Goal: Task Accomplishment & Management: Manage account settings

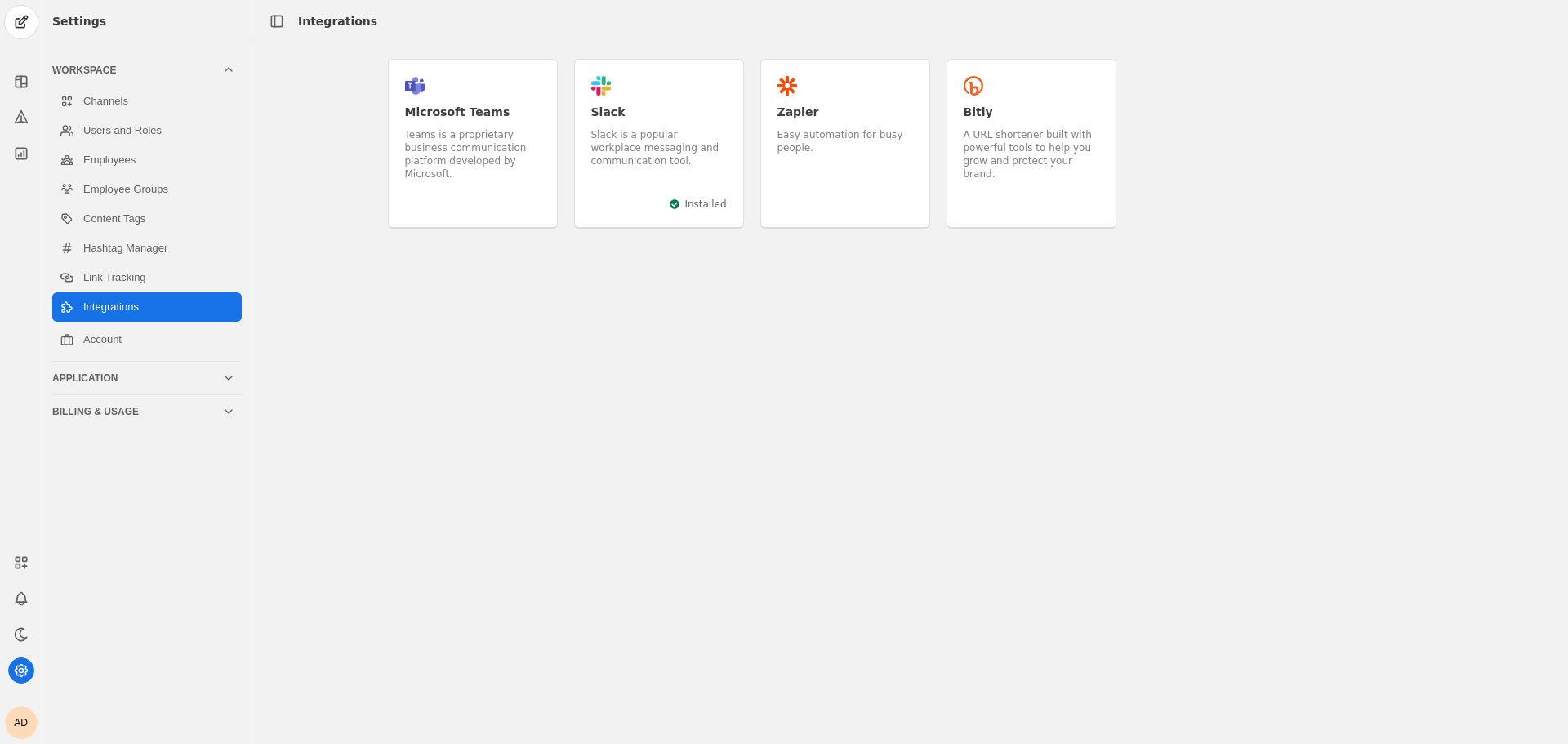
click at [142, 425] on div "Settings Workspace Channels Users and Roles Employees Employee Groups Content T…" at bounding box center [146, 372] width 209 height 744
click at [138, 410] on div "Billing & Usage" at bounding box center [137, 411] width 170 height 13
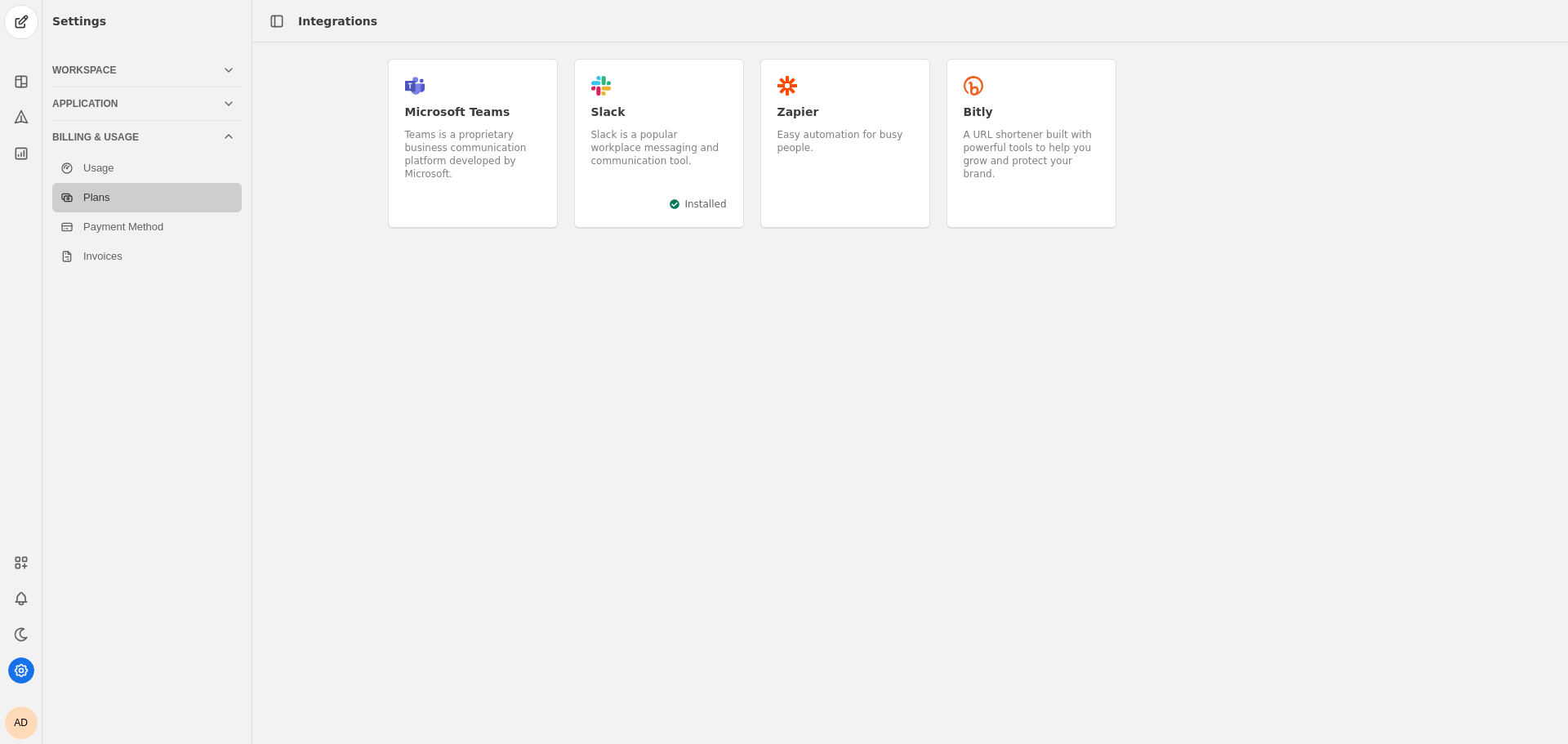
click at [128, 194] on link "Plans" at bounding box center [146, 197] width 189 height 29
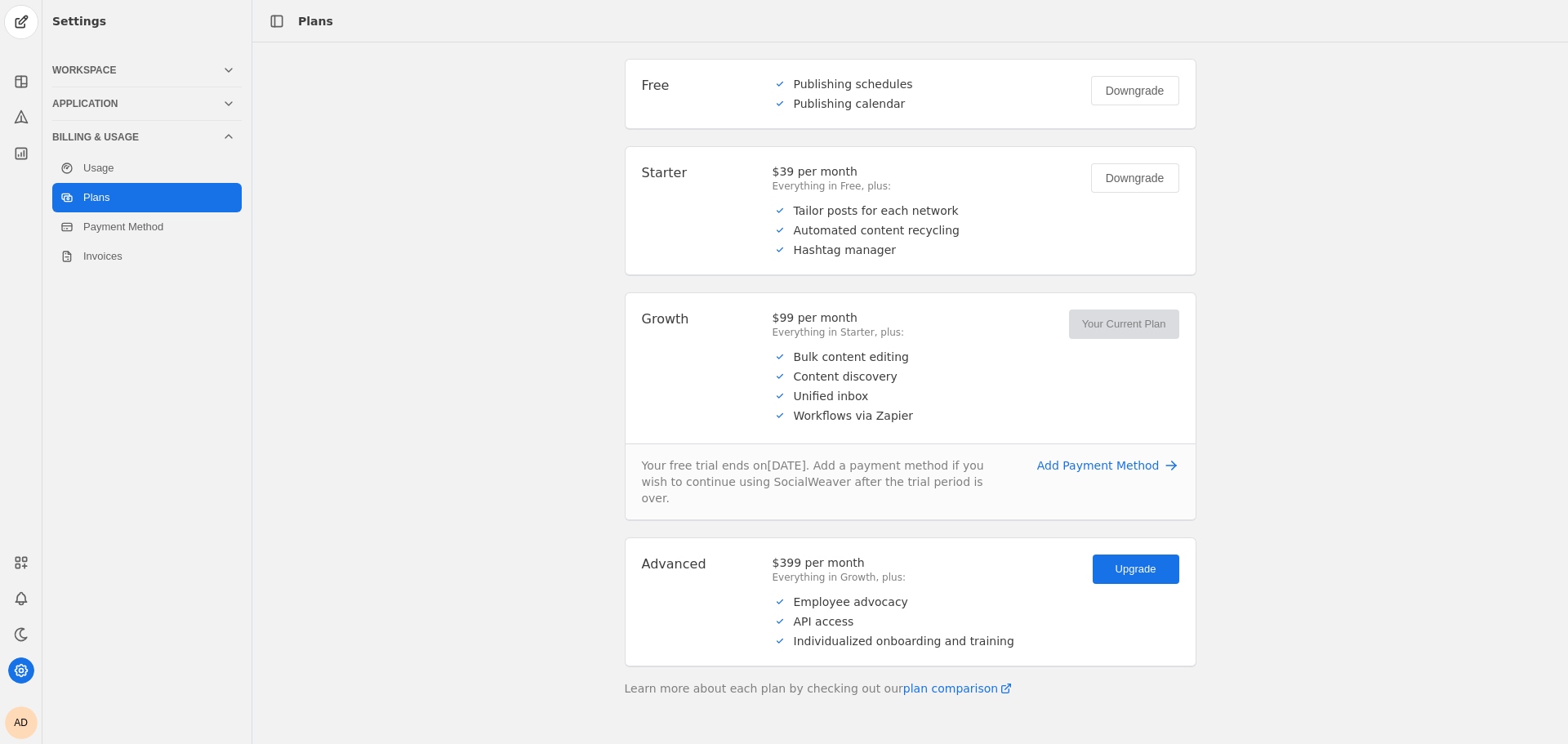
click at [831, 90] on div "Publishing schedules" at bounding box center [853, 84] width 119 height 16
click at [1108, 91] on div "Downgrade" at bounding box center [1135, 90] width 59 height 16
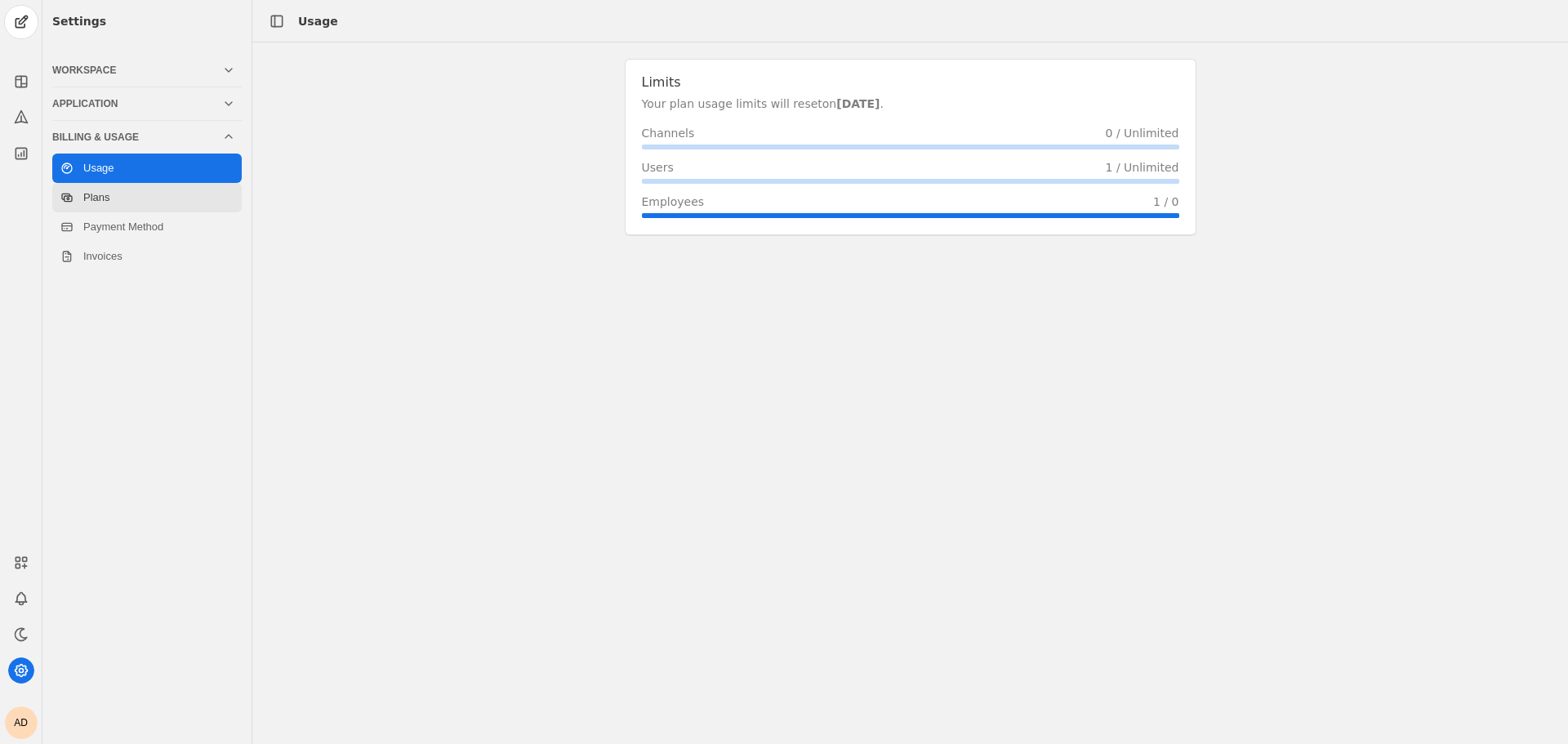
click at [153, 186] on link "Plans" at bounding box center [146, 197] width 189 height 29
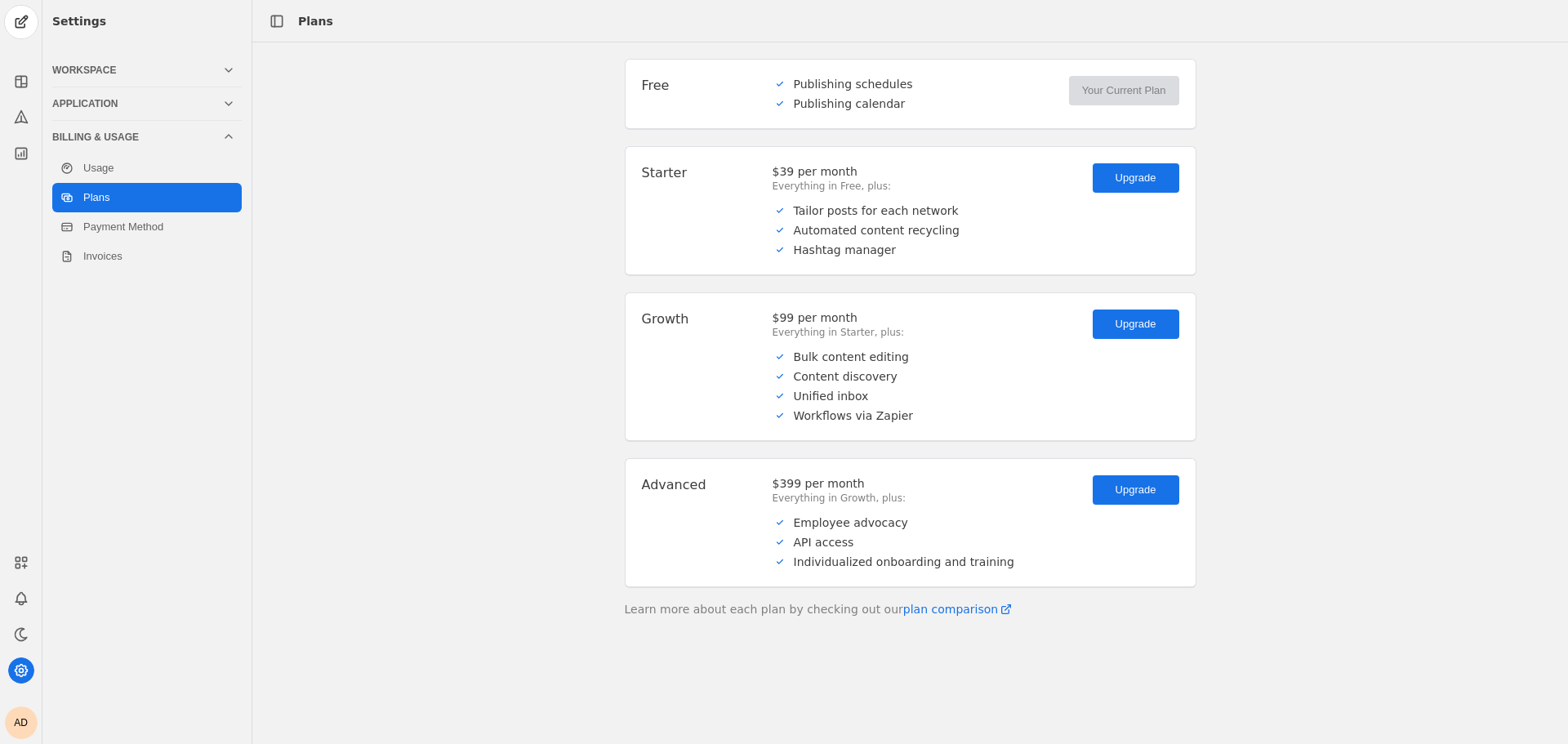
click at [110, 104] on div "Application" at bounding box center [137, 103] width 170 height 13
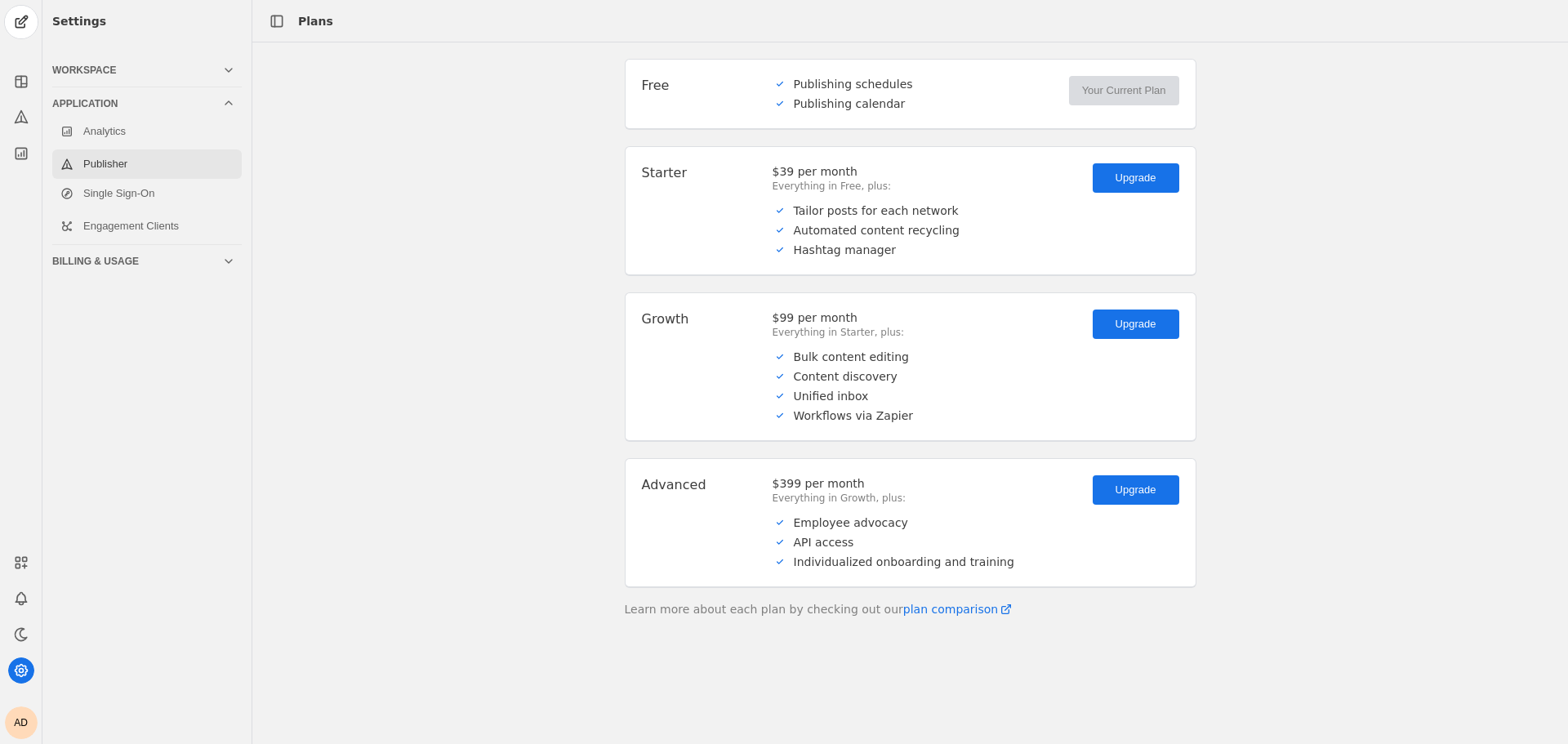
click at [130, 161] on link "Publisher" at bounding box center [146, 164] width 189 height 29
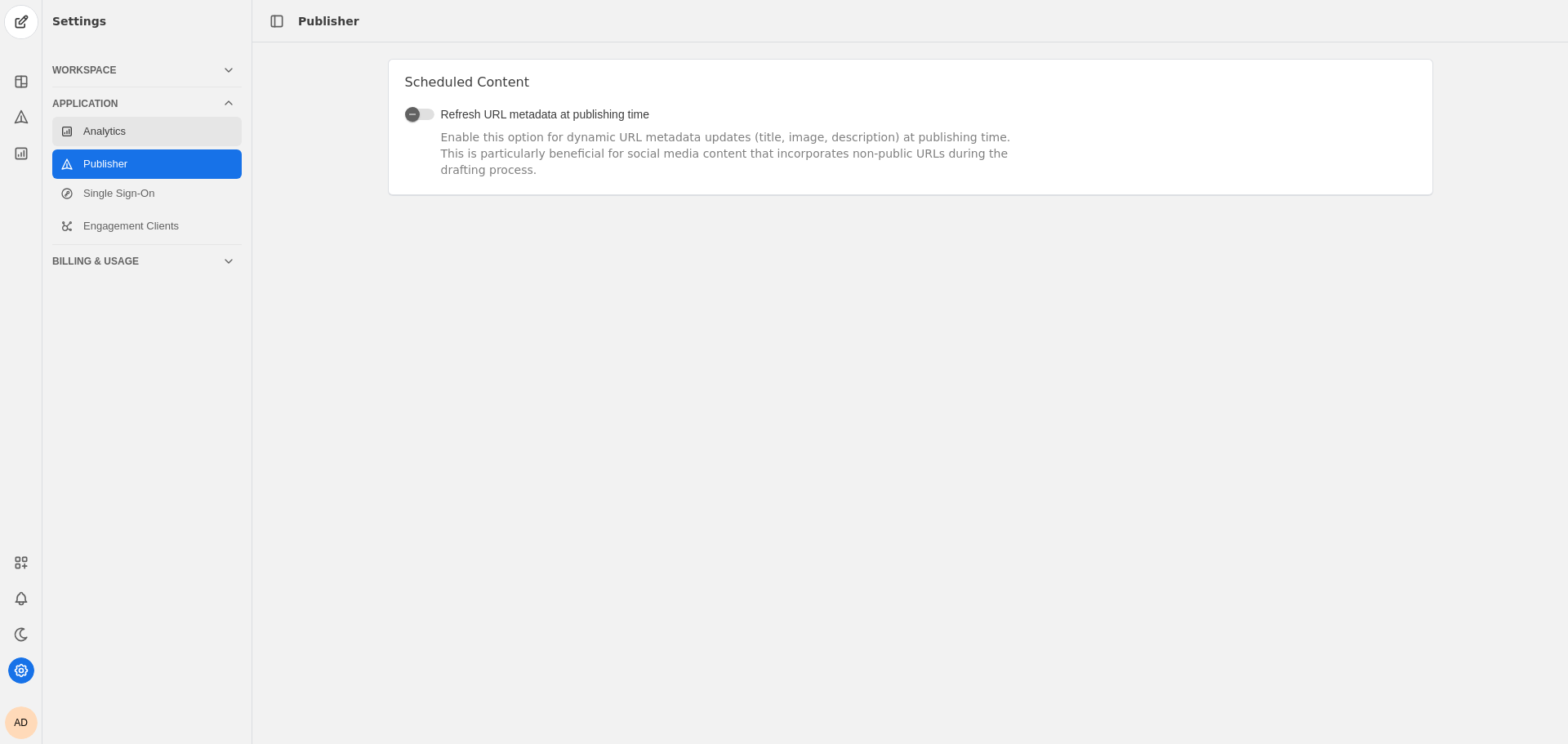
click at [162, 128] on link "Analytics" at bounding box center [146, 132] width 189 height 29
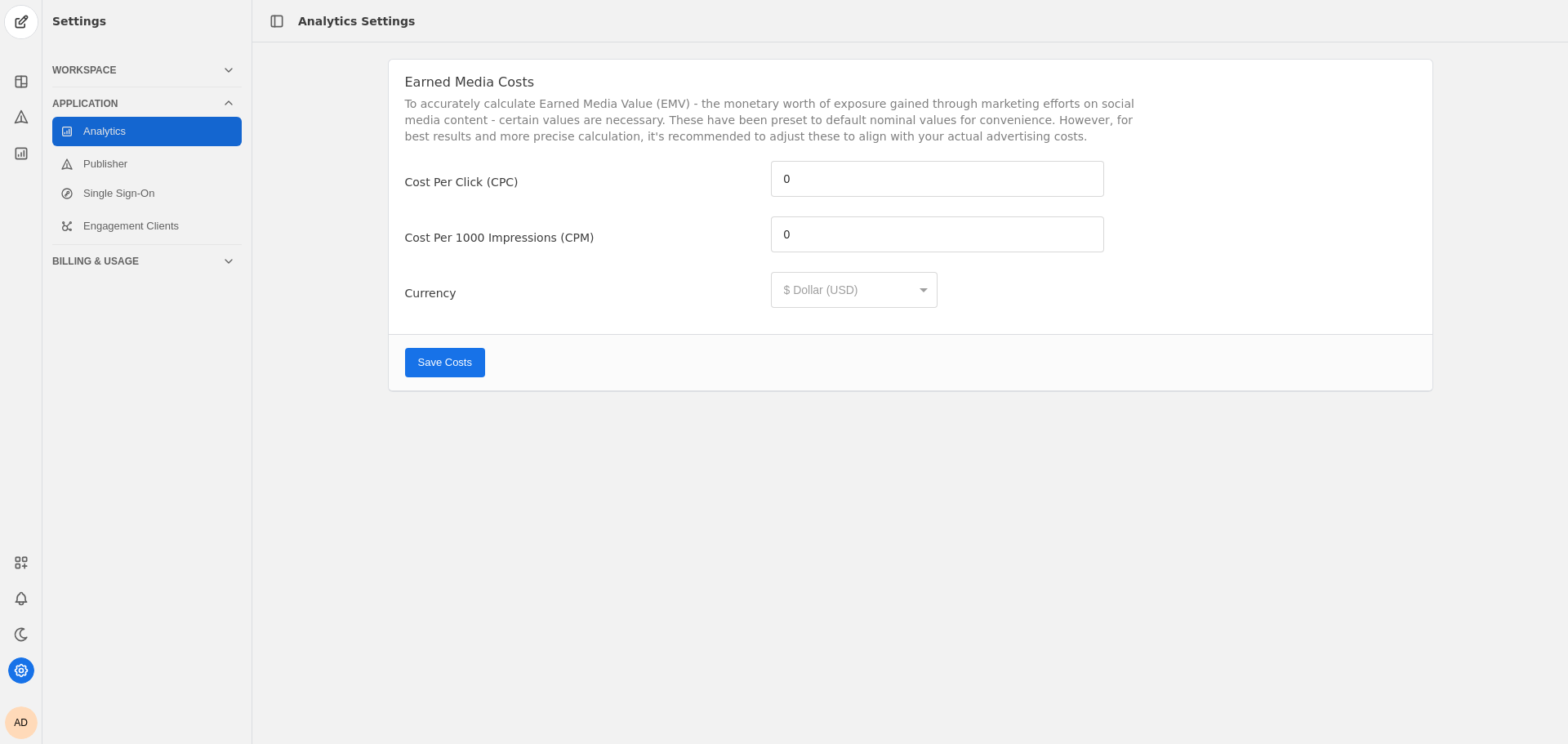
type input "5.26"
type input "6.59"
click at [165, 67] on div "Workspace" at bounding box center [137, 70] width 170 height 13
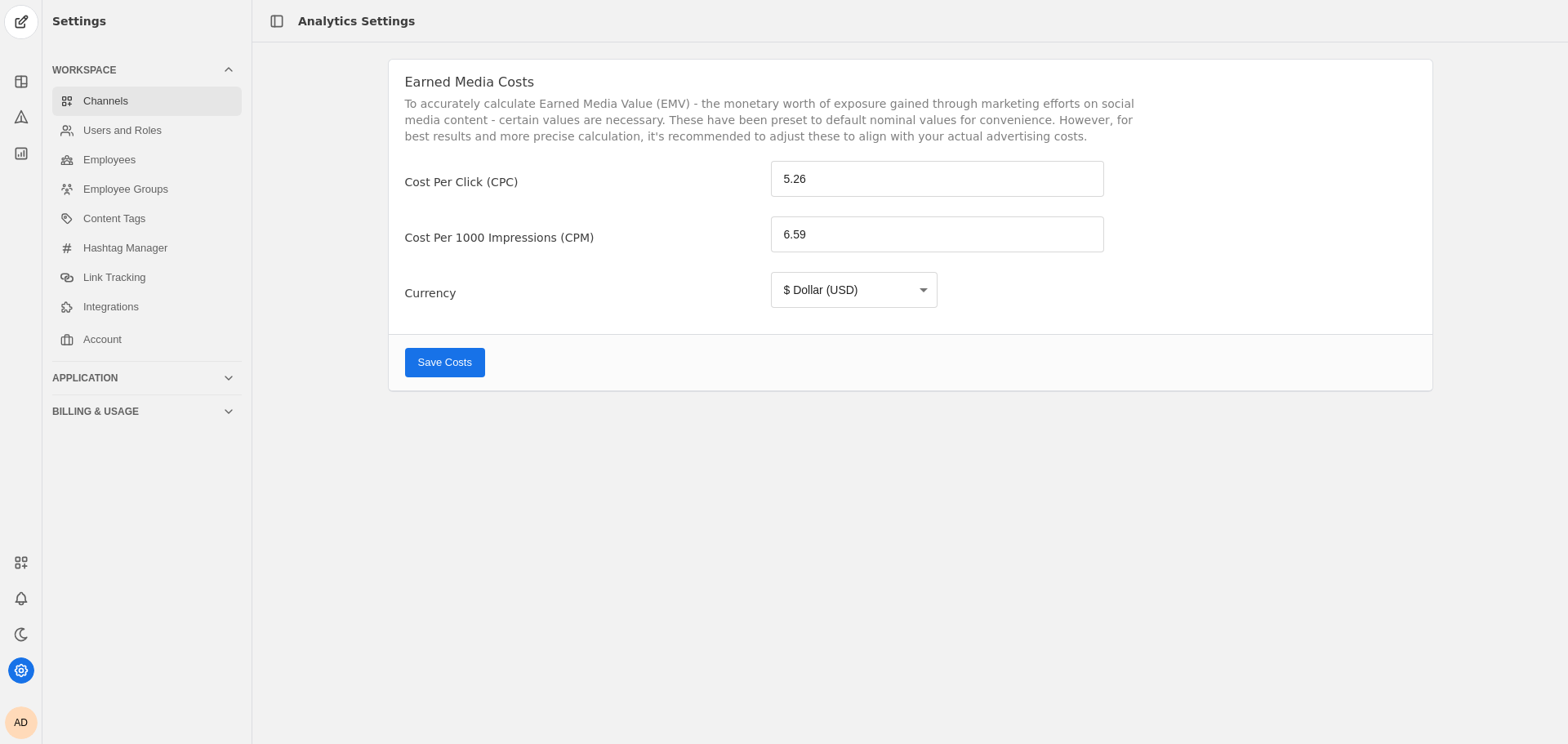
click at [160, 103] on link "Channels" at bounding box center [146, 101] width 189 height 29
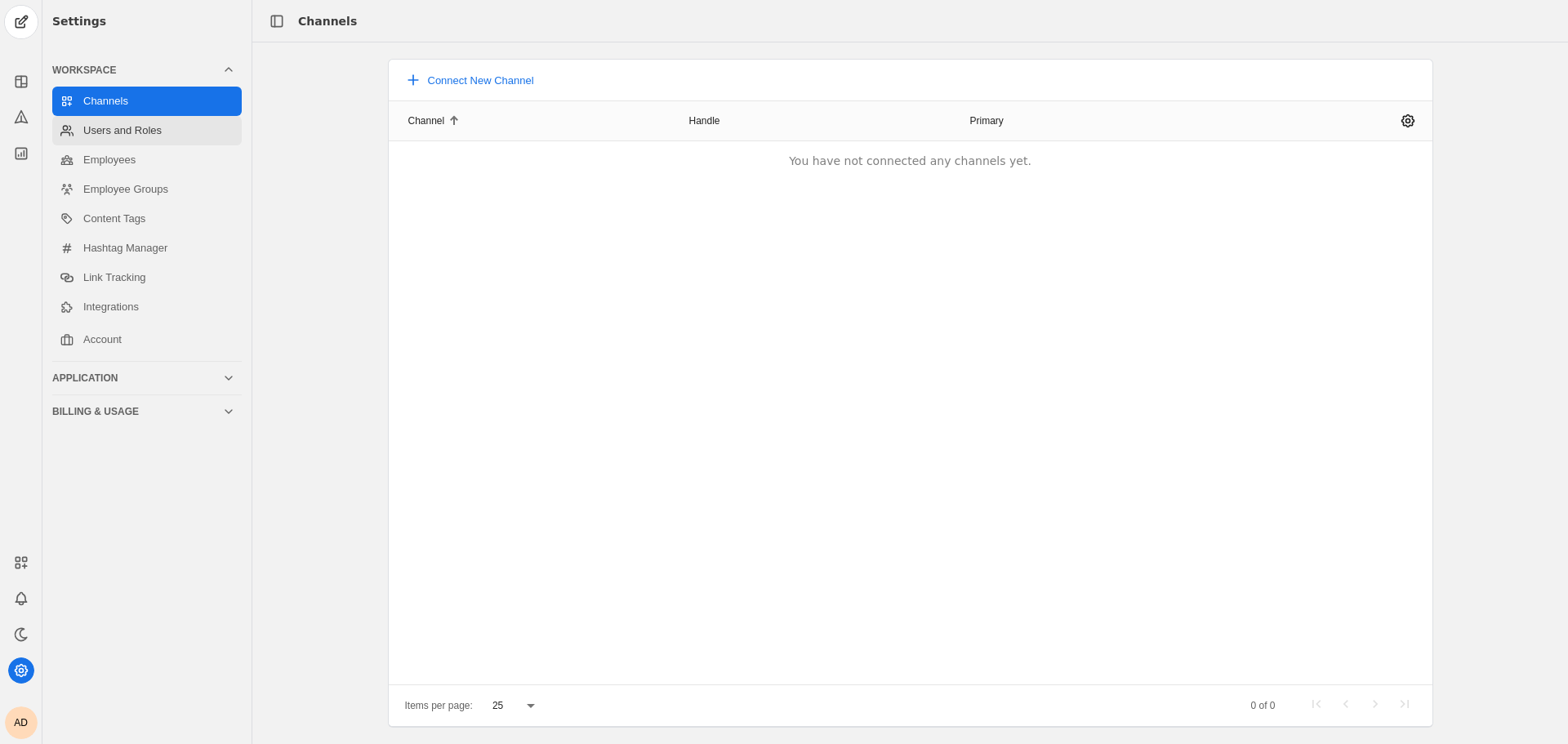
click at [136, 138] on link "Users and Roles" at bounding box center [146, 131] width 189 height 29
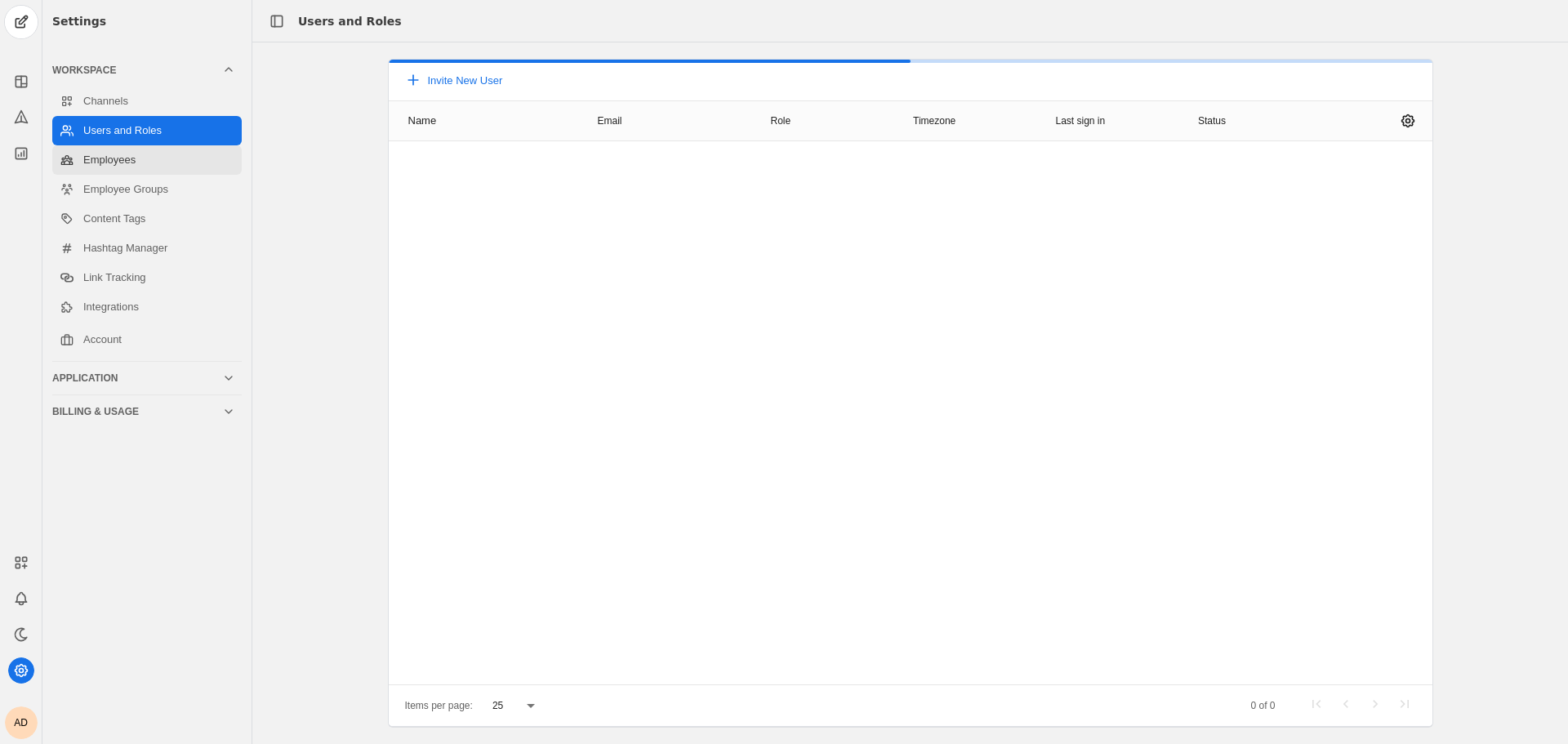
click at [145, 160] on link "Employees" at bounding box center [146, 160] width 189 height 29
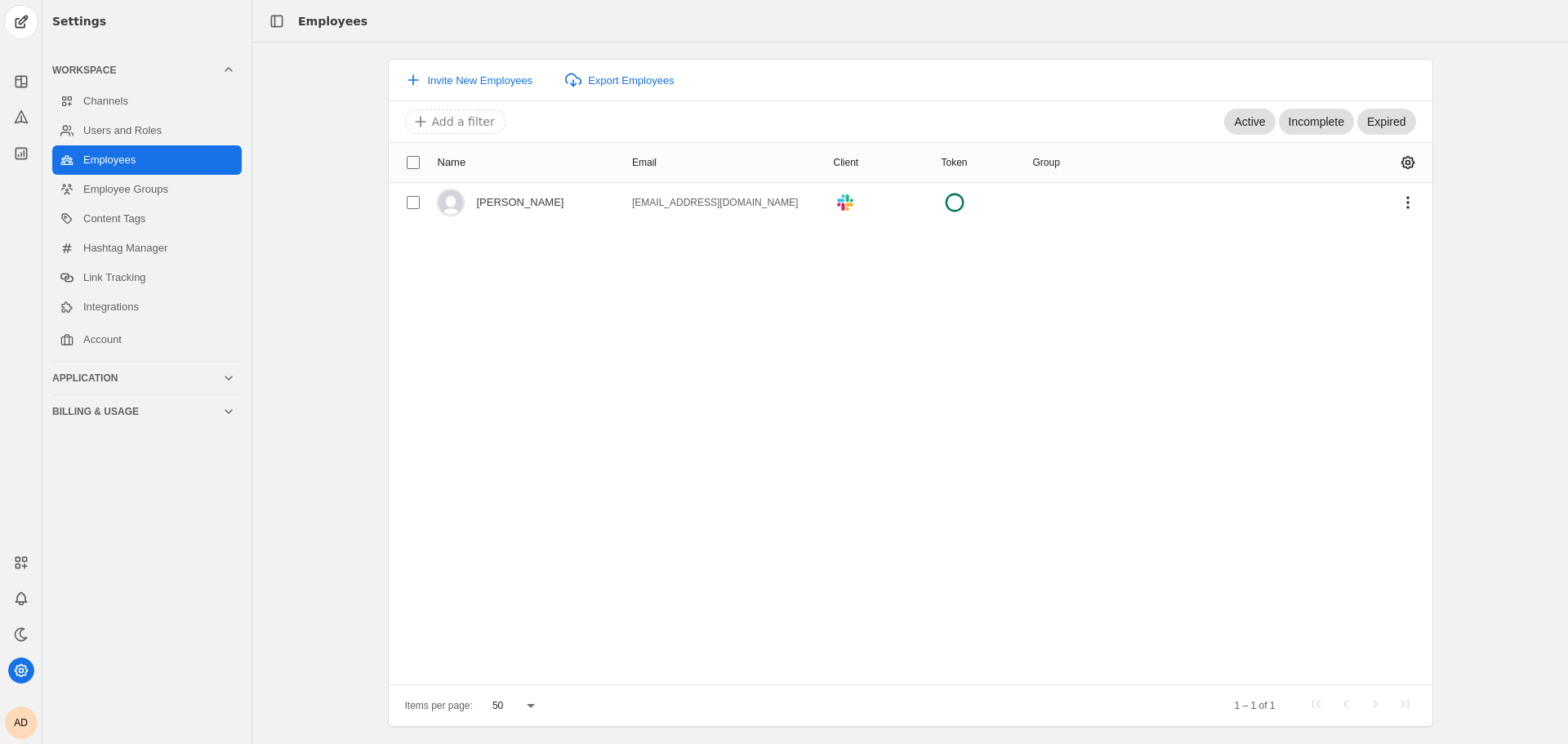
click at [126, 423] on div "Billing & Usage" at bounding box center [144, 411] width 183 height 33
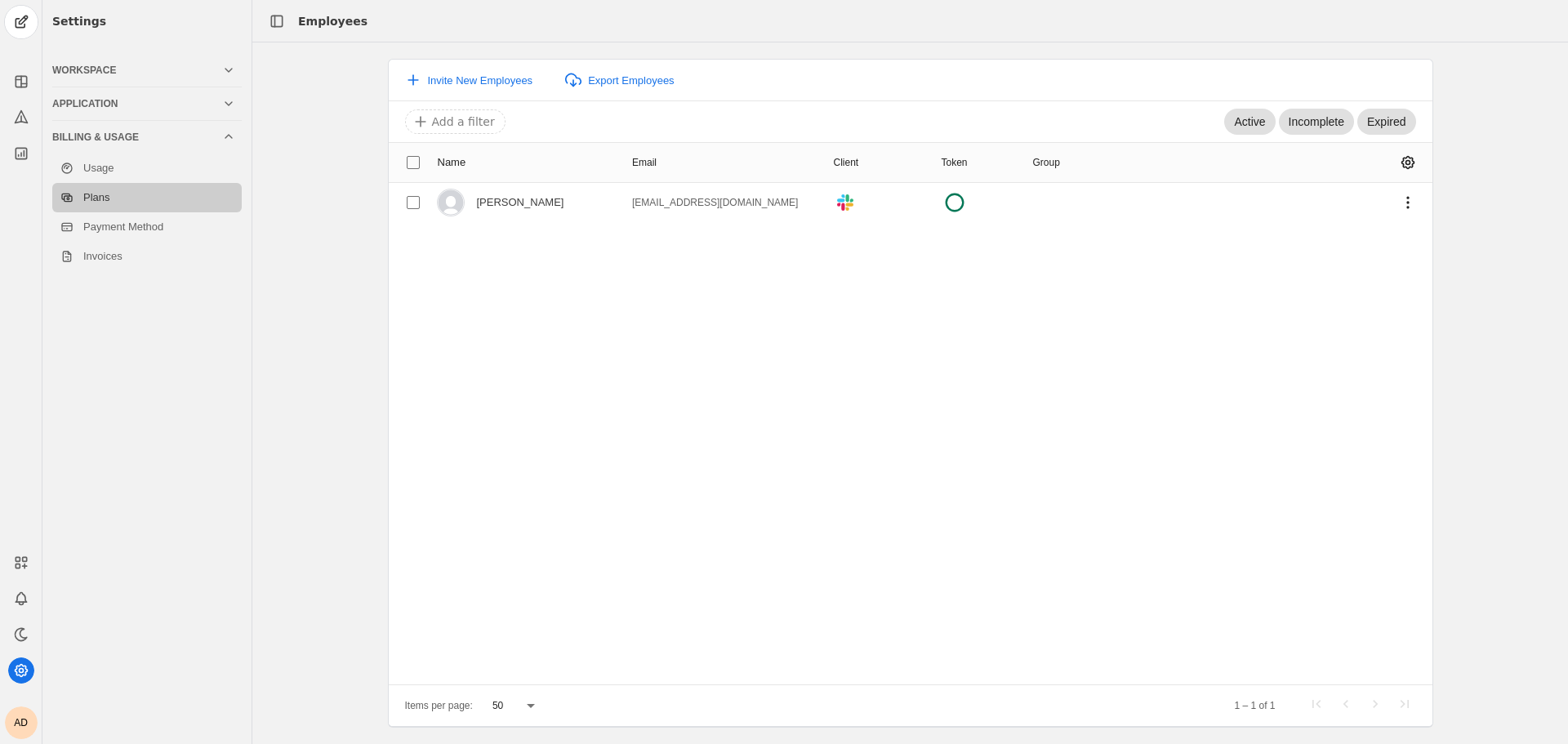
drag, startPoint x: 144, startPoint y: 191, endPoint x: 145, endPoint y: 201, distance: 10.0
click at [144, 195] on link "Plans" at bounding box center [146, 197] width 189 height 29
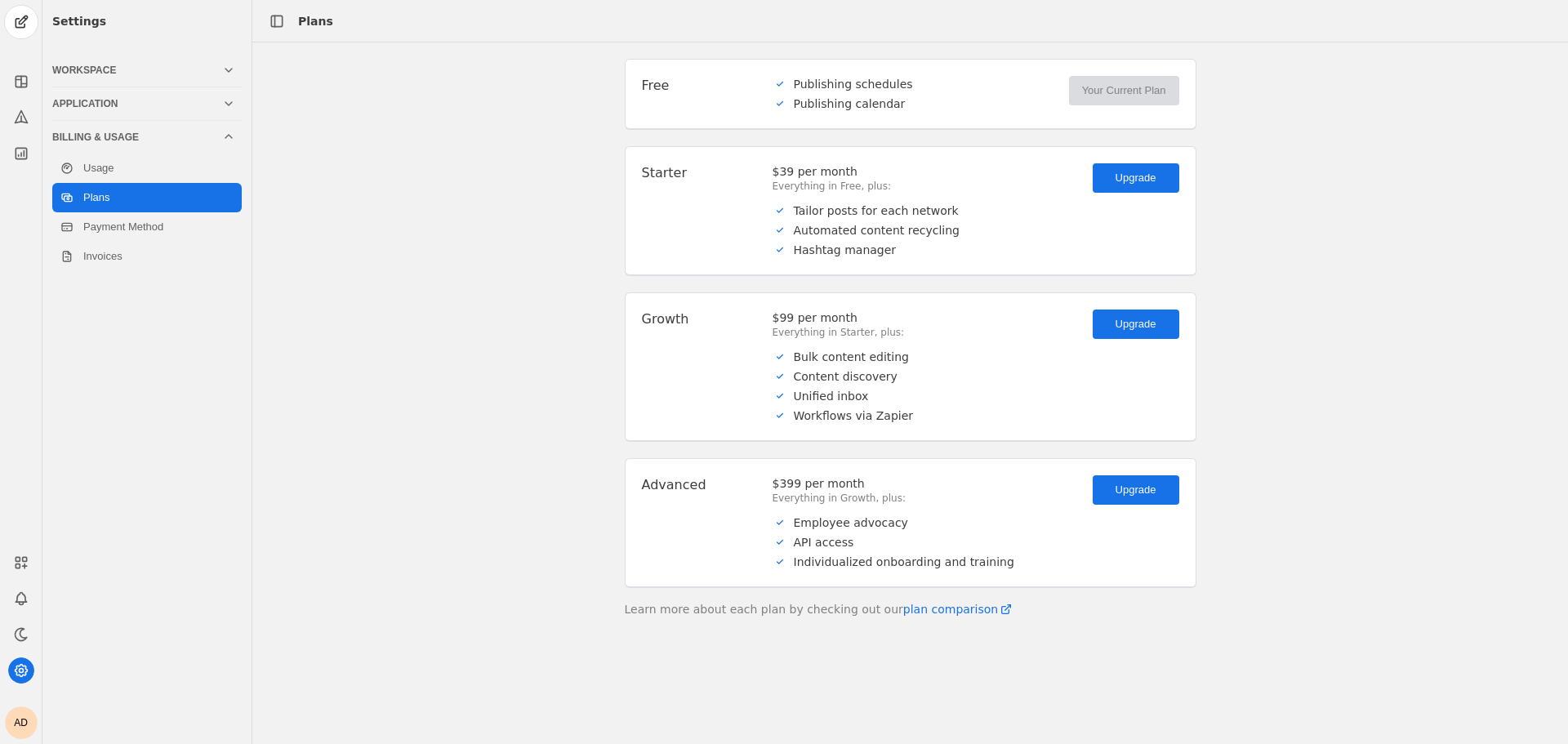
click at [858, 92] on ul "Publishing schedules Publishing calendar" at bounding box center [914, 93] width 283 height 36
click at [944, 604] on span "plan comparison" at bounding box center [951, 609] width 95 height 16
click at [21, 78] on icon at bounding box center [21, 81] width 0 height 11
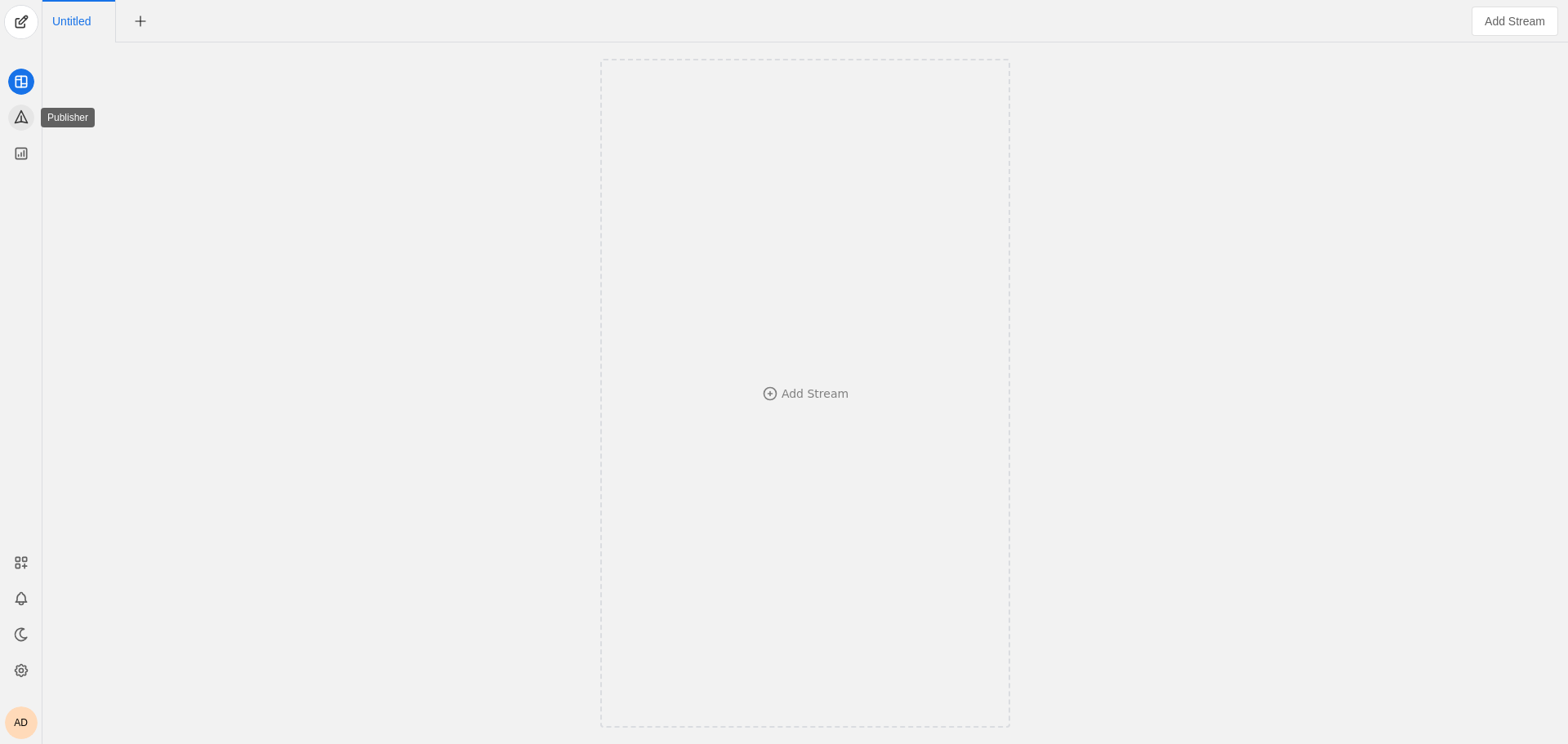
click at [20, 112] on icon at bounding box center [20, 116] width 12 height 12
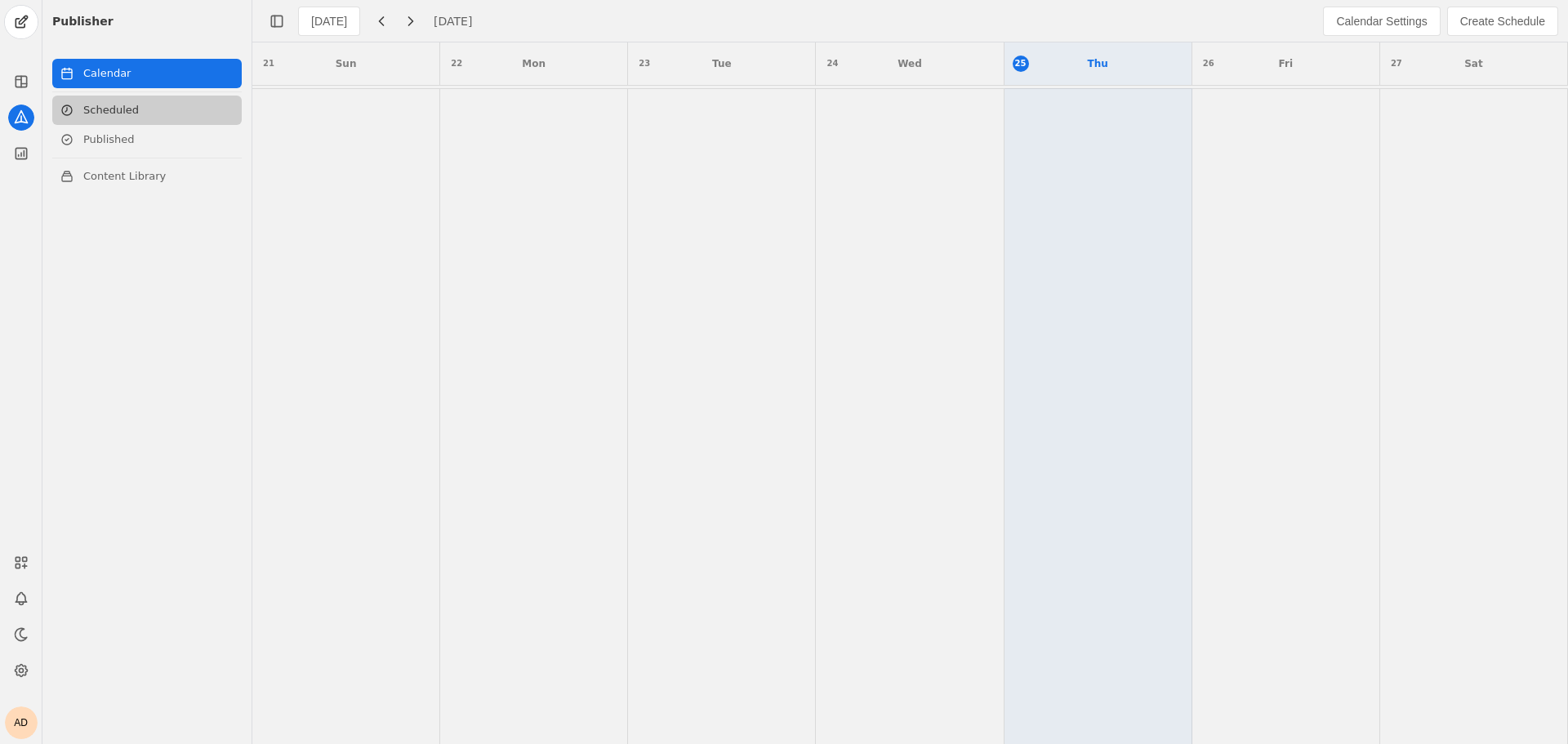
click at [135, 114] on link "Scheduled" at bounding box center [146, 110] width 189 height 29
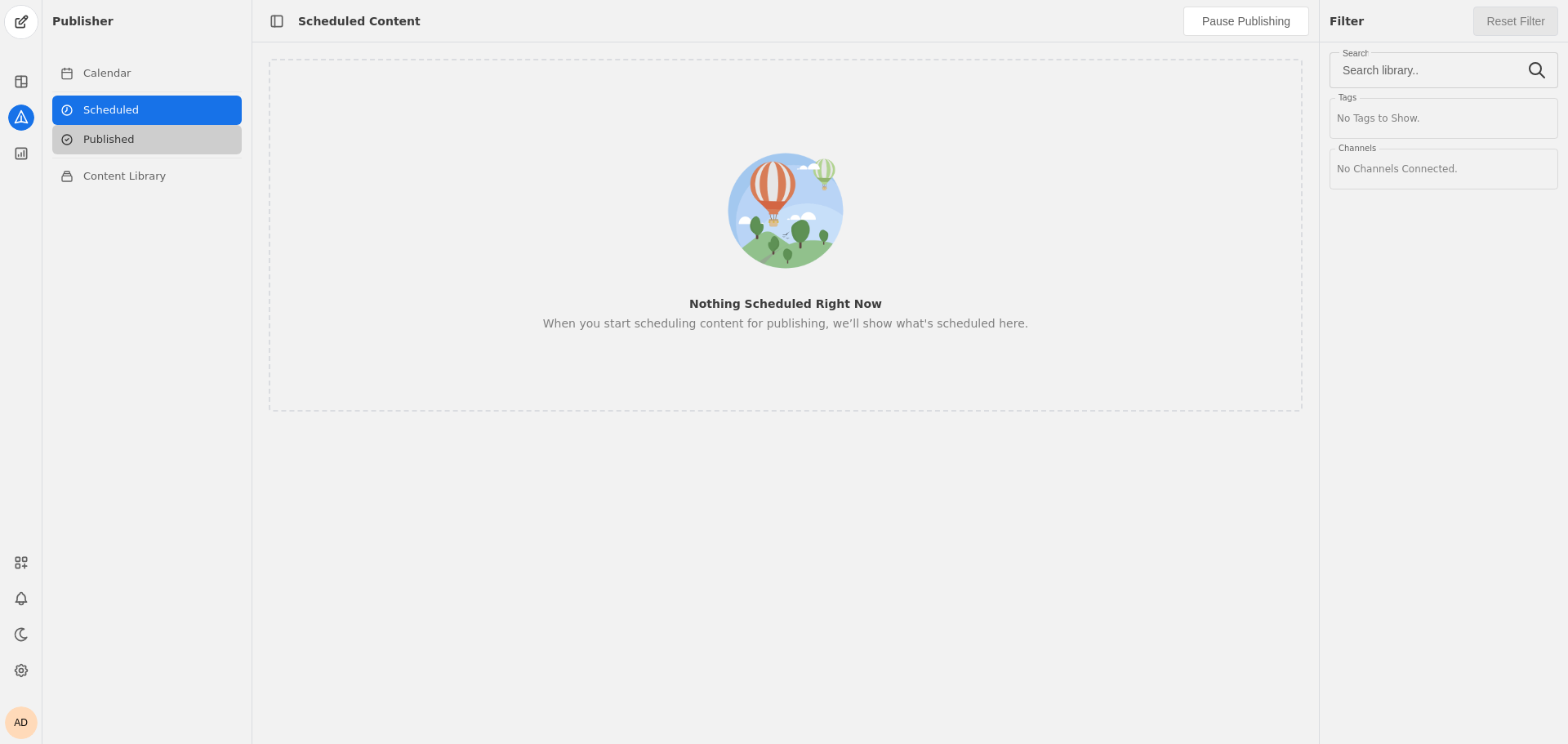
click at [92, 134] on link "Published" at bounding box center [146, 140] width 189 height 29
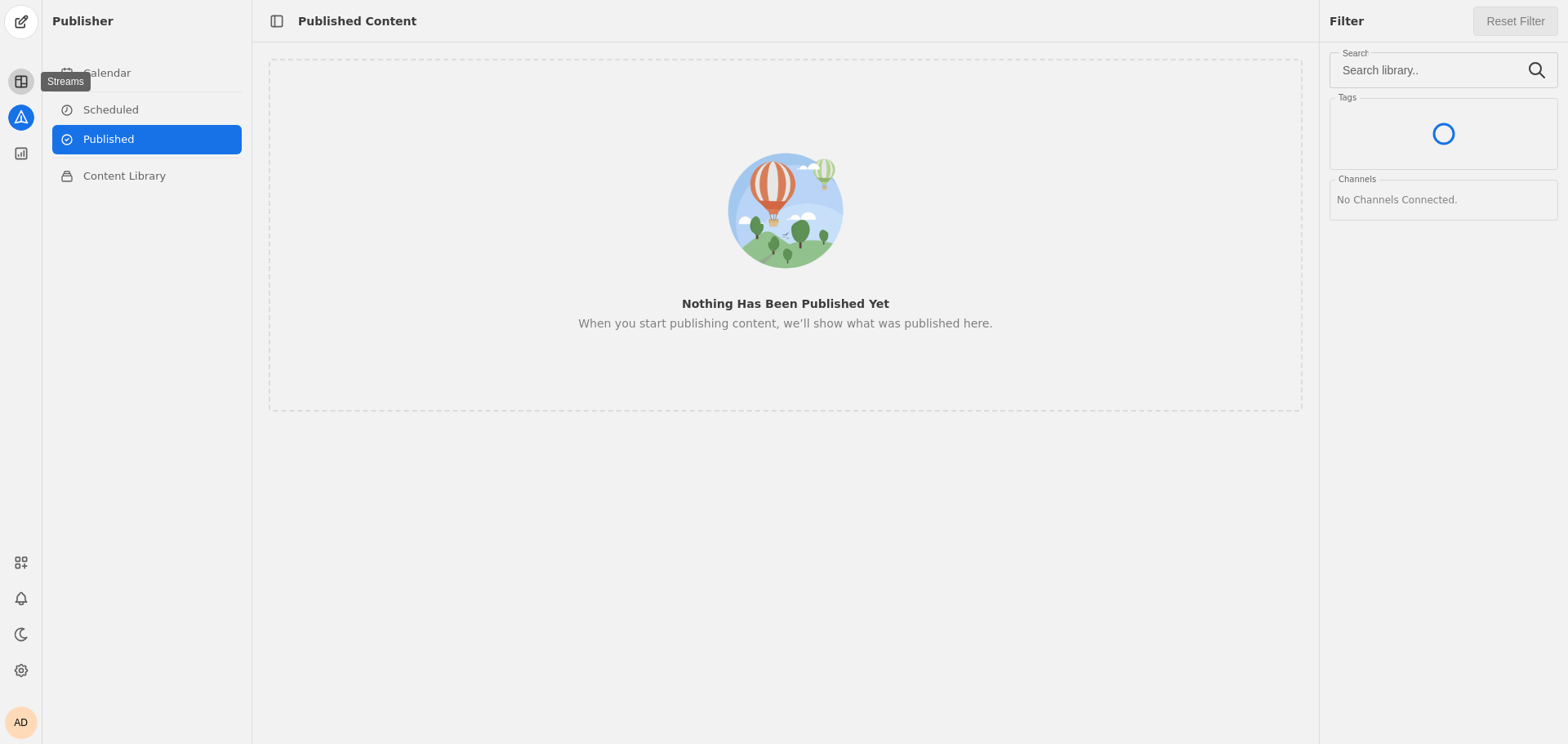
click at [25, 70] on app-icon at bounding box center [21, 81] width 27 height 27
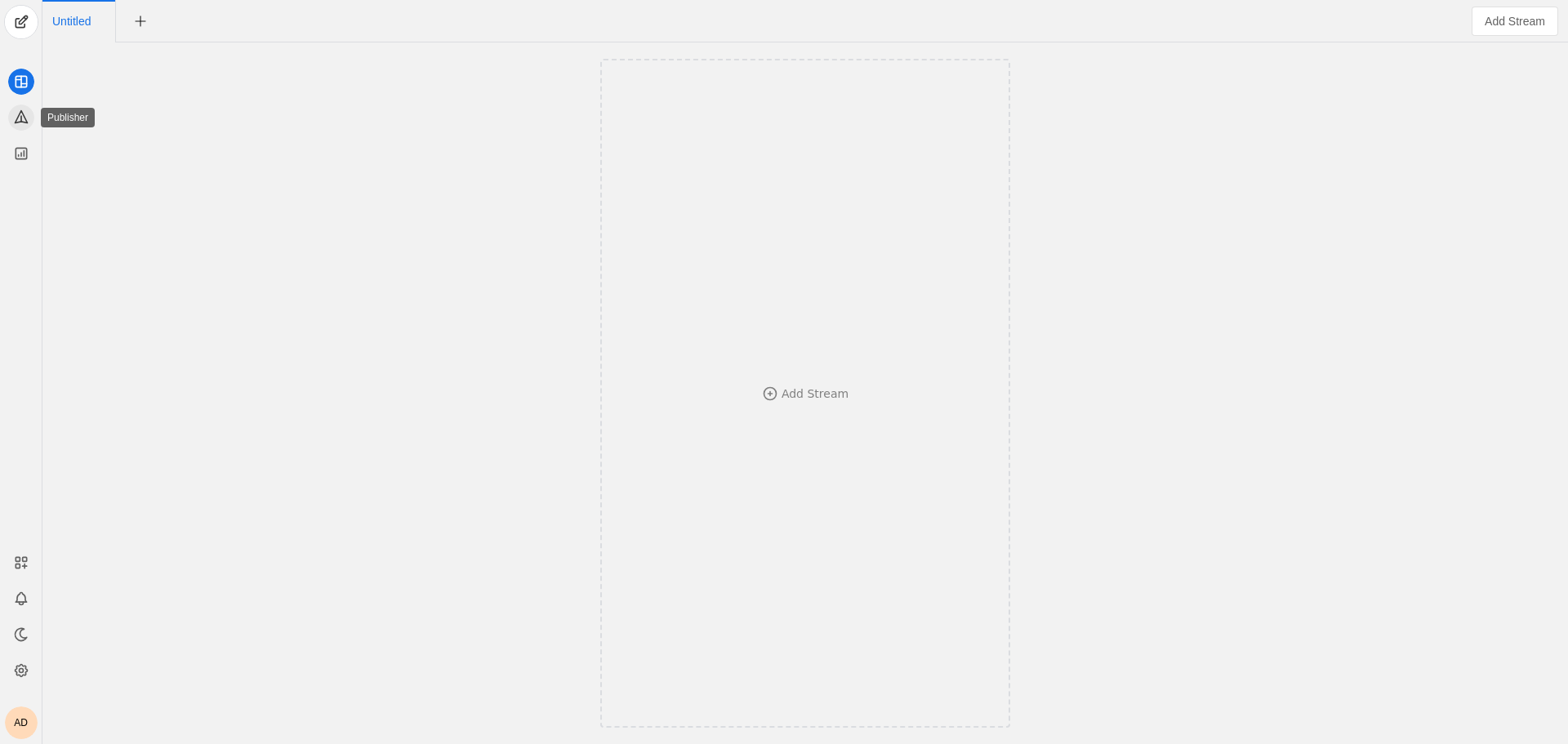
click at [25, 122] on icon at bounding box center [20, 116] width 12 height 12
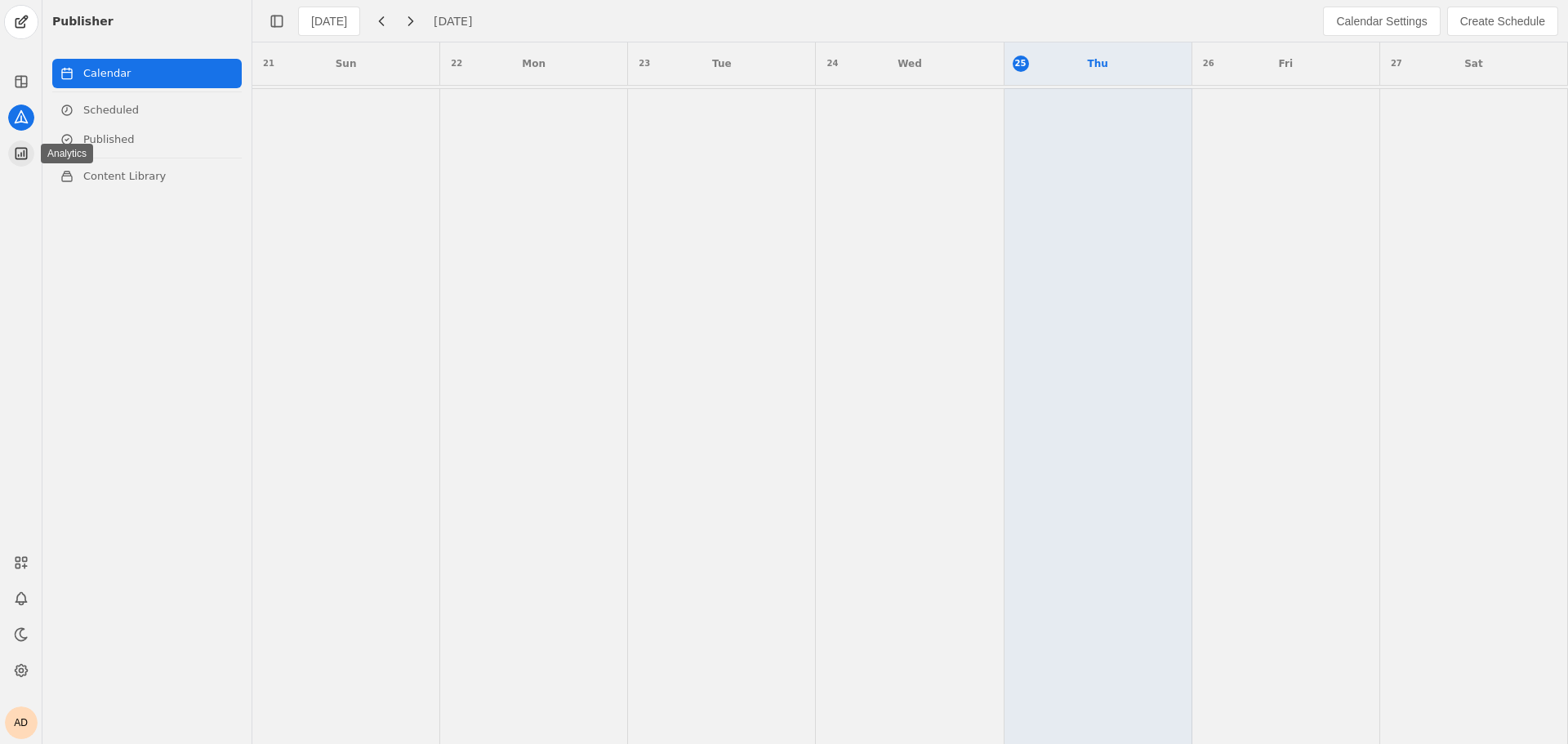
click at [25, 143] on app-icon at bounding box center [21, 154] width 27 height 27
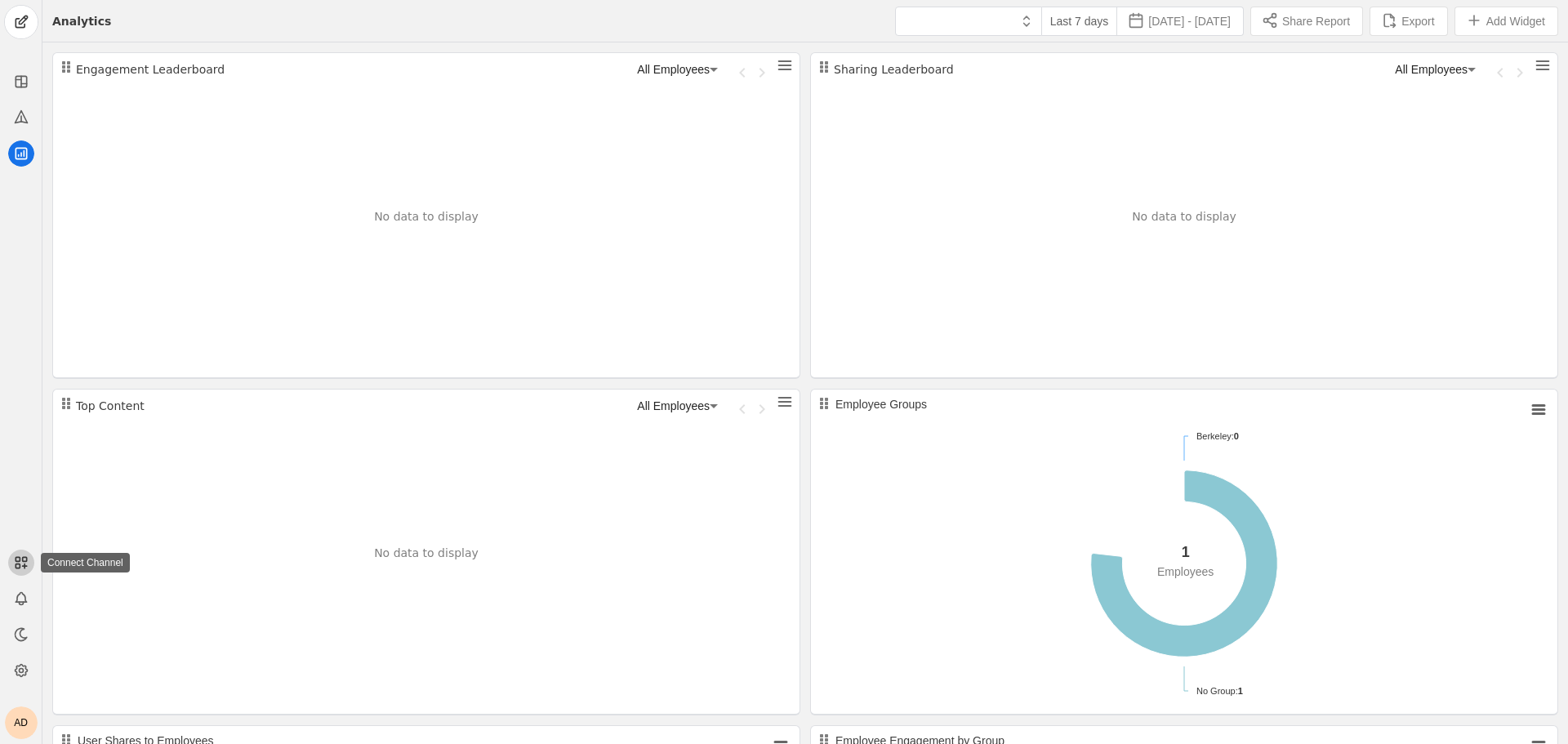
click at [19, 558] on rect at bounding box center [17, 558] width 4 height 4
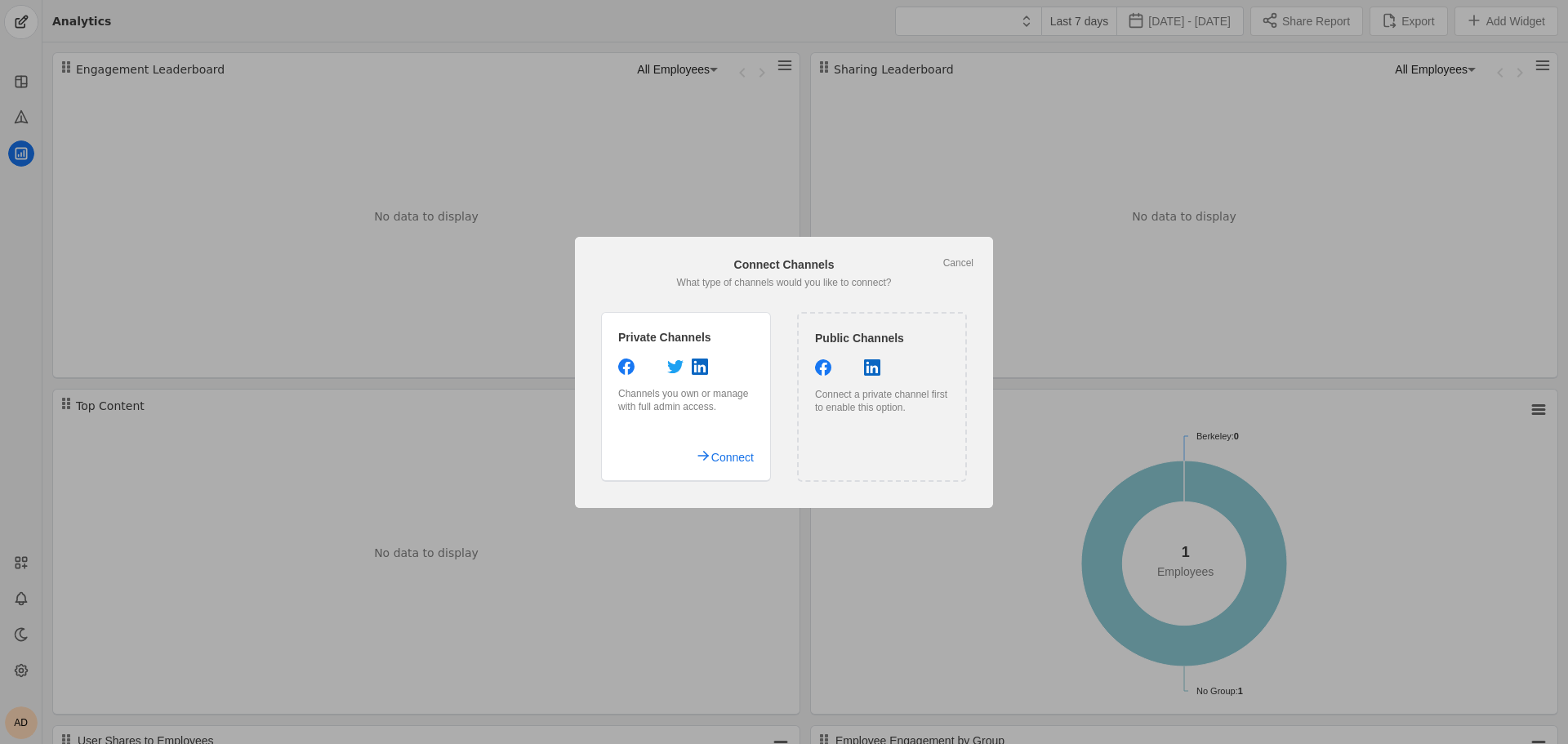
click at [954, 271] on div "Connect Channels" at bounding box center [784, 264] width 379 height 16
click at [951, 260] on link "Cancel" at bounding box center [958, 262] width 30 height 13
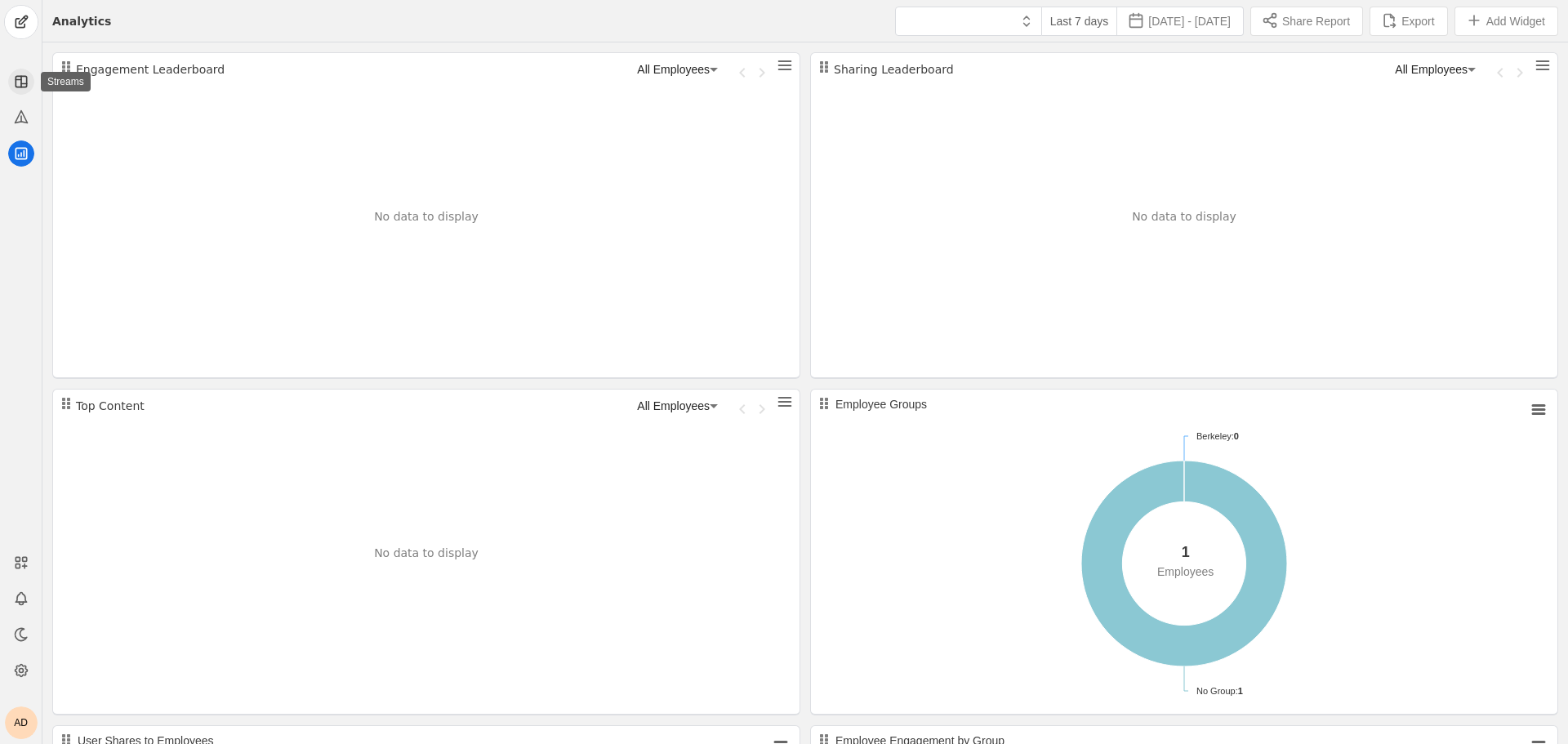
click at [22, 87] on rect at bounding box center [21, 81] width 11 height 11
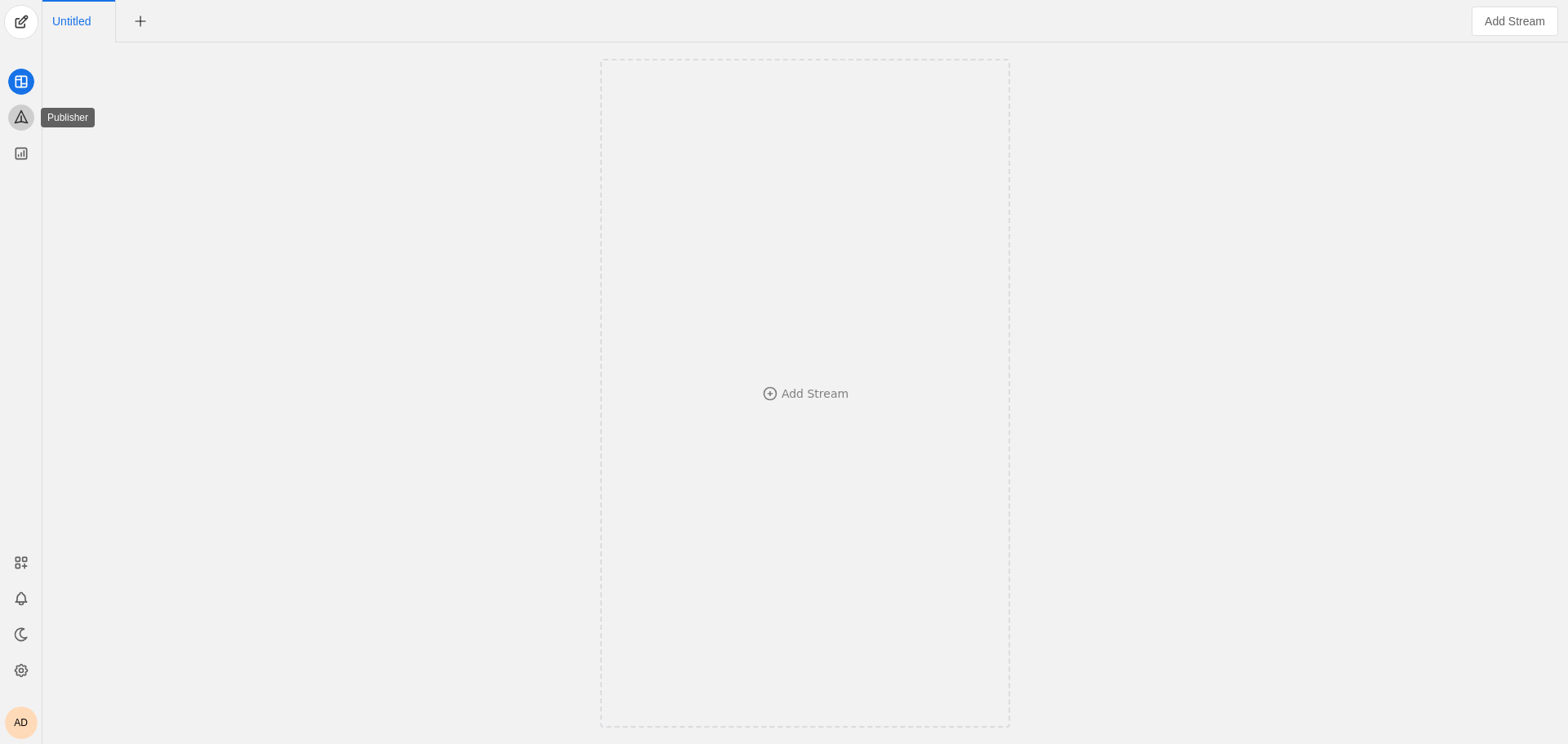
click at [16, 111] on icon at bounding box center [21, 117] width 16 height 16
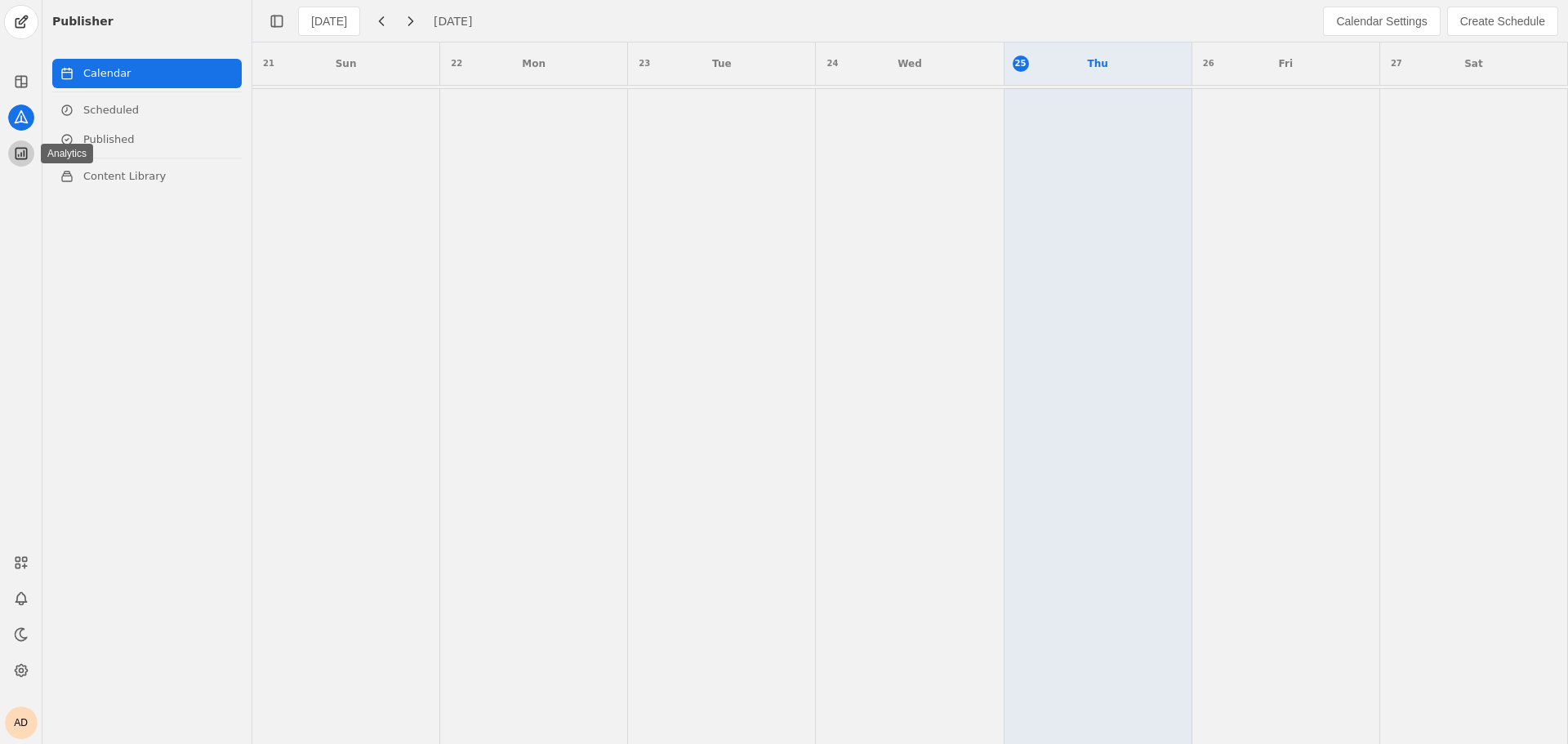
click at [19, 144] on app-icon at bounding box center [21, 154] width 27 height 27
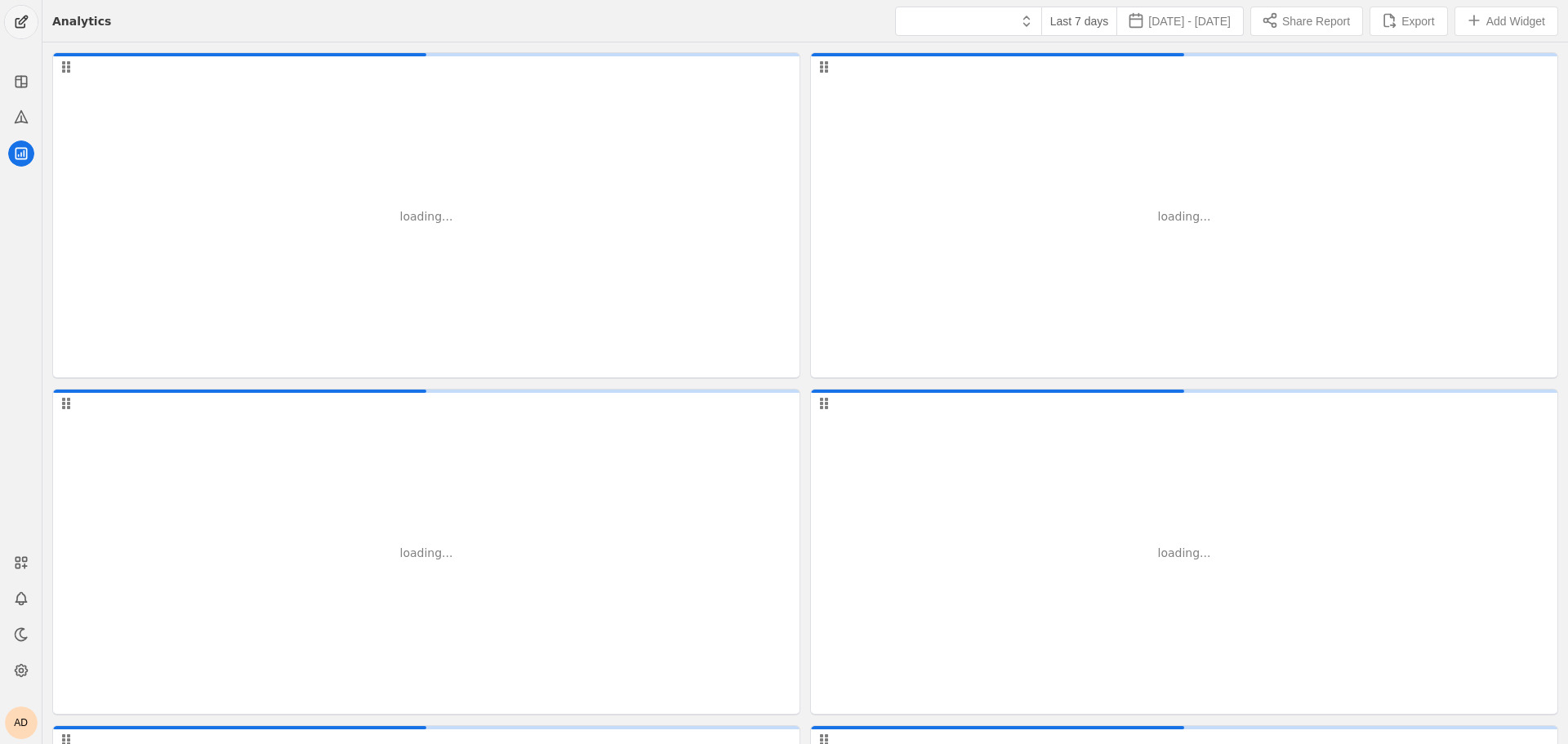
click at [28, 22] on span "undefined" at bounding box center [21, 22] width 33 height 33
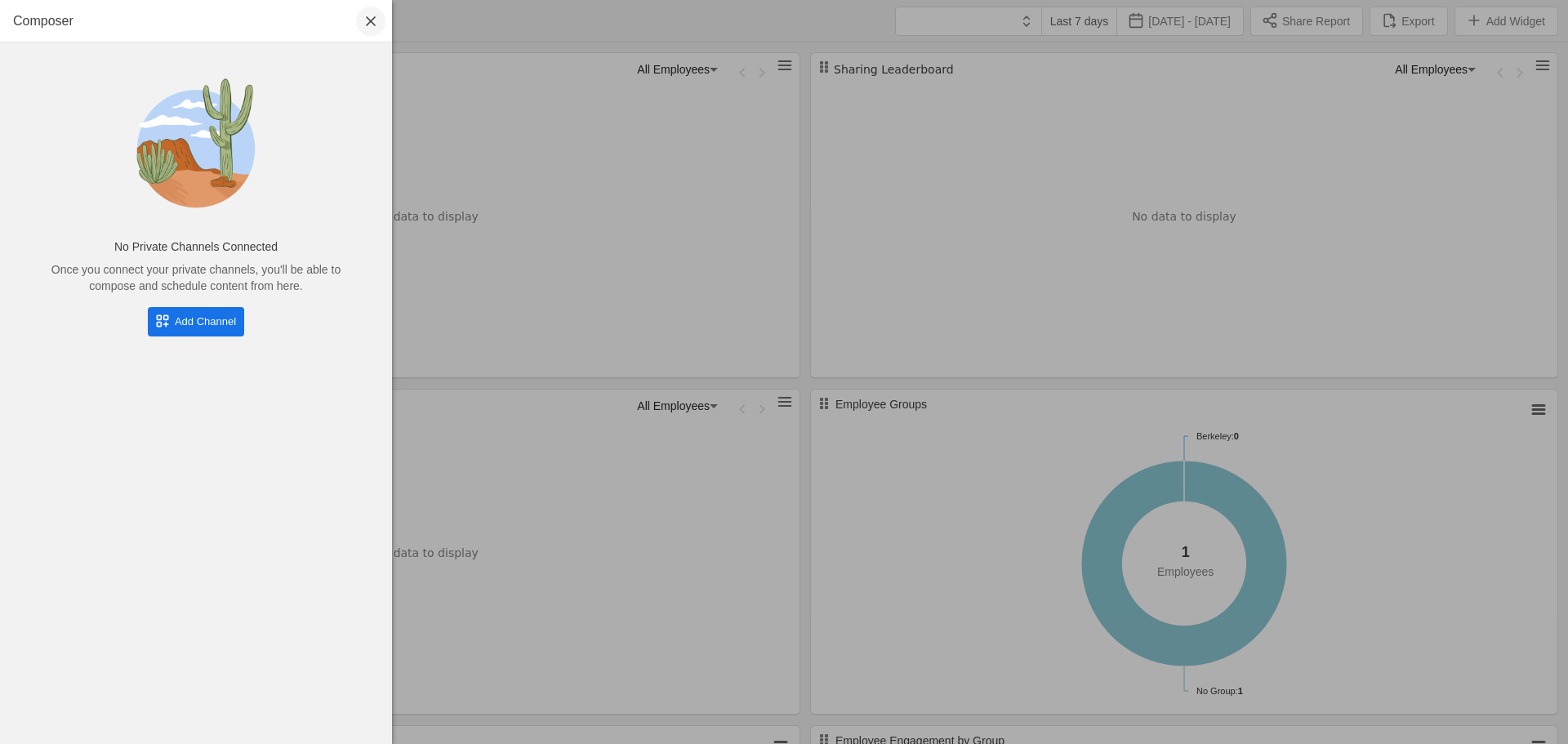
click at [372, 20] on span "undefined" at bounding box center [370, 21] width 29 height 29
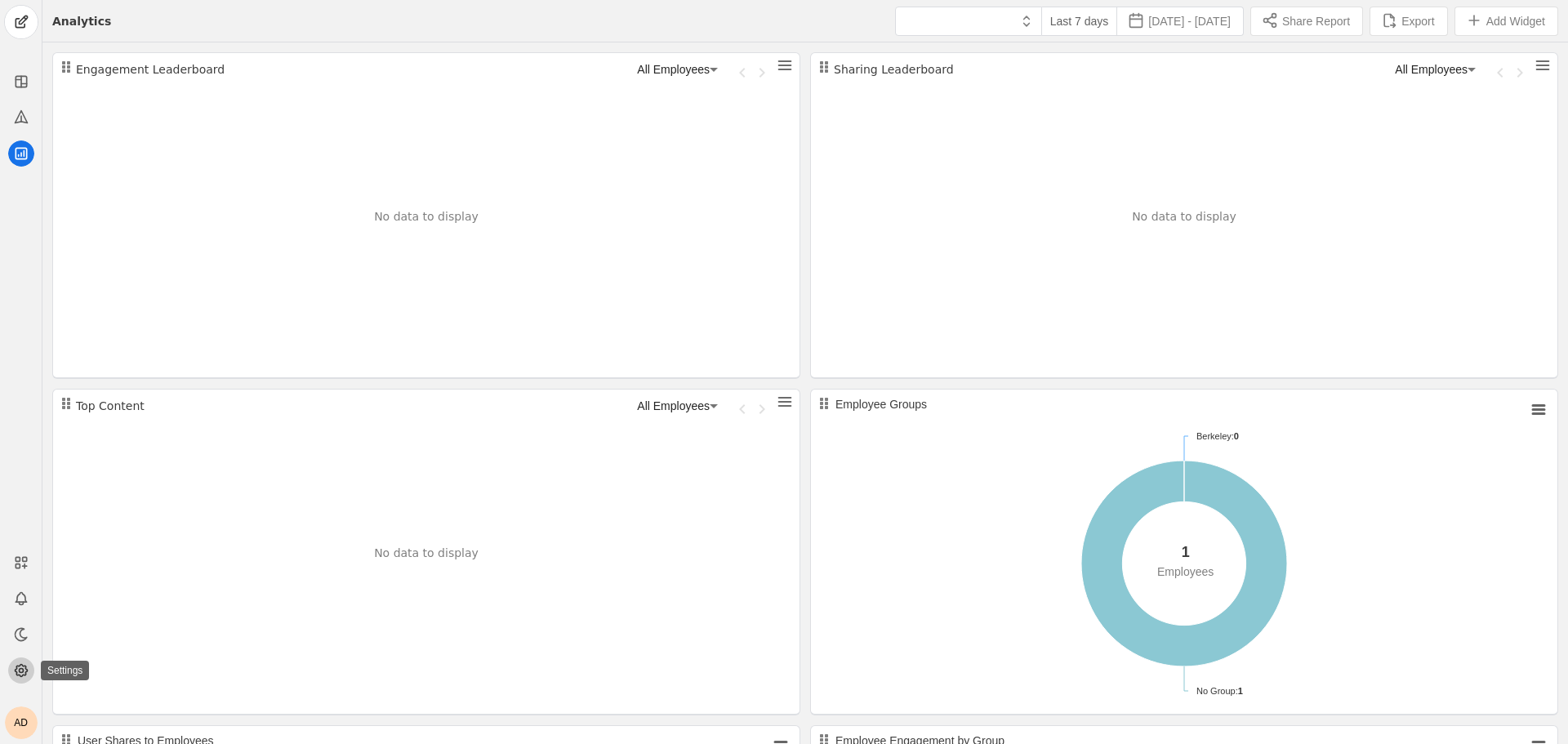
click at [27, 663] on icon at bounding box center [21, 670] width 16 height 16
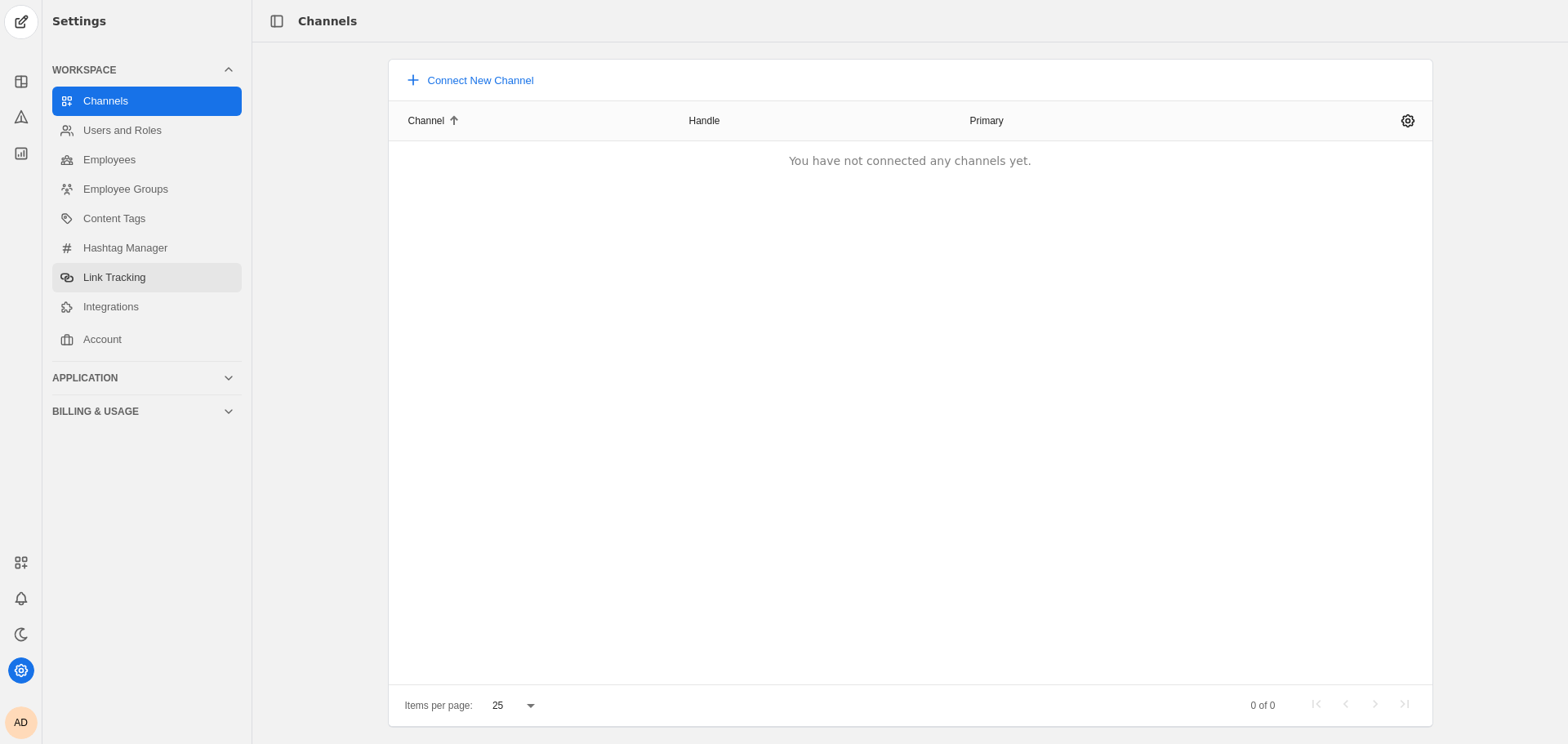
click at [154, 278] on link "Link Tracking" at bounding box center [146, 278] width 189 height 29
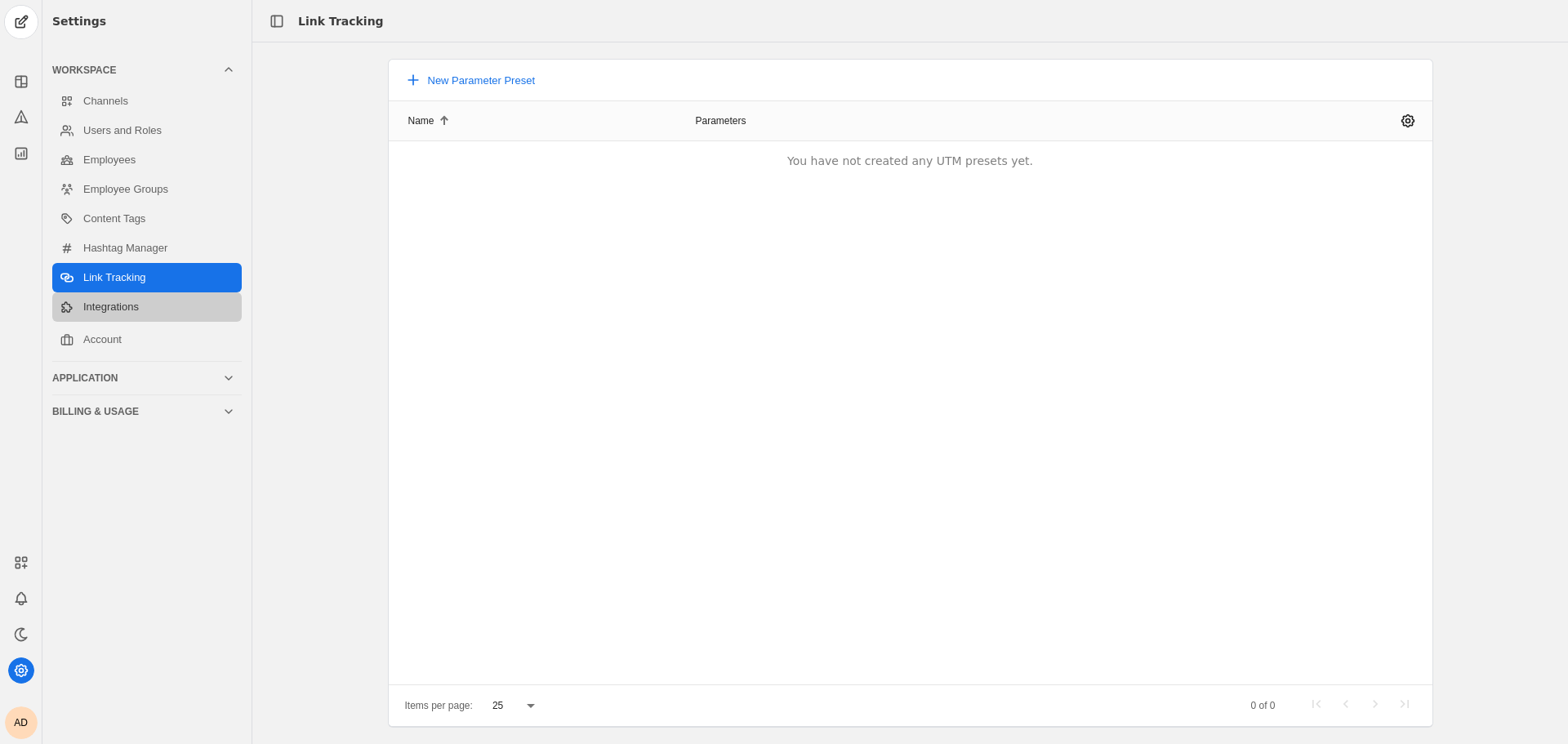
click at [144, 309] on link "Integrations" at bounding box center [146, 307] width 189 height 29
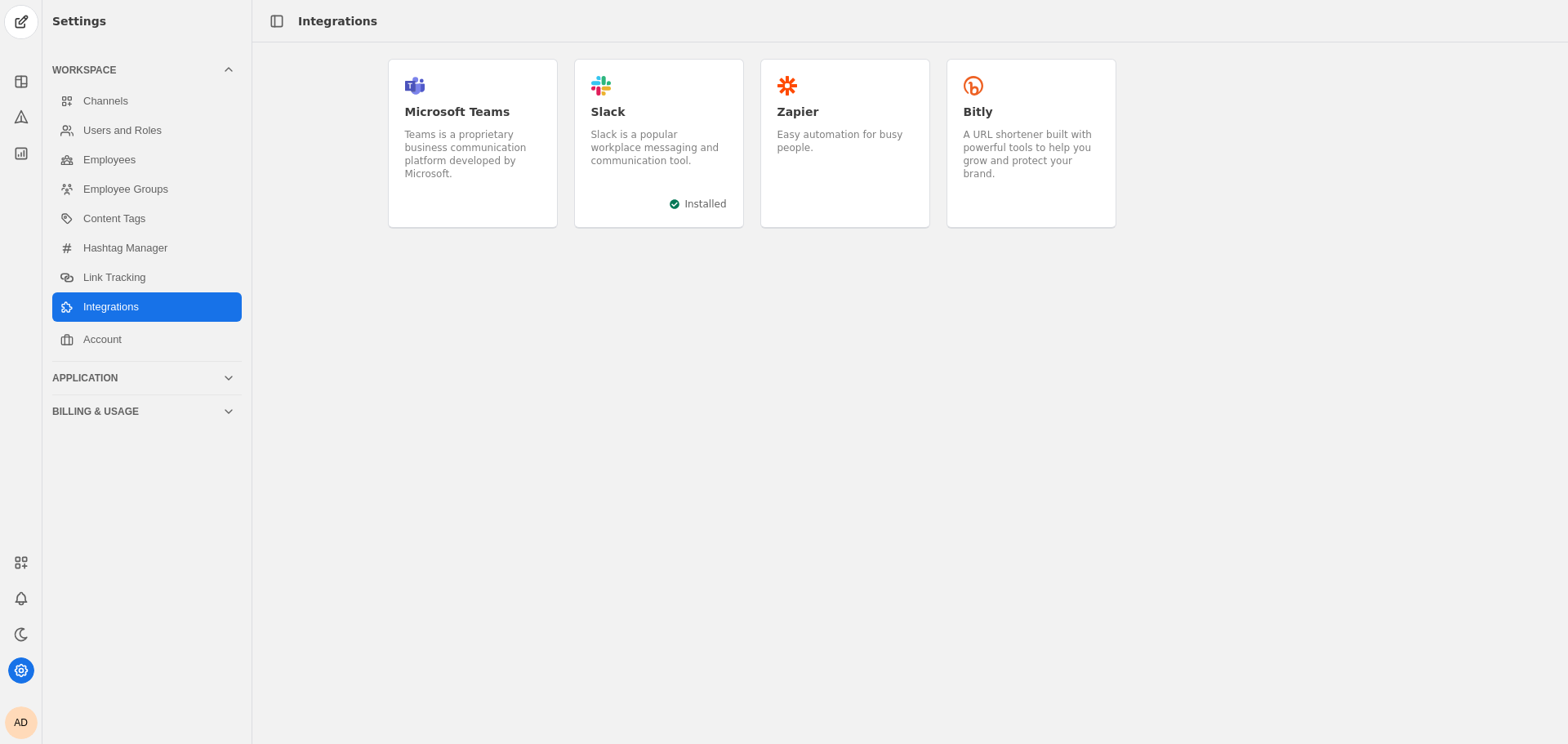
click at [611, 91] on div ".cls-1{fill:#e01e5a;}.cls-2{fill:#36c5f0;}.cls-3{fill:#2eb67d;}.cls-4{fill:#ecb…" at bounding box center [659, 143] width 170 height 170
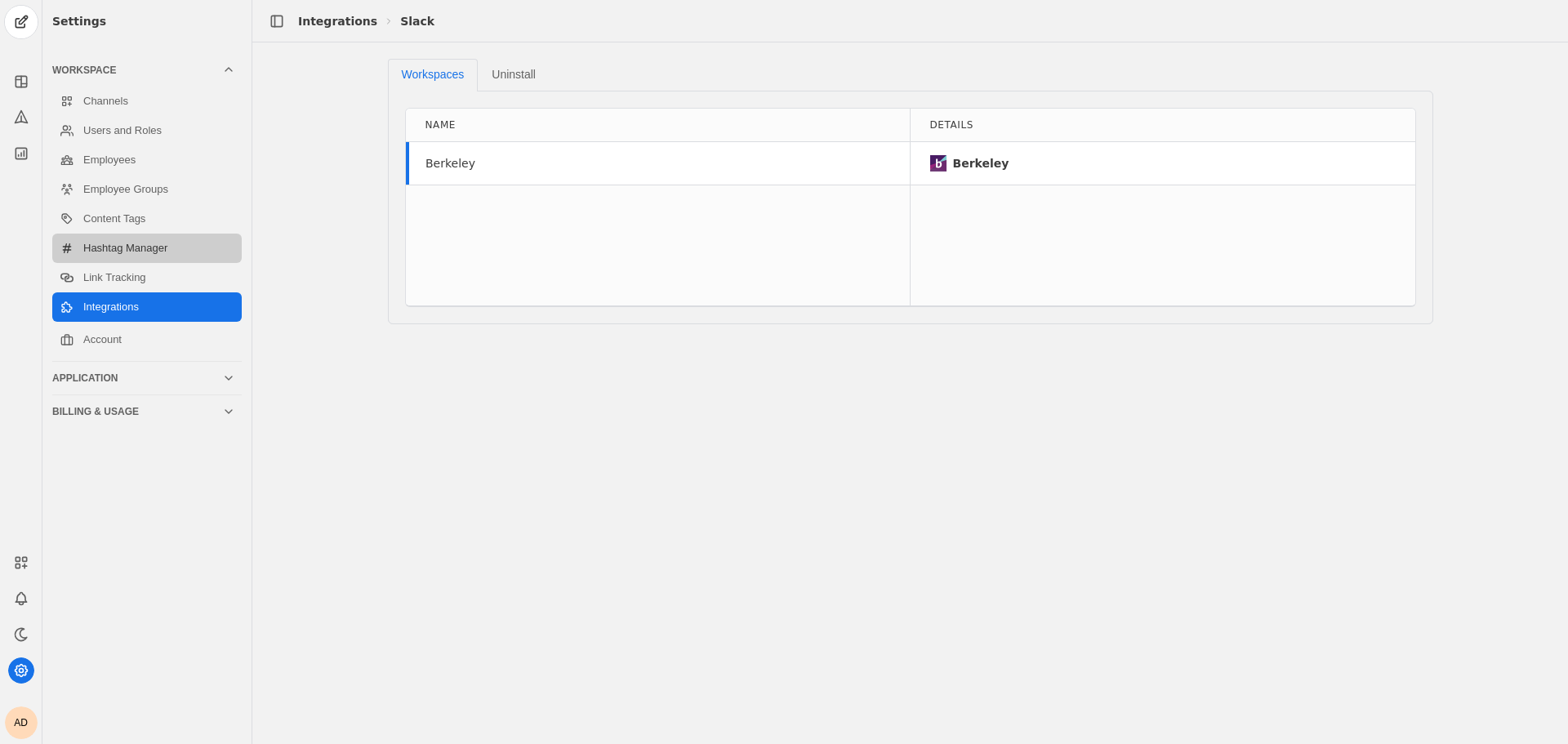
click at [153, 249] on link "Hashtag Manager" at bounding box center [146, 248] width 189 height 29
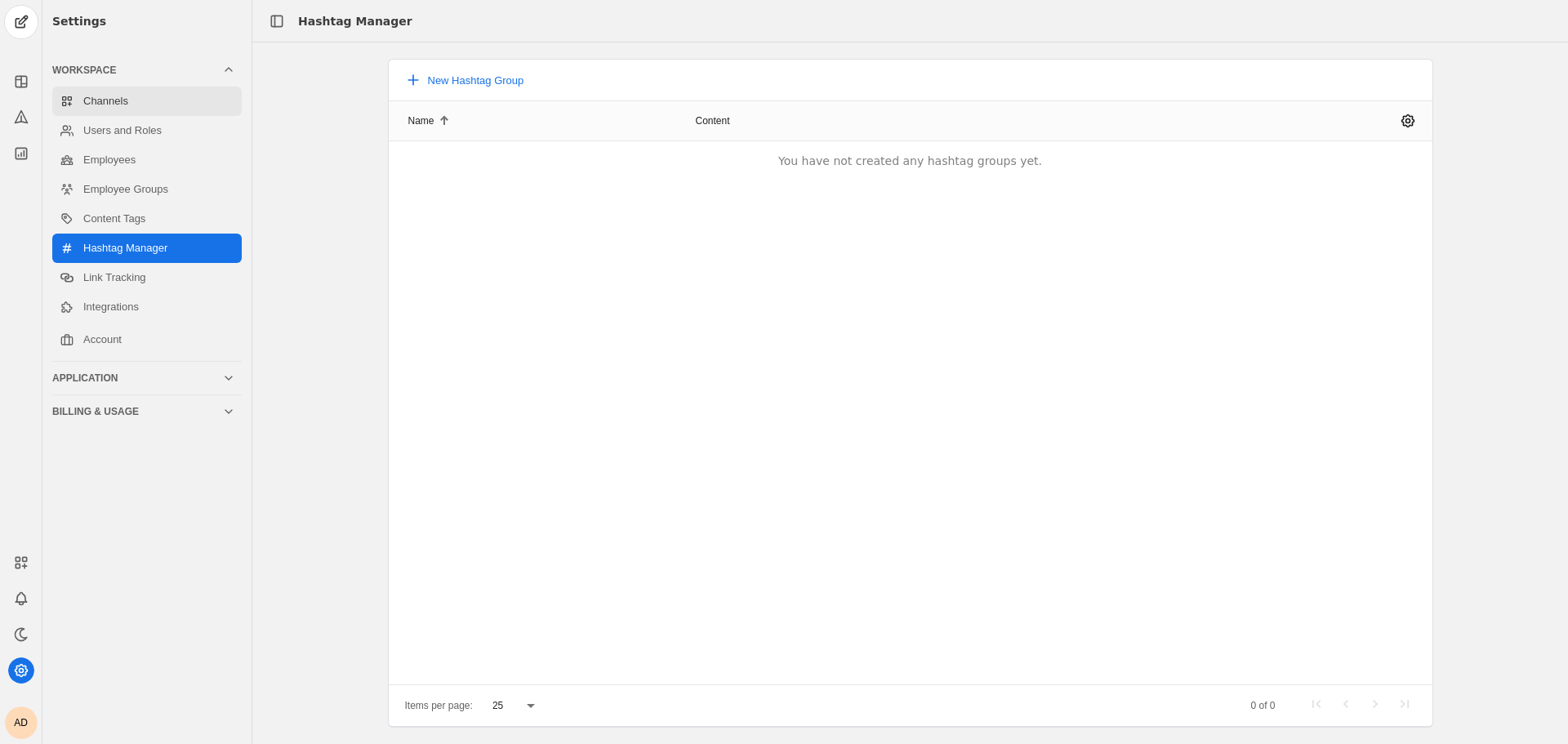
click at [153, 101] on link "Channels" at bounding box center [146, 101] width 189 height 29
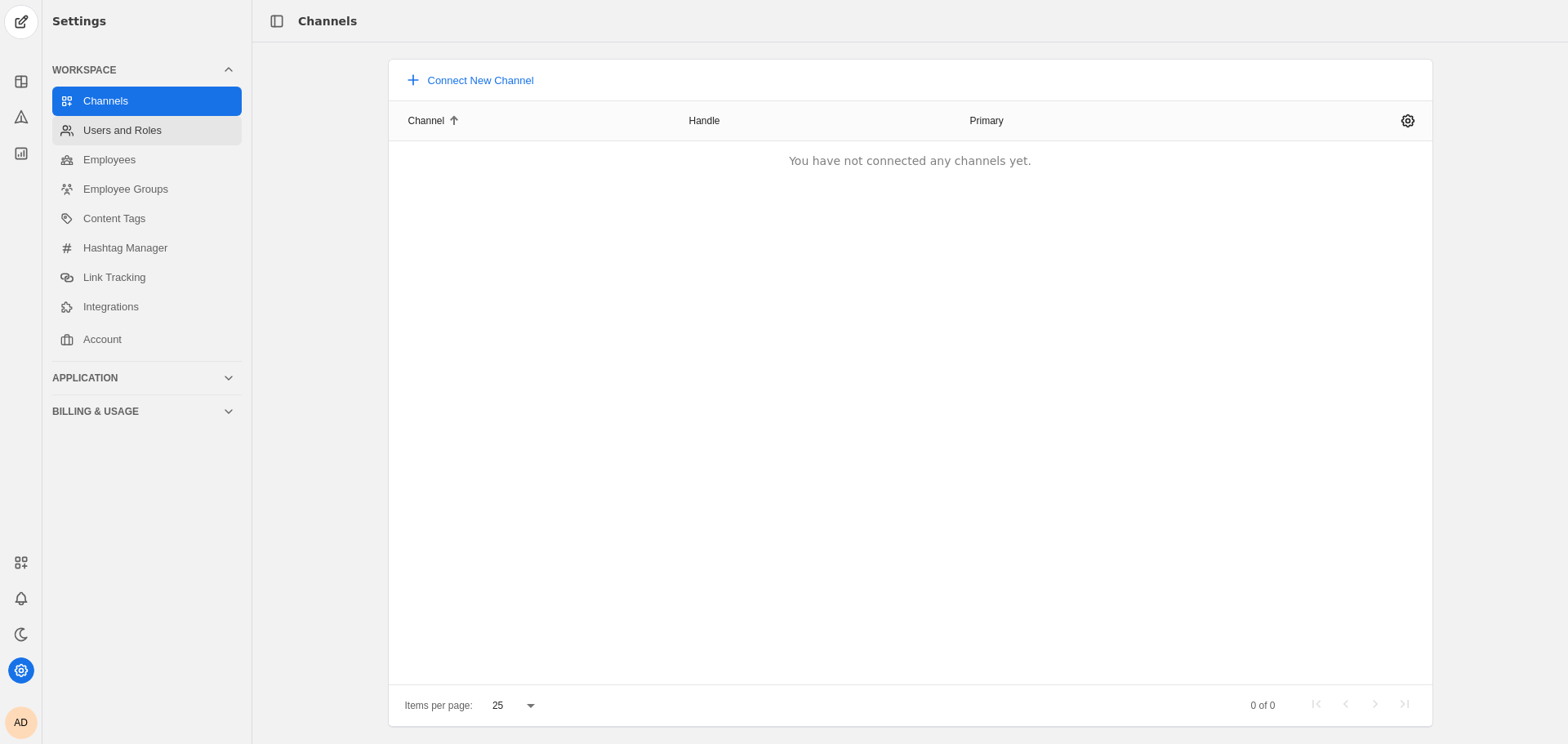
click at [153, 129] on link "Users and Roles" at bounding box center [146, 131] width 189 height 29
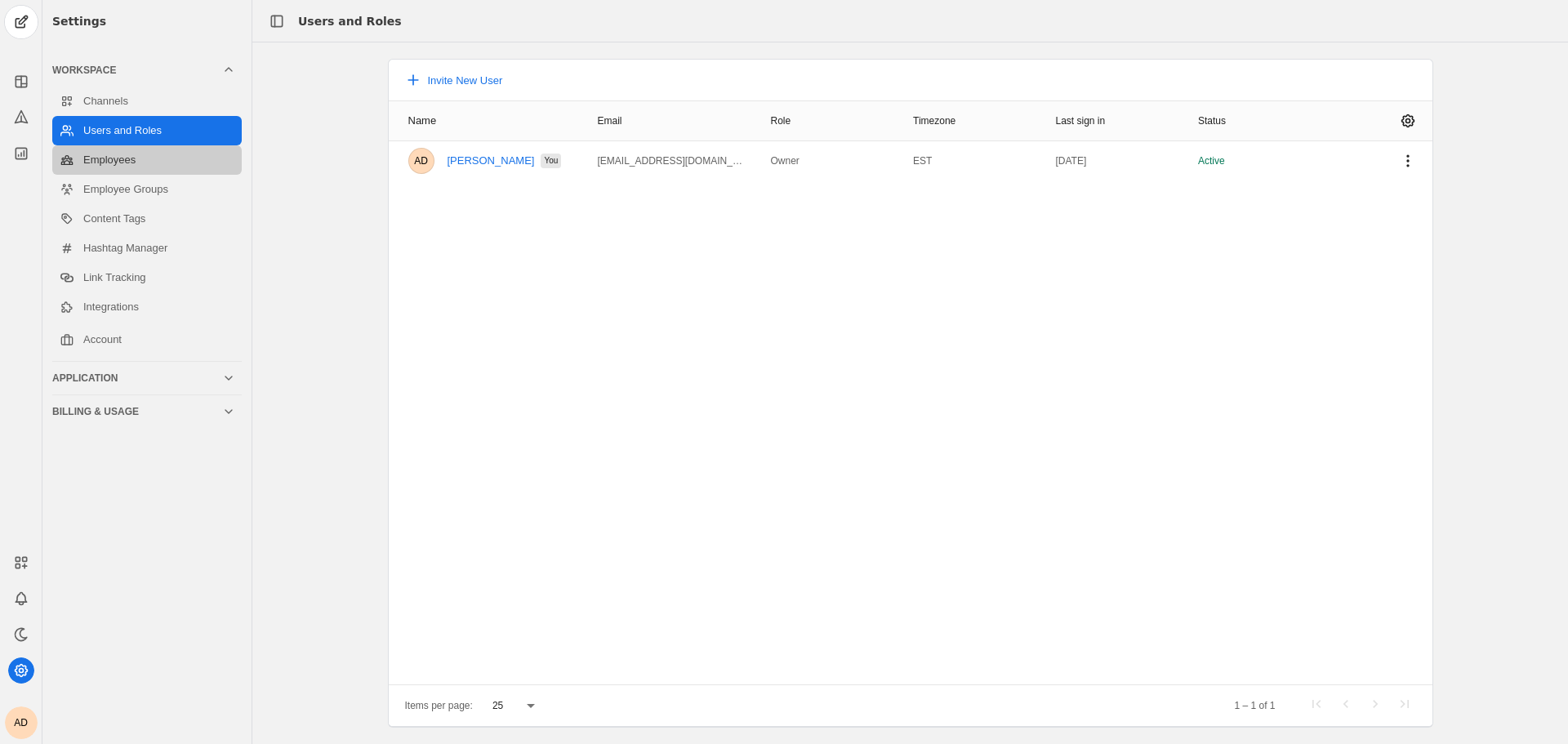
click at [153, 161] on link "Employees" at bounding box center [146, 160] width 189 height 29
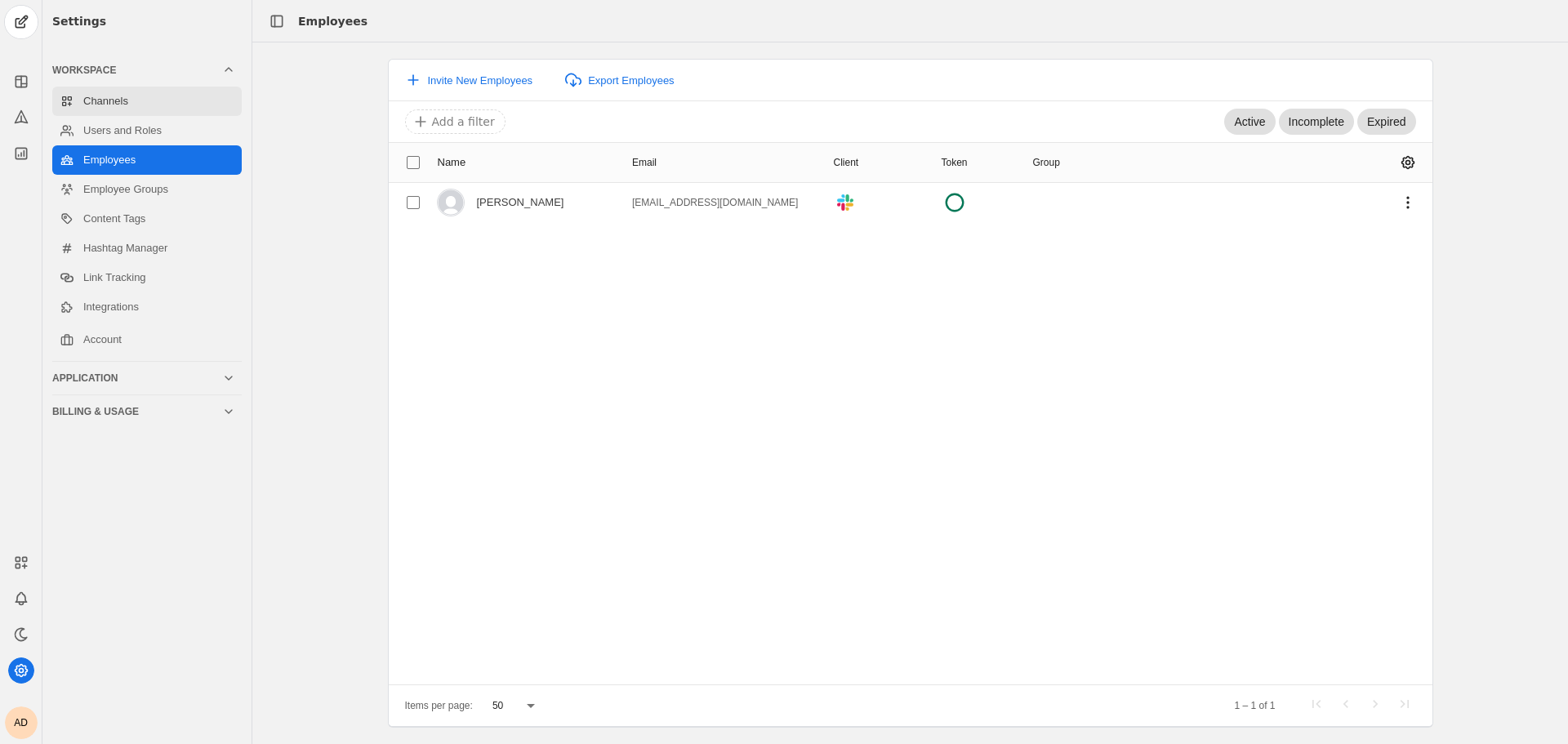
click at [146, 114] on link "Channels" at bounding box center [146, 101] width 189 height 29
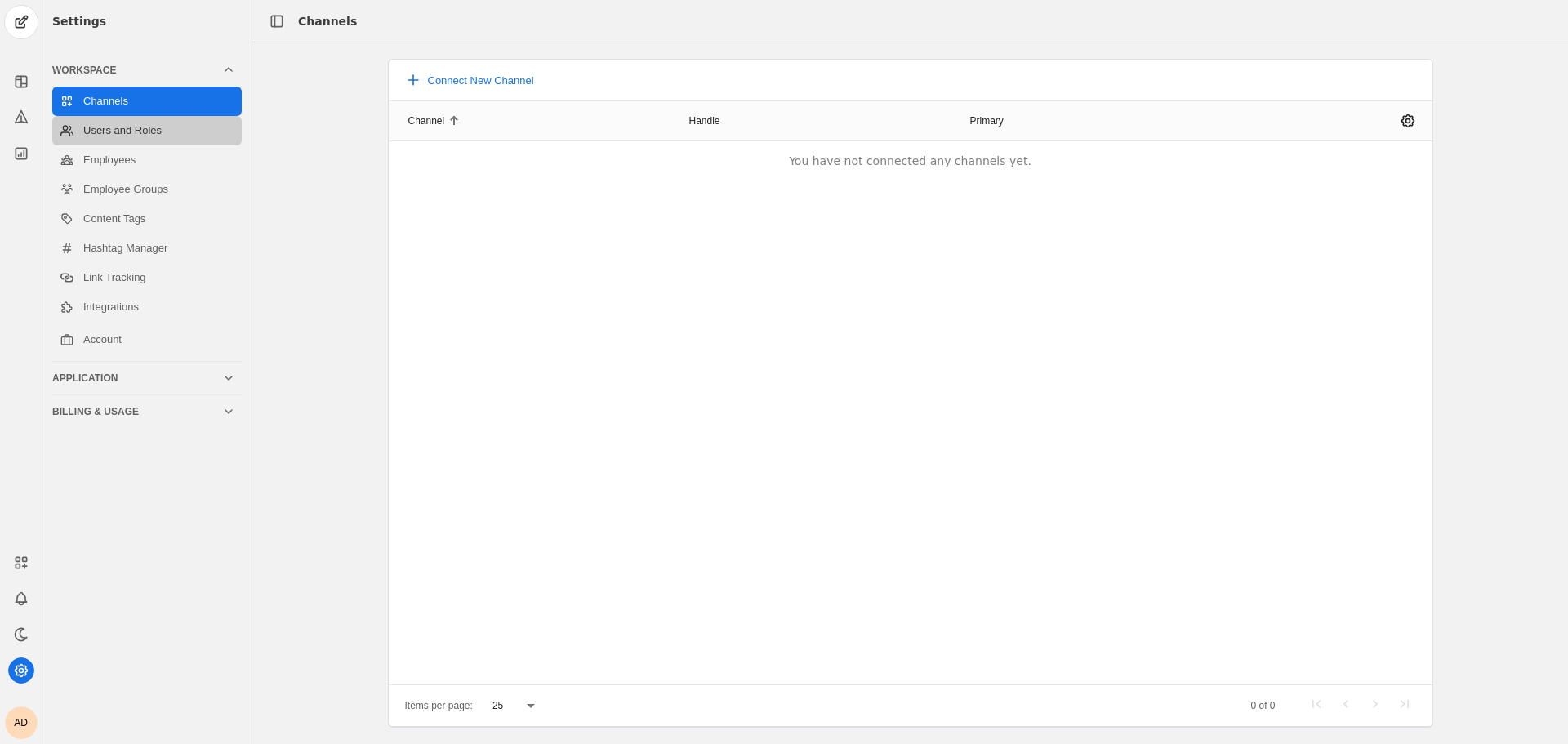
click at [145, 123] on link "Users and Roles" at bounding box center [146, 131] width 189 height 29
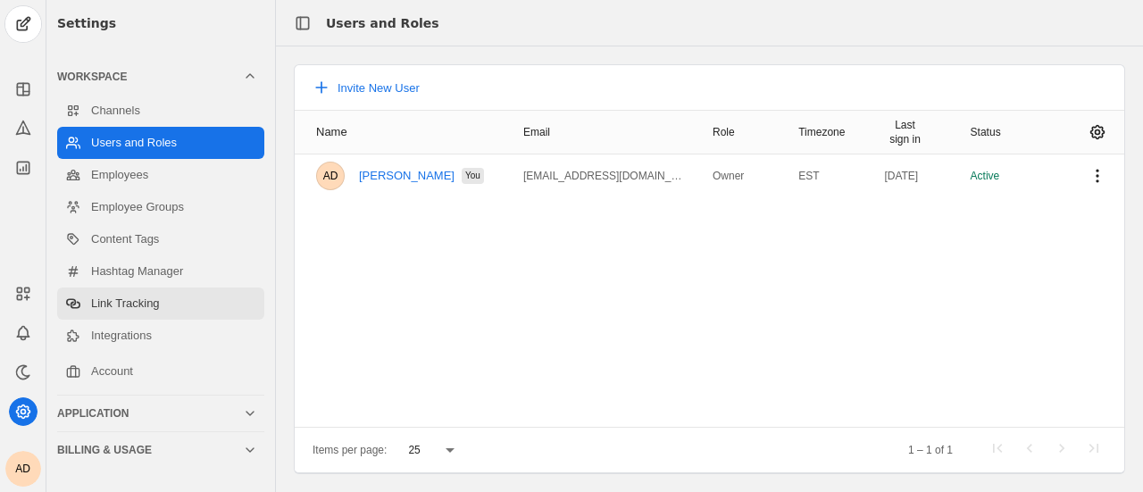
click at [158, 306] on link "Link Tracking" at bounding box center [160, 304] width 207 height 32
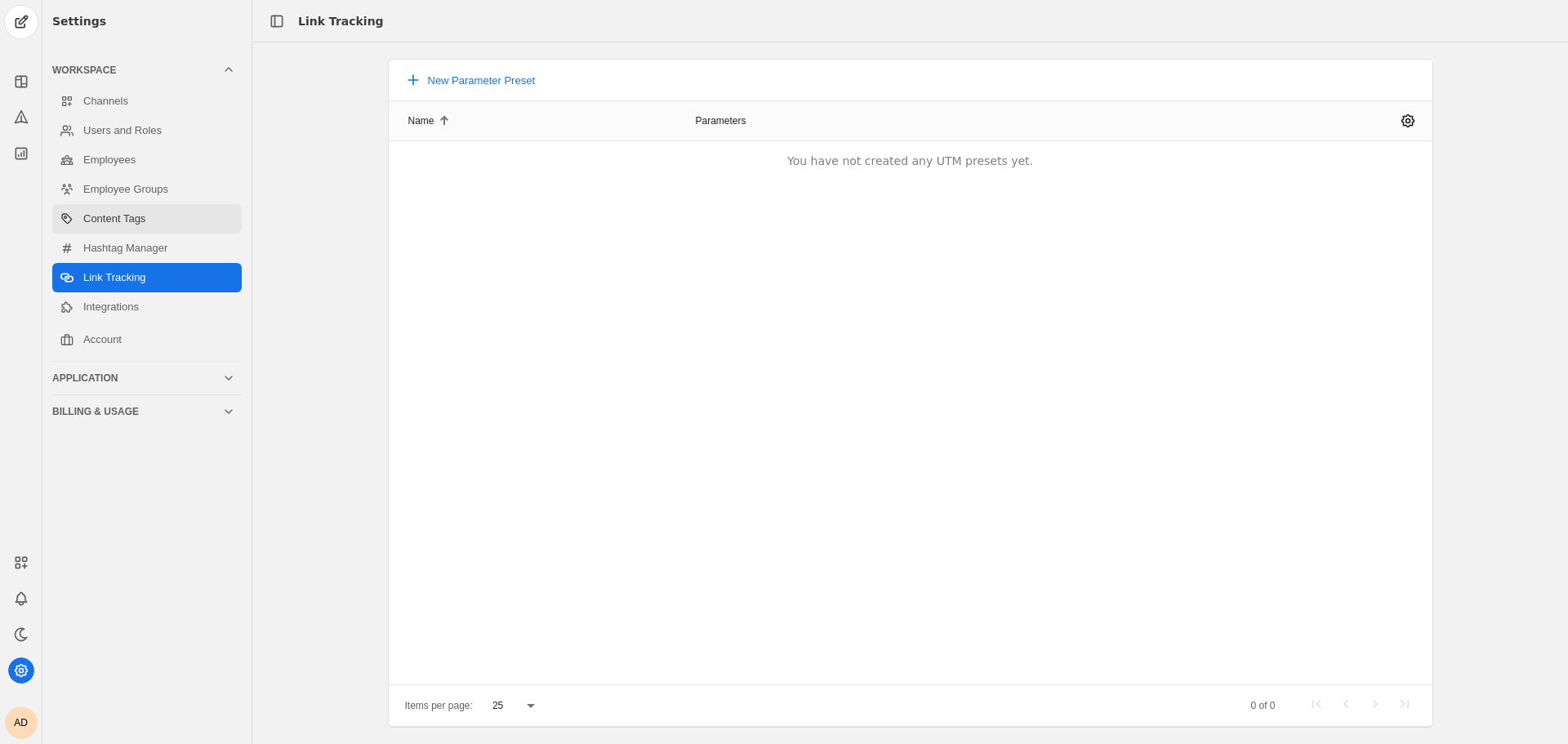
click at [104, 217] on link "Content Tags" at bounding box center [146, 218] width 189 height 29
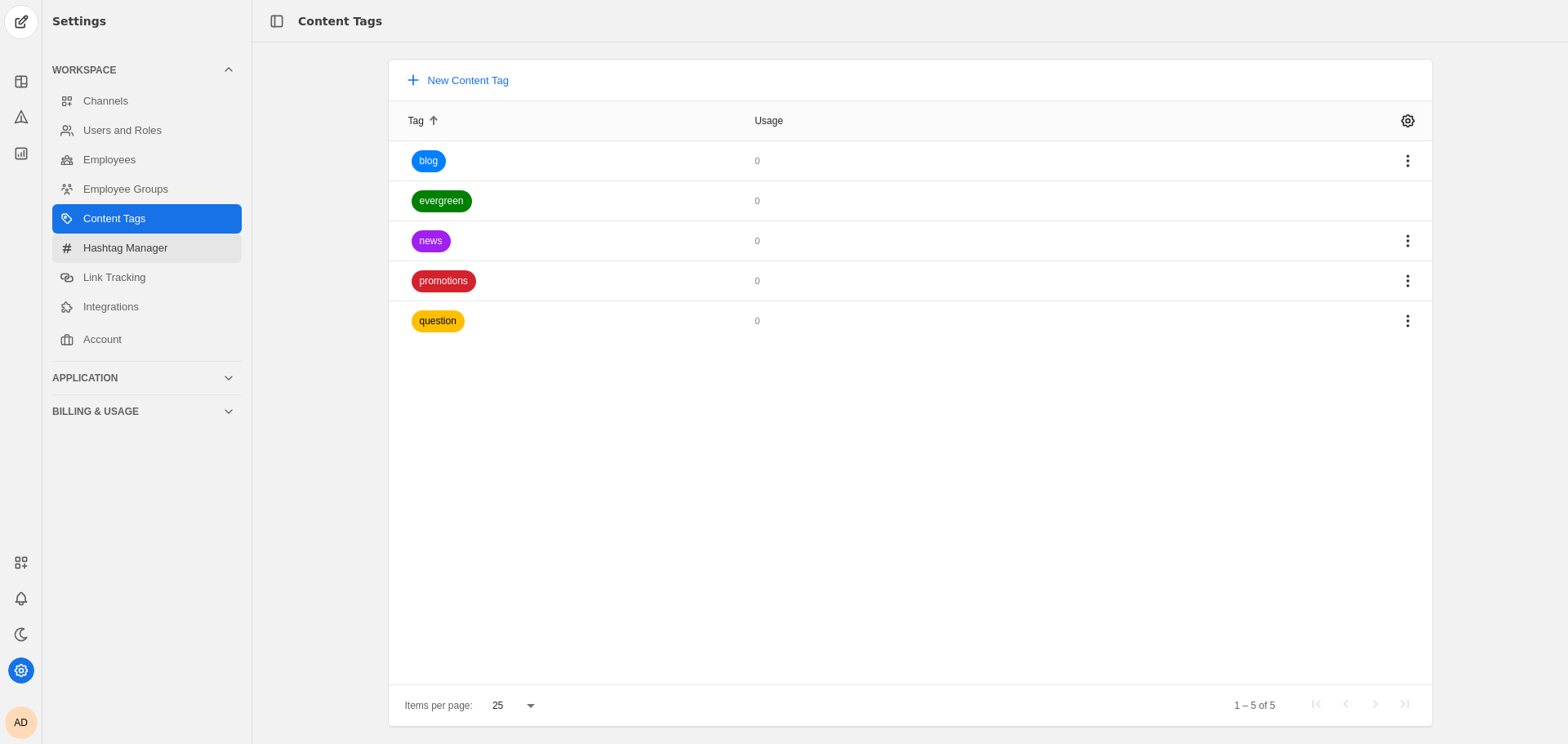
click at [107, 240] on link "Hashtag Manager" at bounding box center [146, 248] width 189 height 29
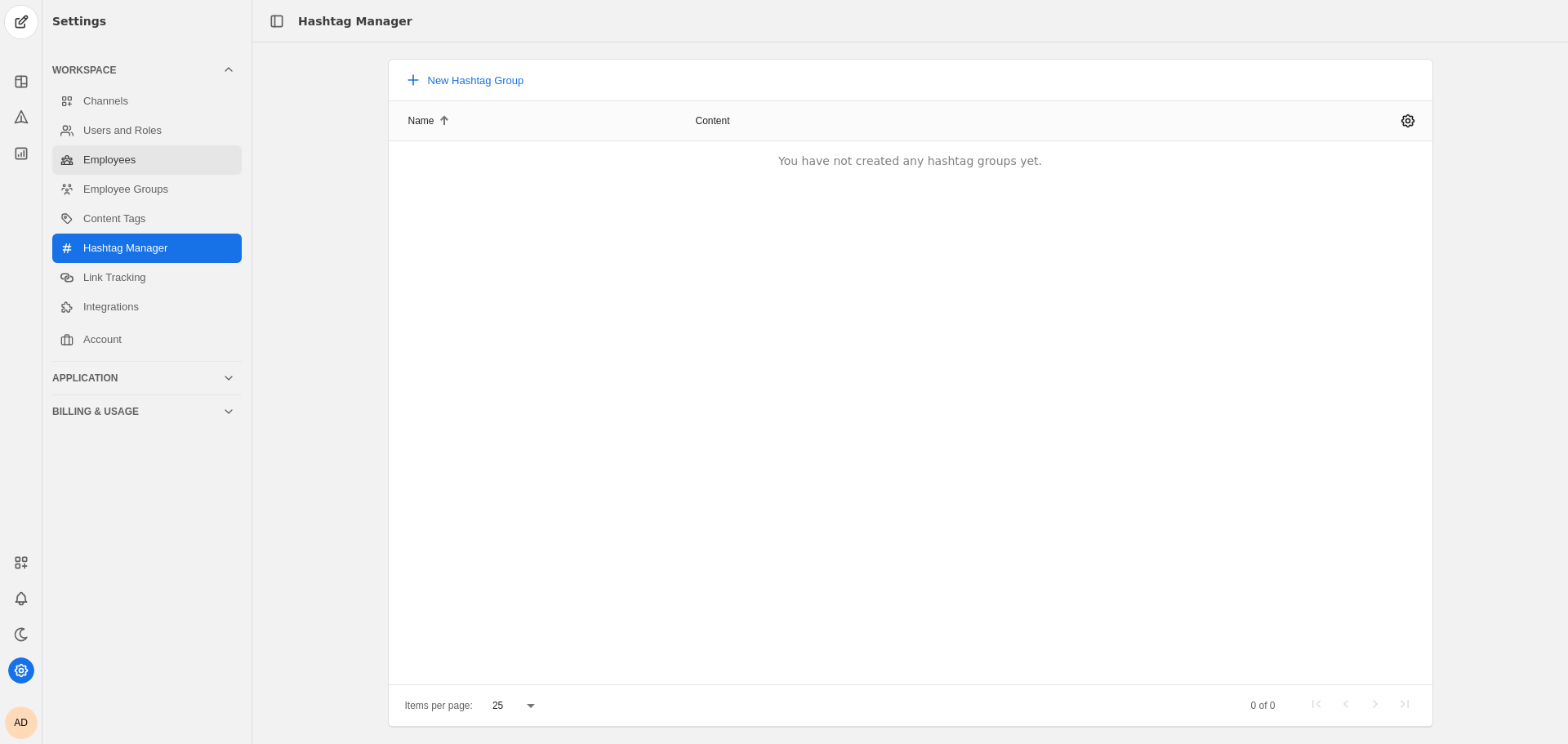
click at [164, 170] on link "Employees" at bounding box center [146, 160] width 189 height 29
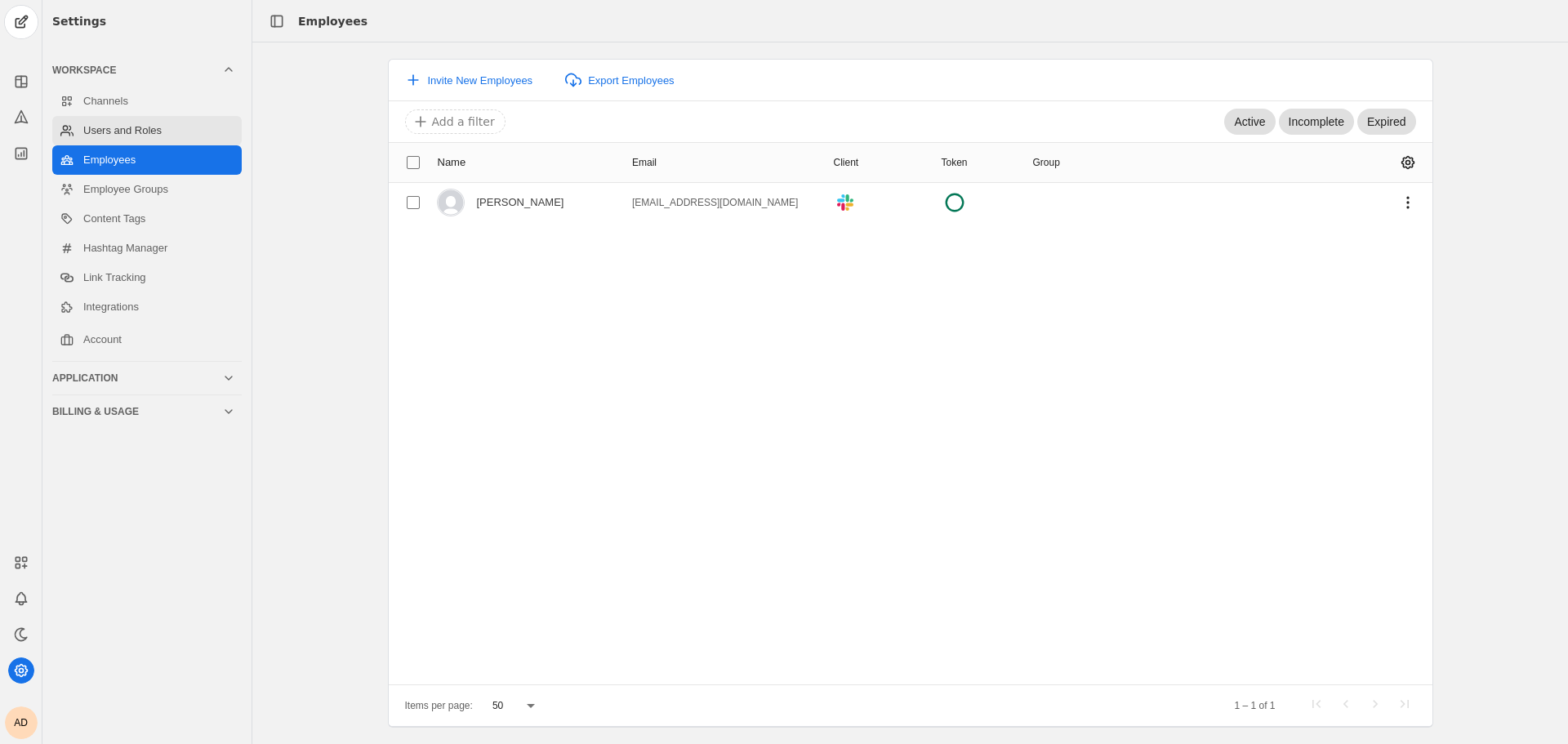
click at [165, 130] on link "Users and Roles" at bounding box center [146, 131] width 189 height 29
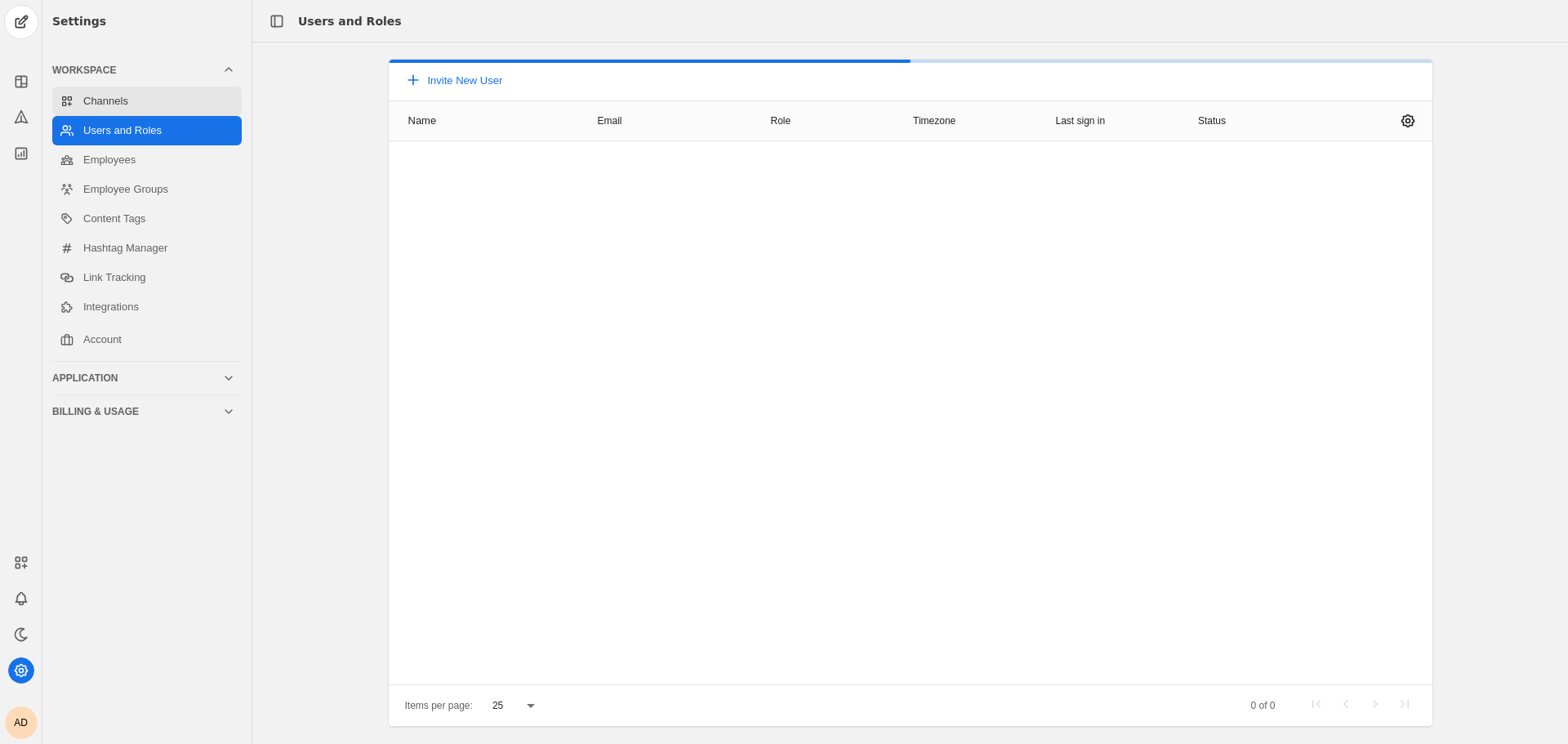
click at [160, 111] on link "Channels" at bounding box center [146, 101] width 189 height 29
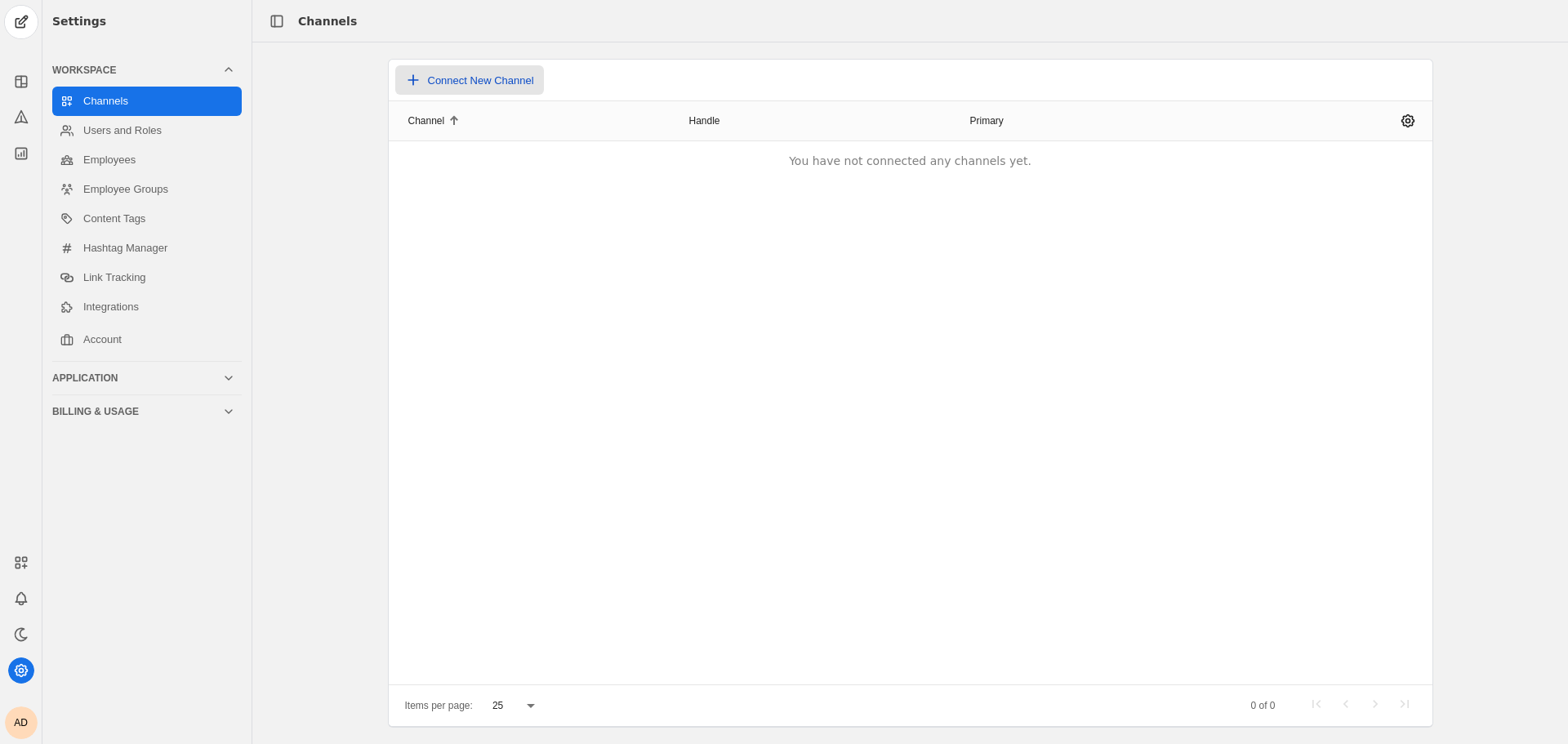
click at [441, 75] on span "Connect New Channel" at bounding box center [481, 80] width 106 height 12
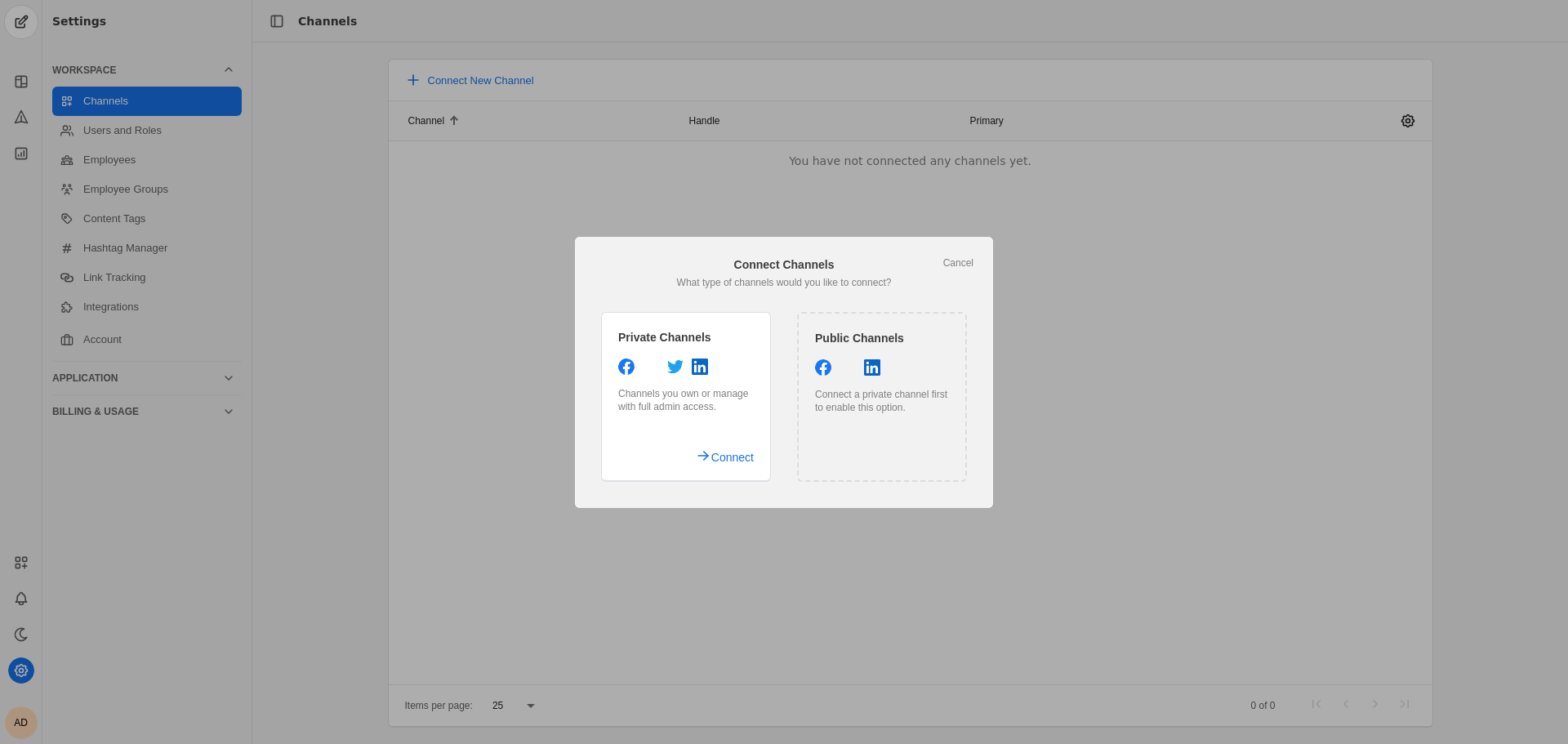
click at [676, 385] on div "Private Channels Channels you own or manage with full admin access. Connect" at bounding box center [686, 397] width 170 height 170
click at [707, 453] on span "undefined" at bounding box center [722, 457] width 80 height 29
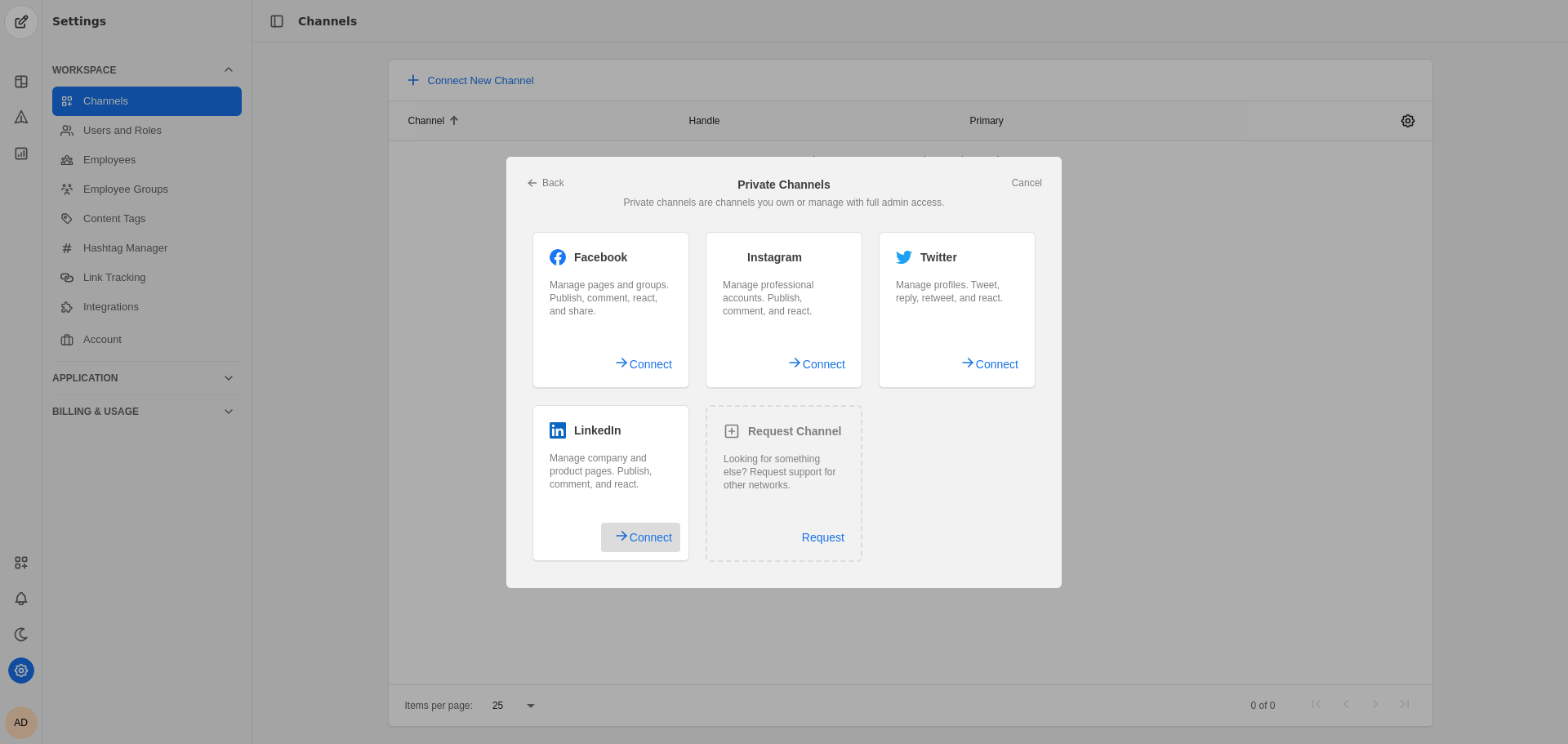
click at [626, 544] on span "undefined" at bounding box center [640, 537] width 80 height 29
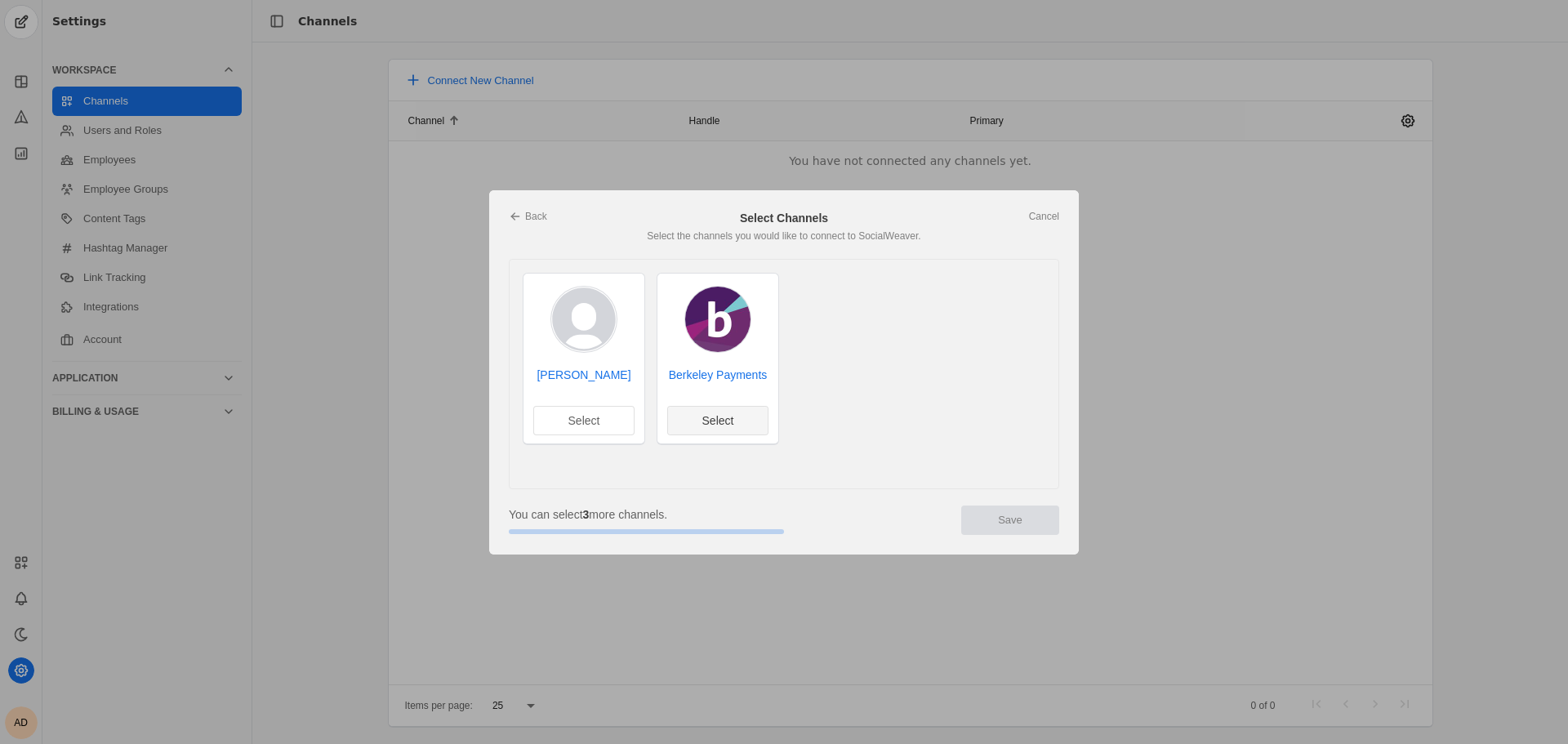
click at [737, 426] on span "undefined" at bounding box center [718, 420] width 100 height 27
click at [1009, 525] on span "Save" at bounding box center [1009, 520] width 25 height 16
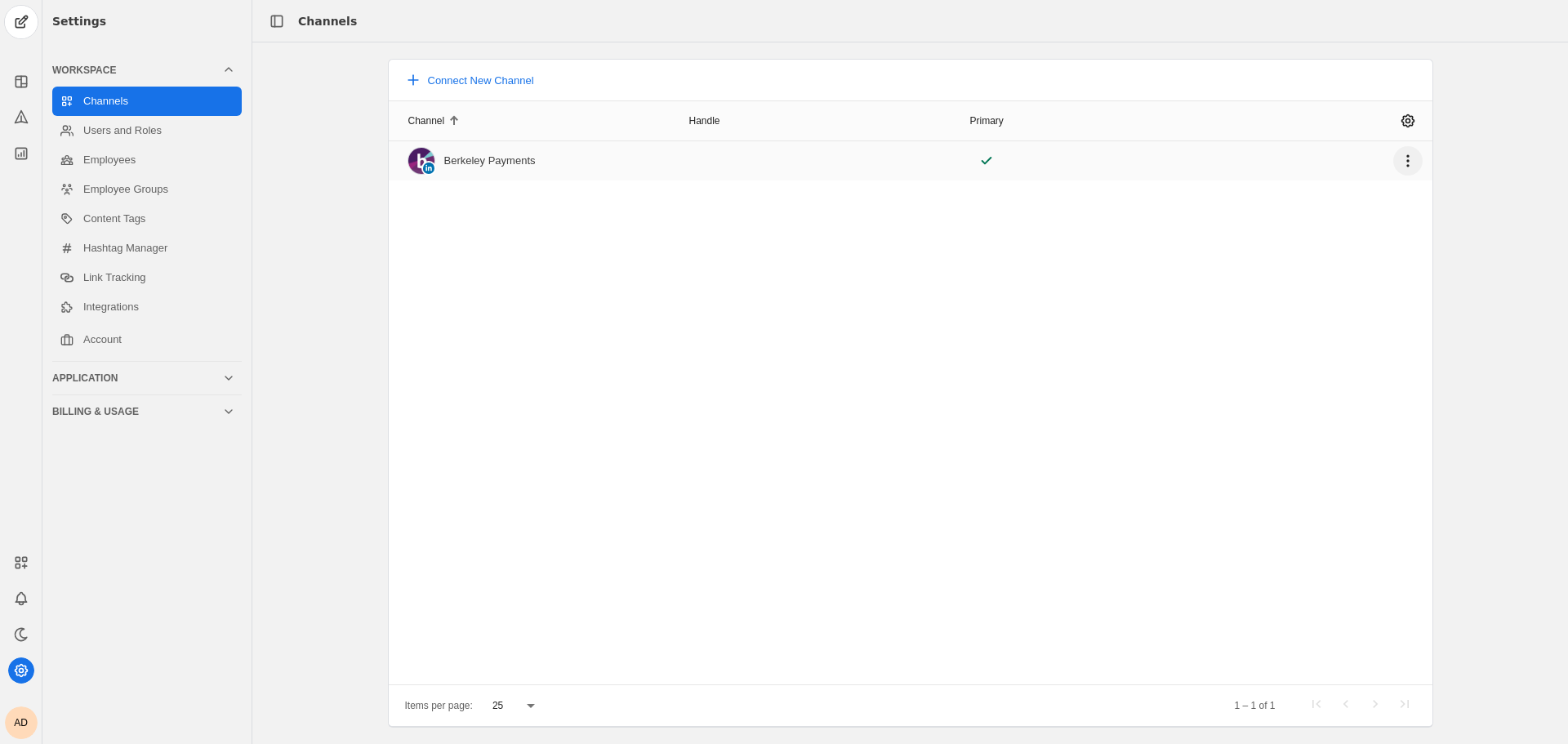
click at [1406, 158] on span "undefined" at bounding box center [1408, 161] width 29 height 29
click at [1410, 116] on div at bounding box center [784, 372] width 1568 height 744
click at [1406, 125] on span "undefined" at bounding box center [1408, 121] width 29 height 29
click at [1484, 176] on div at bounding box center [784, 372] width 1568 height 744
click at [487, 159] on div "Berkeley Payments" at bounding box center [490, 161] width 91 height 13
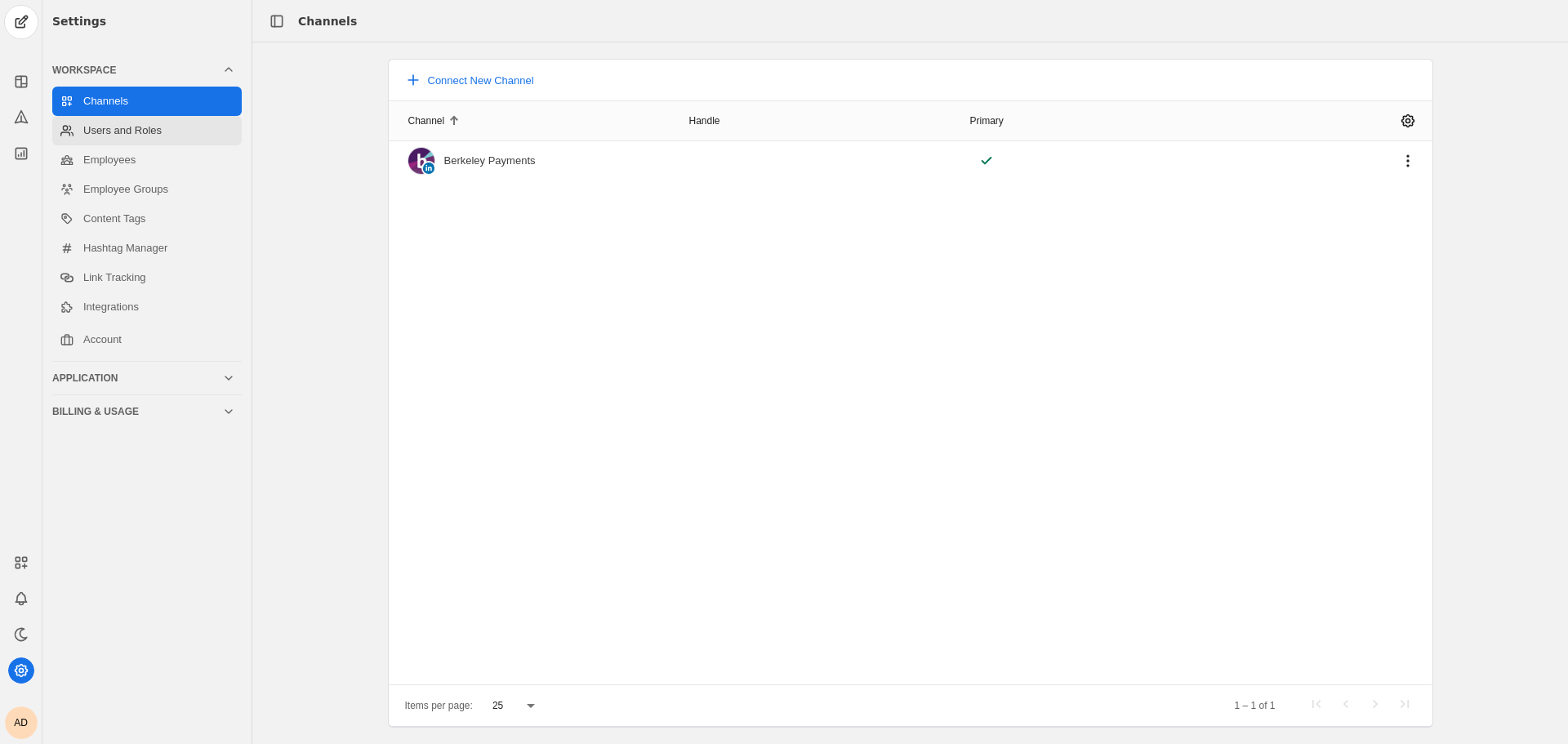
click at [172, 124] on link "Users and Roles" at bounding box center [146, 131] width 189 height 29
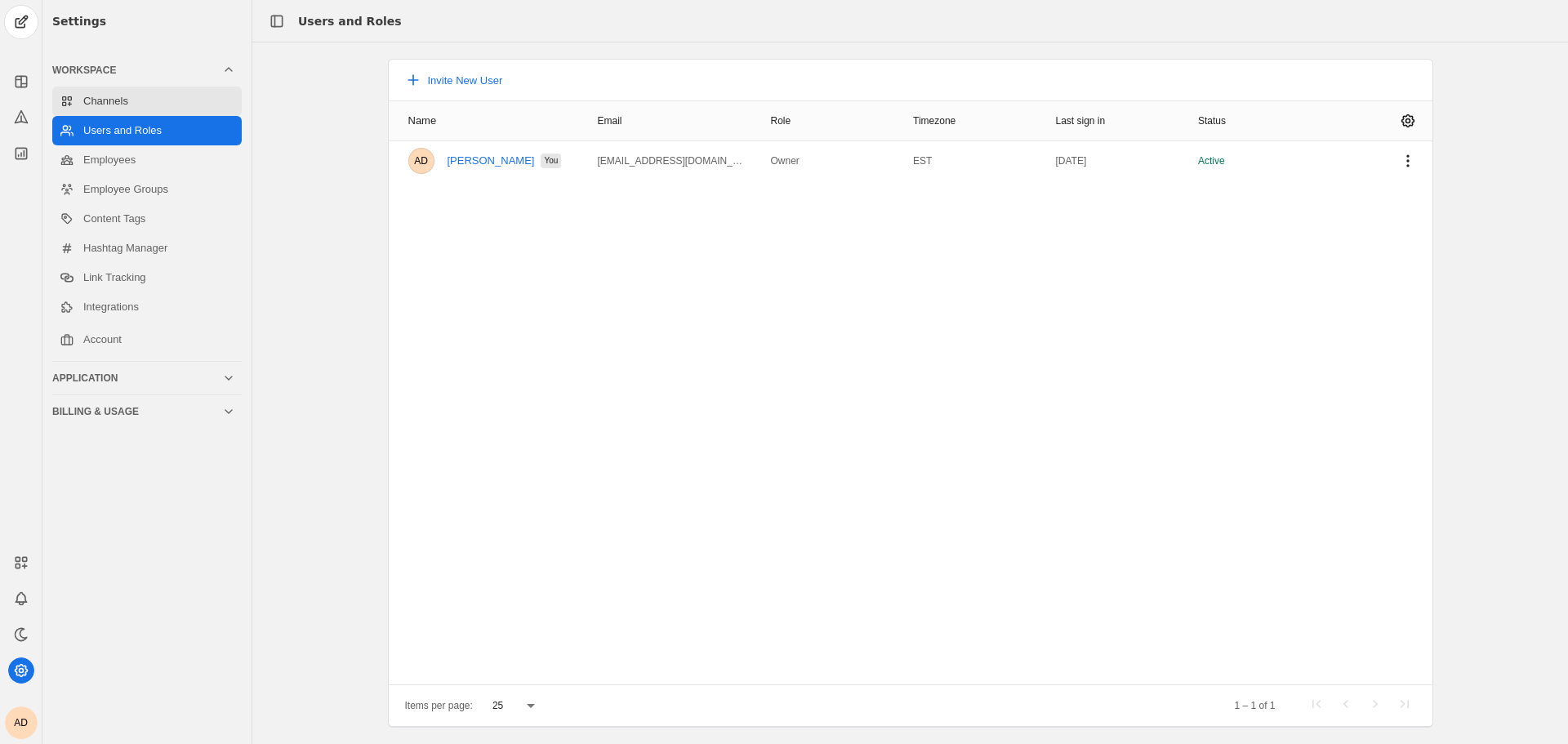
click at [166, 100] on link "Channels" at bounding box center [146, 101] width 189 height 29
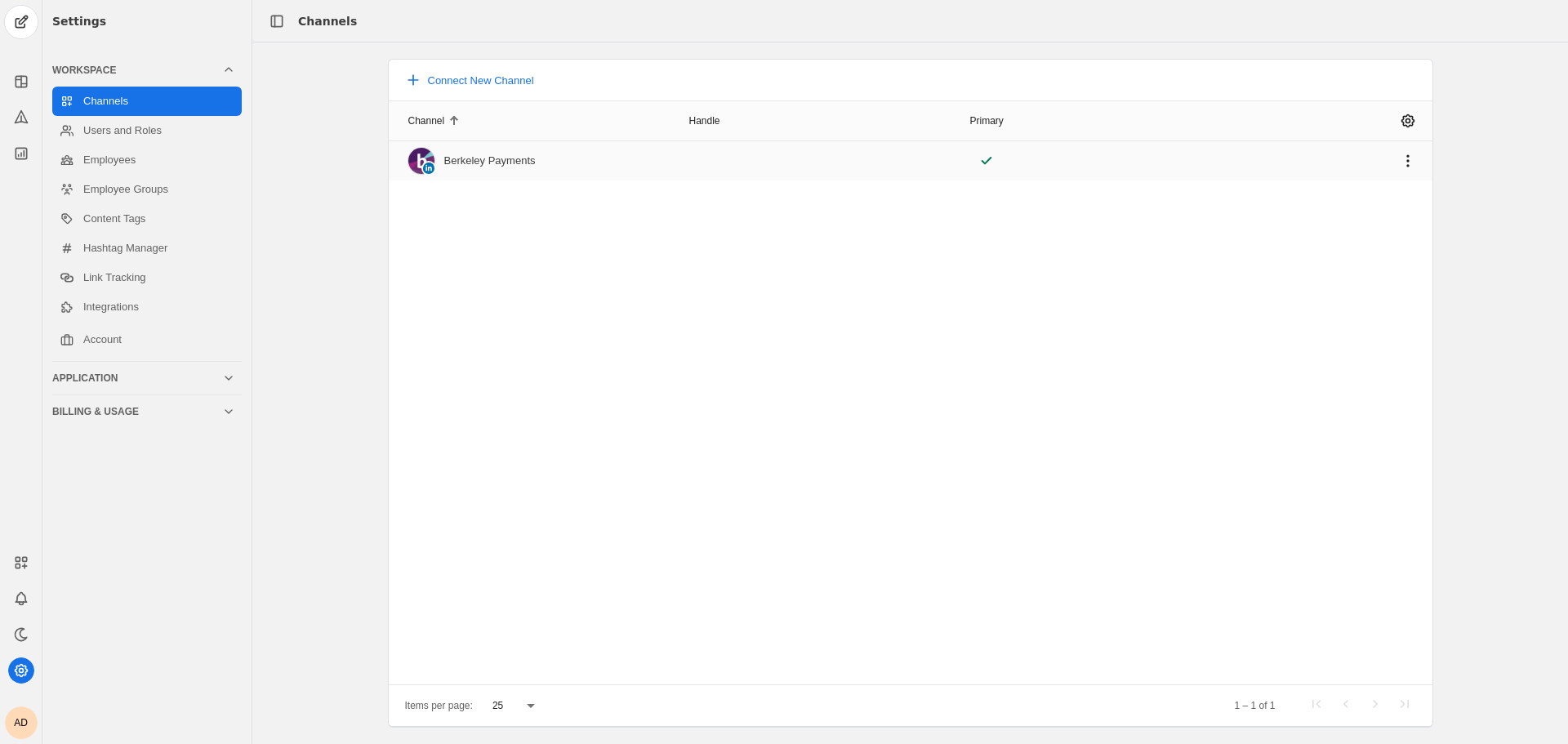
click at [655, 165] on mat-cell "Berkeley Payments" at bounding box center [536, 161] width 294 height 39
click at [1418, 166] on span "undefined" at bounding box center [1408, 161] width 29 height 29
click at [1400, 117] on div at bounding box center [784, 372] width 1568 height 744
click at [1401, 121] on span "undefined" at bounding box center [1408, 121] width 29 height 29
click at [1465, 193] on div at bounding box center [784, 372] width 1568 height 744
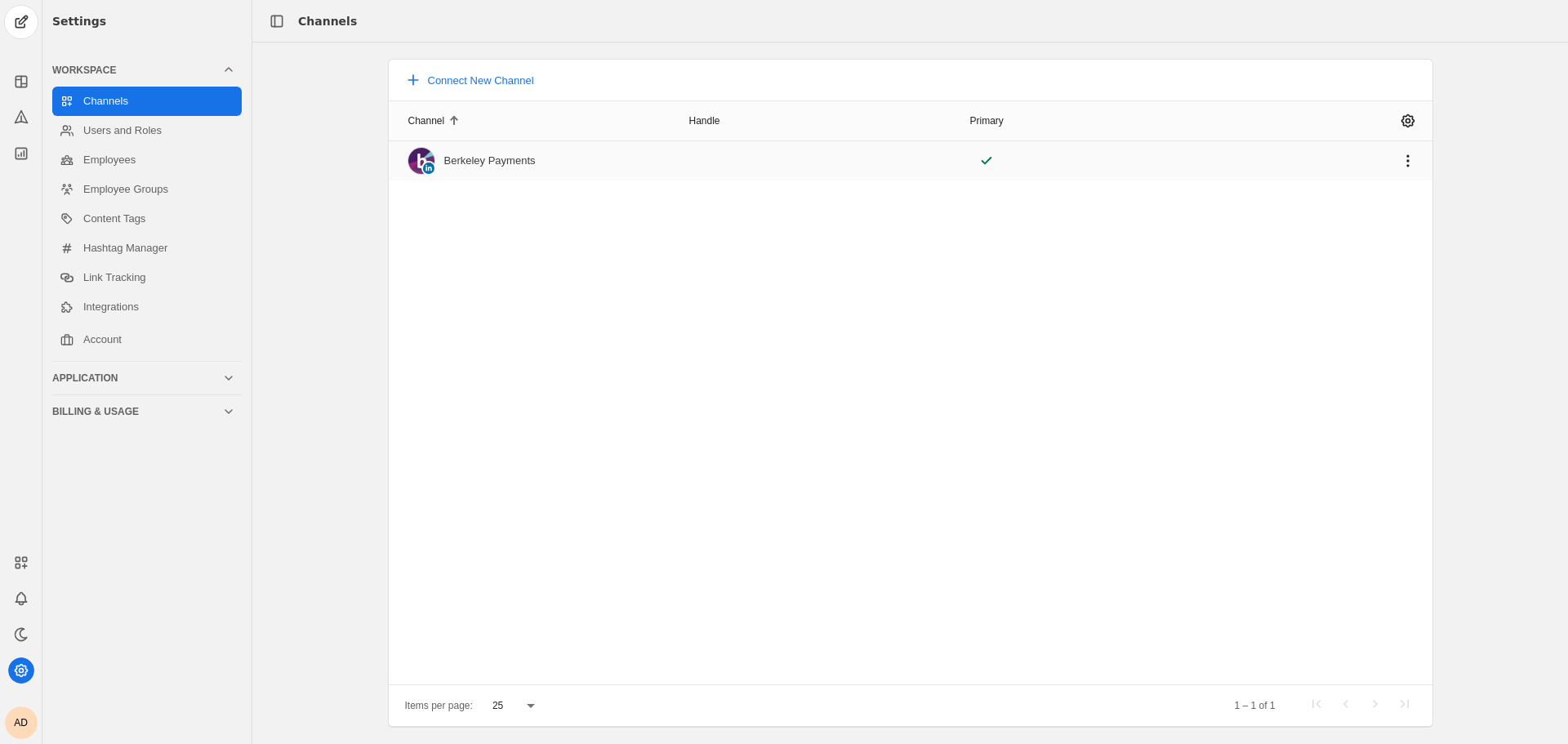
click at [508, 146] on mat-cell "Berkeley Payments" at bounding box center [536, 161] width 294 height 39
click at [507, 153] on div "Berkeley Payments" at bounding box center [472, 161] width 127 height 27
click at [507, 156] on div "Berkeley Payments" at bounding box center [490, 161] width 91 height 13
click at [507, 158] on div "Berkeley Payments" at bounding box center [490, 161] width 91 height 13
click at [176, 135] on link "Users and Roles" at bounding box center [146, 131] width 189 height 29
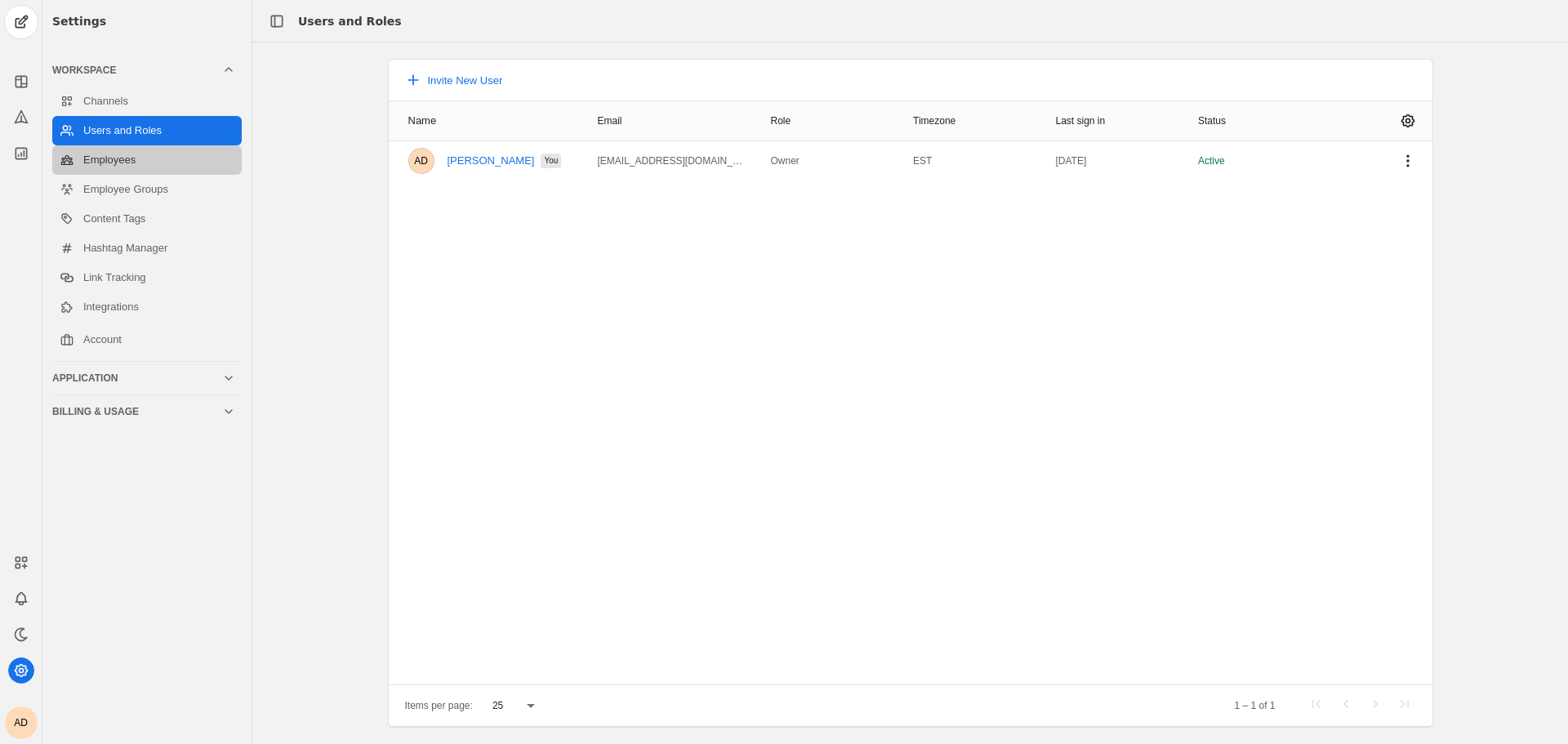
click at [173, 160] on link "Employees" at bounding box center [146, 160] width 189 height 29
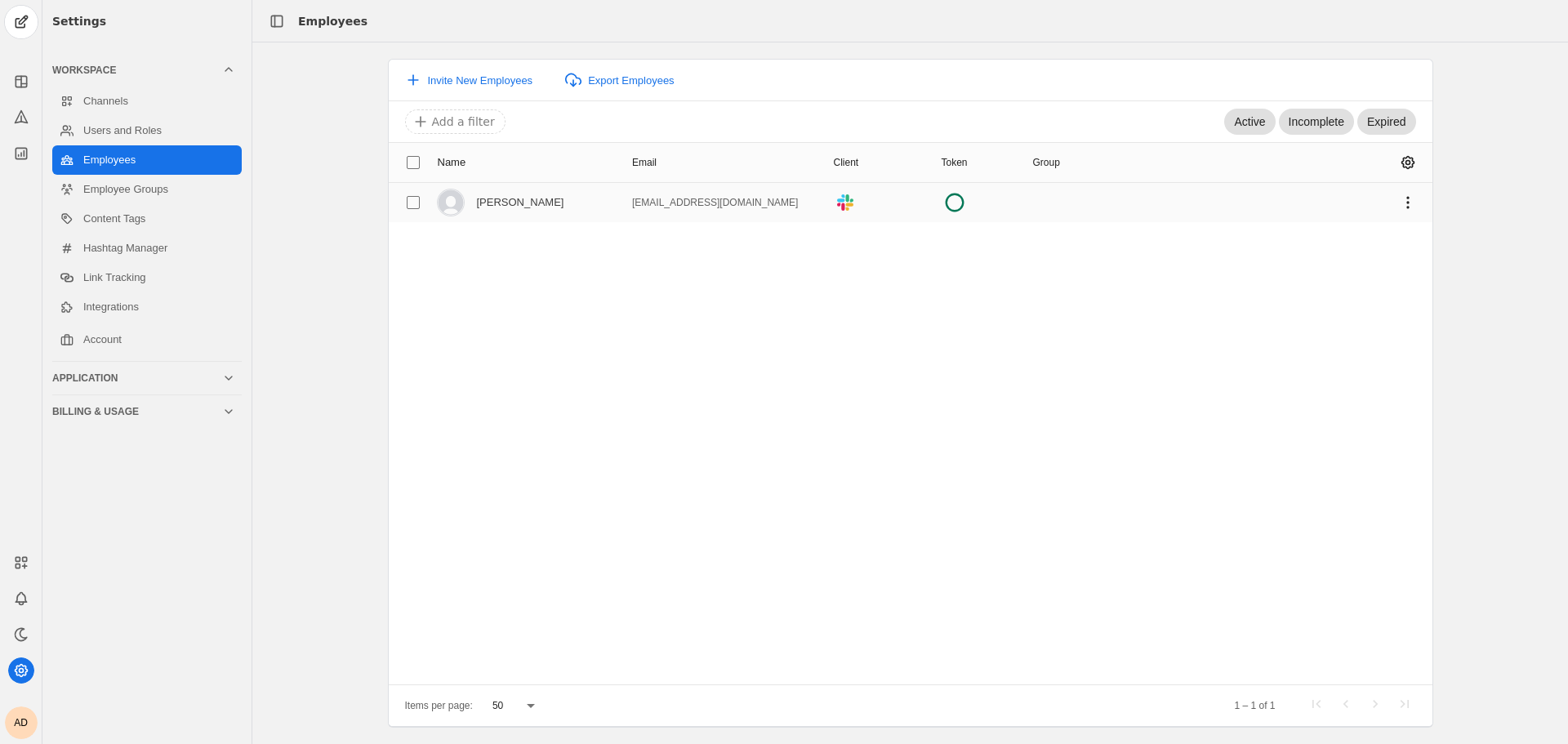
click at [540, 204] on div "[PERSON_NAME]" at bounding box center [521, 202] width 88 height 13
click at [164, 195] on link "Employee Groups" at bounding box center [146, 189] width 189 height 29
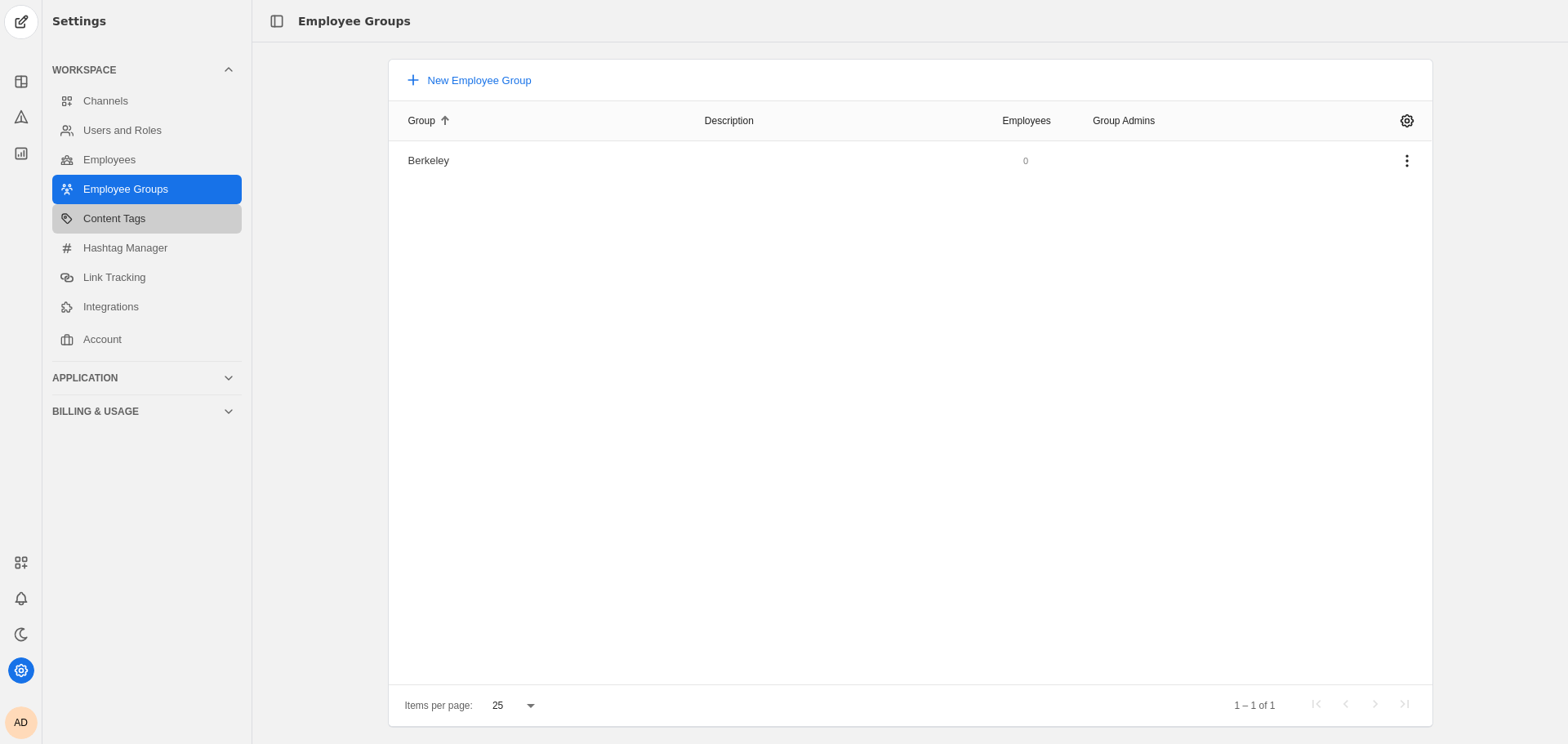
click at [166, 217] on link "Content Tags" at bounding box center [146, 218] width 189 height 29
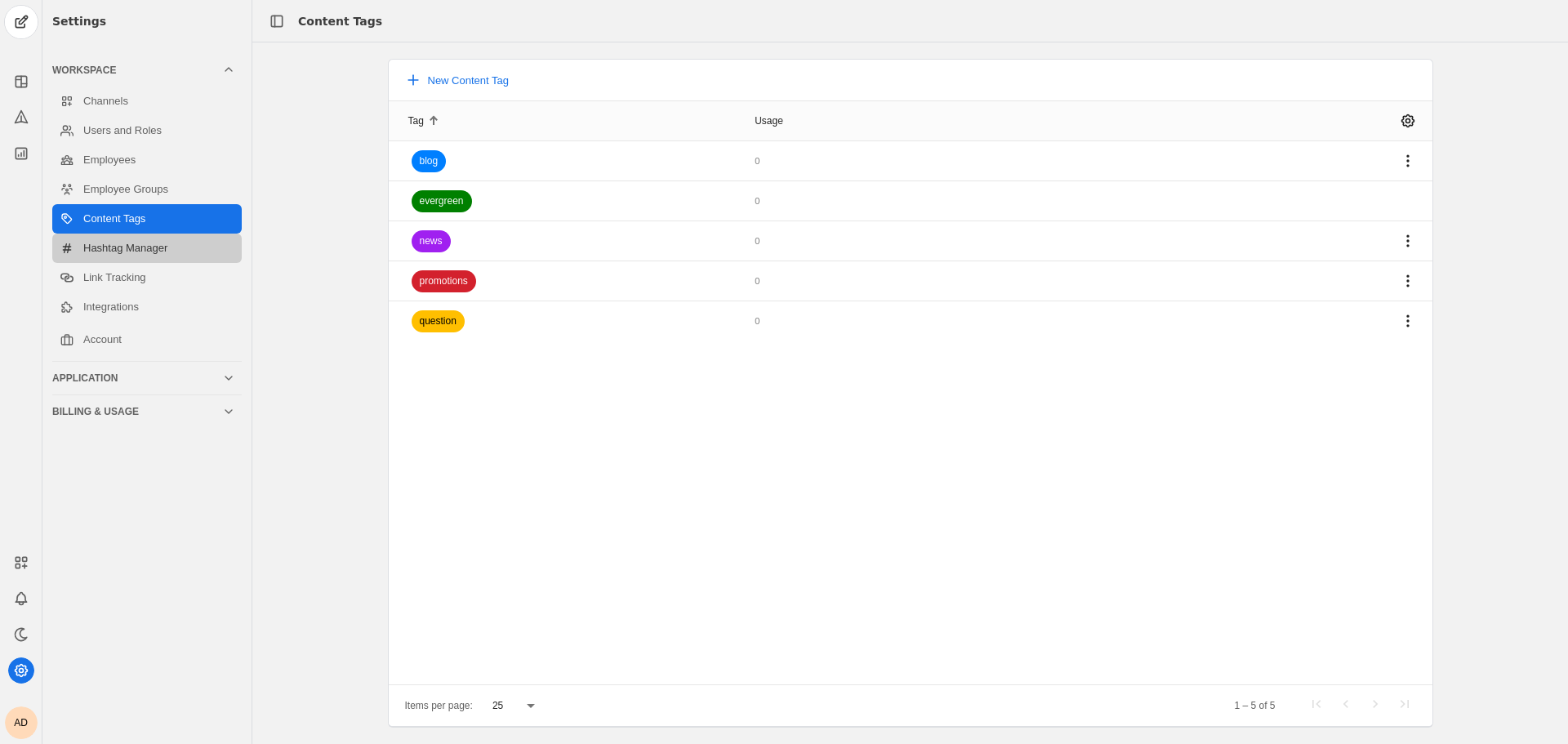
click at [159, 253] on link "Hashtag Manager" at bounding box center [146, 248] width 189 height 29
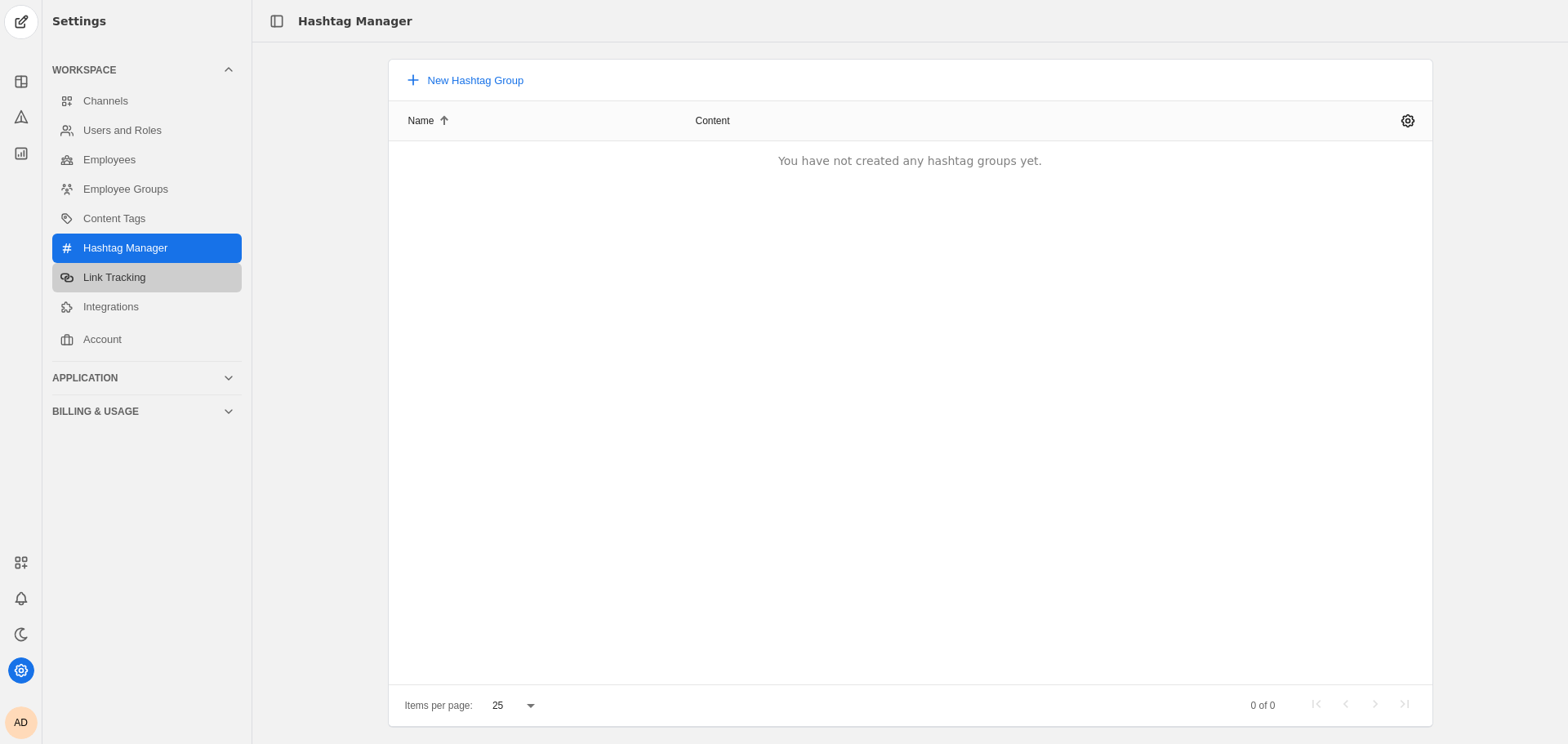
click at [154, 275] on link "Link Tracking" at bounding box center [146, 278] width 189 height 29
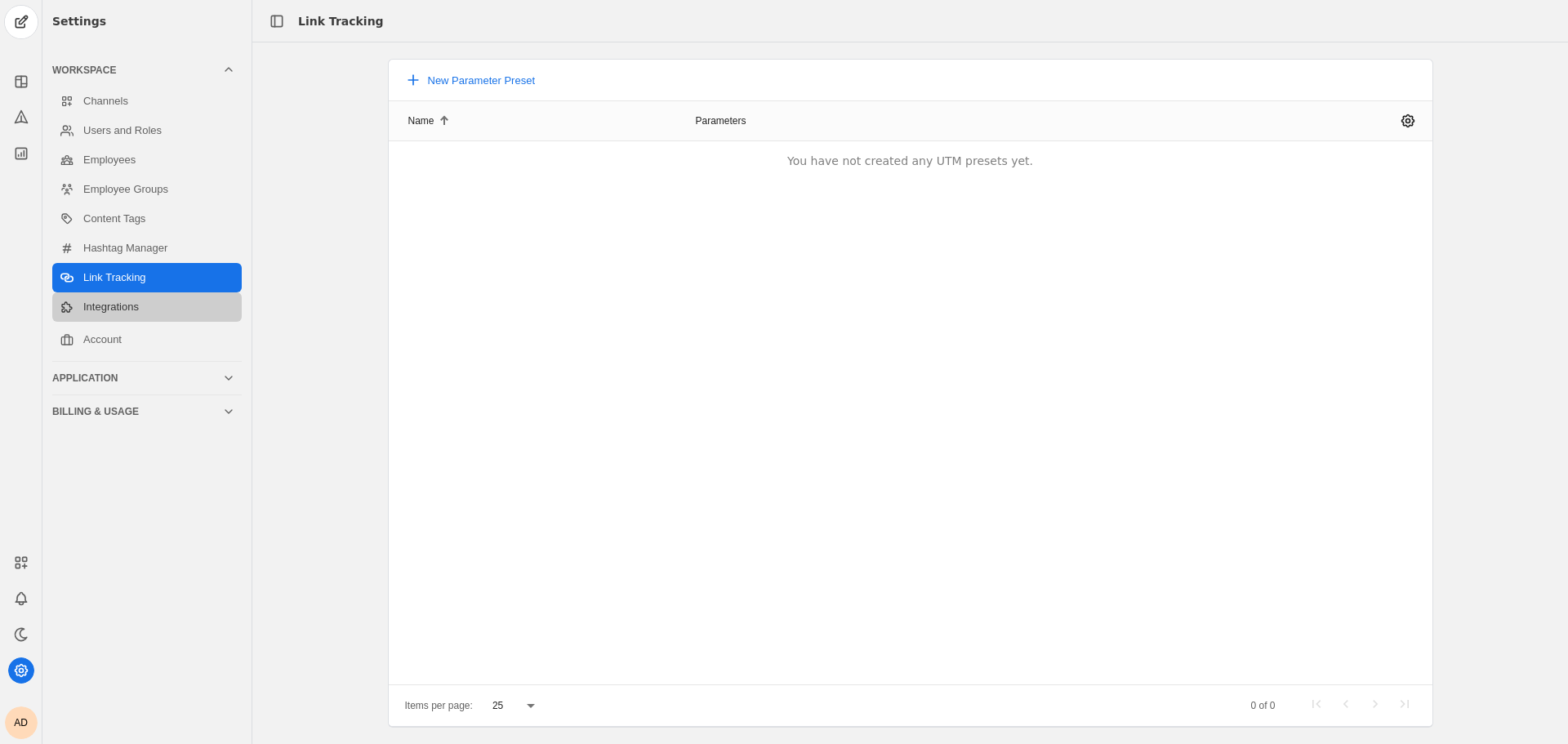
click at [158, 300] on link "Integrations" at bounding box center [146, 307] width 189 height 29
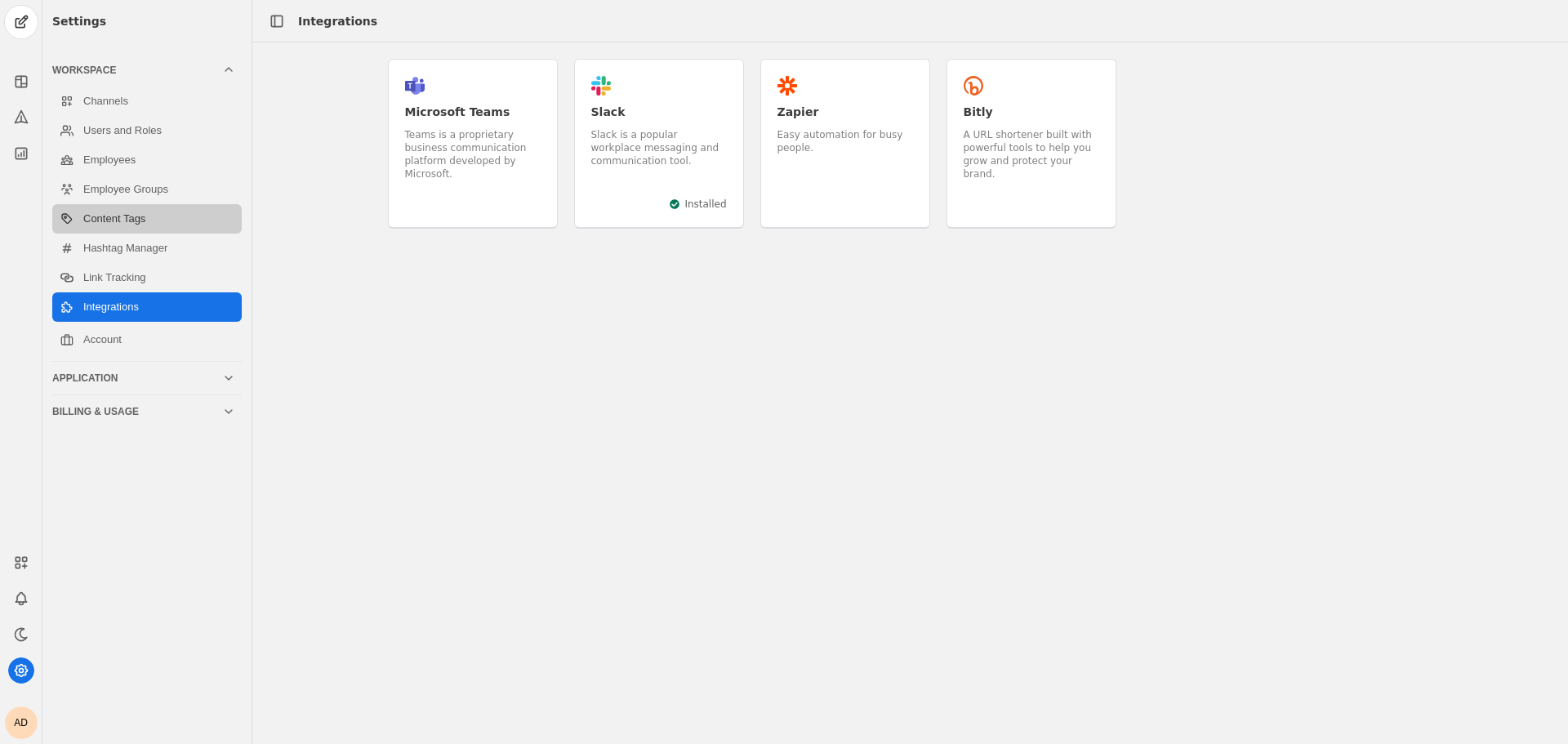
click at [158, 229] on link "Content Tags" at bounding box center [146, 218] width 189 height 29
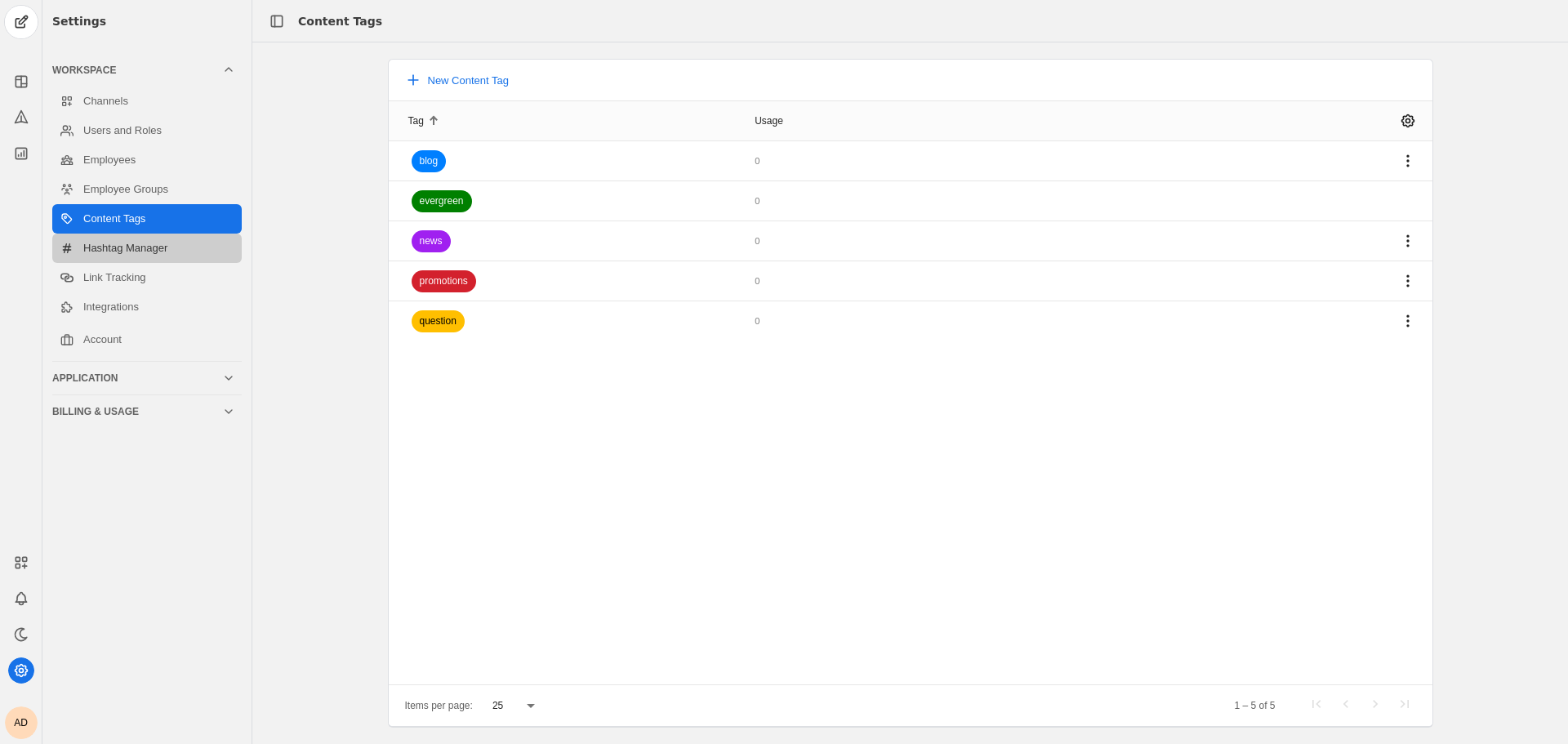
click at [173, 250] on link "Hashtag Manager" at bounding box center [146, 248] width 189 height 29
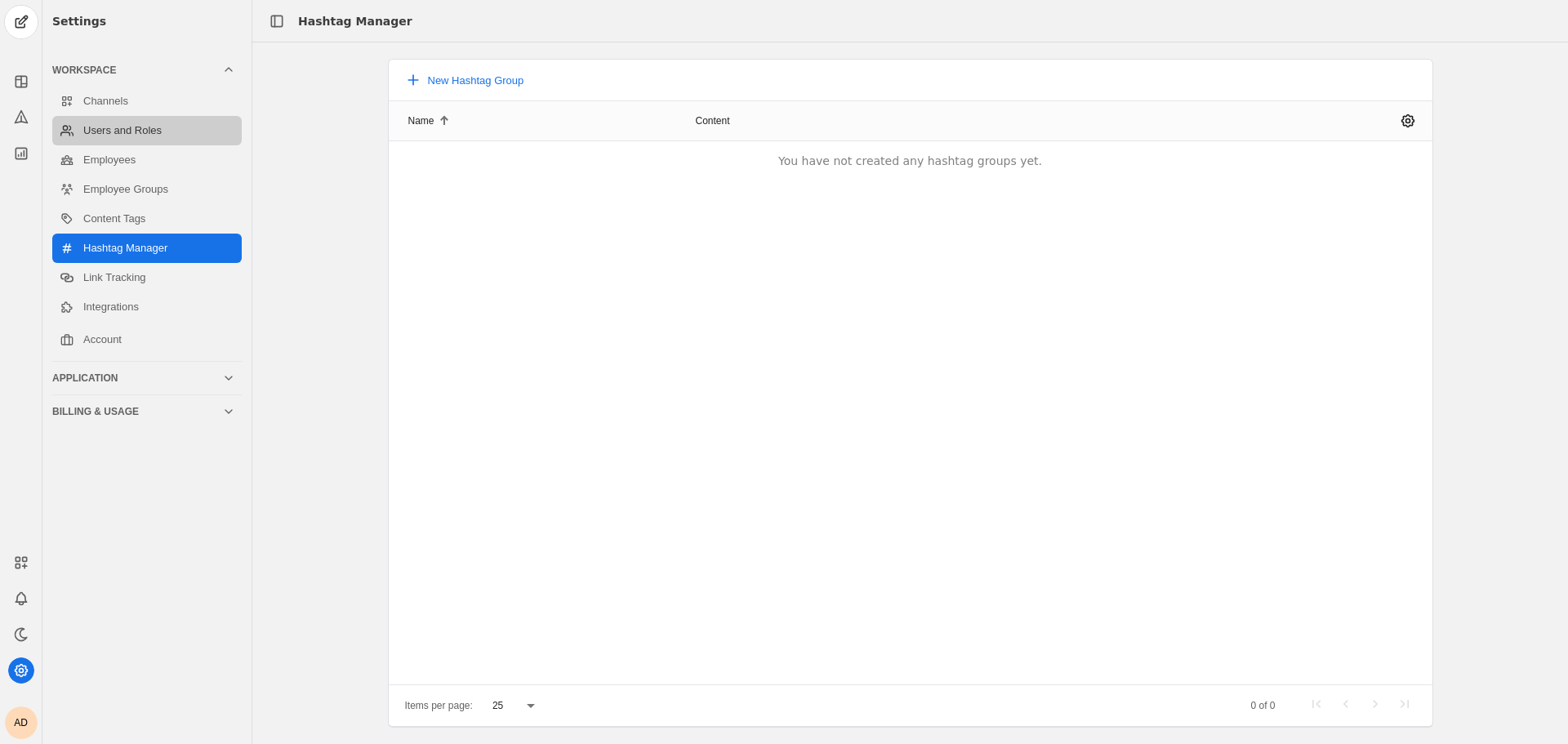
click at [184, 131] on link "Users and Roles" at bounding box center [146, 131] width 189 height 29
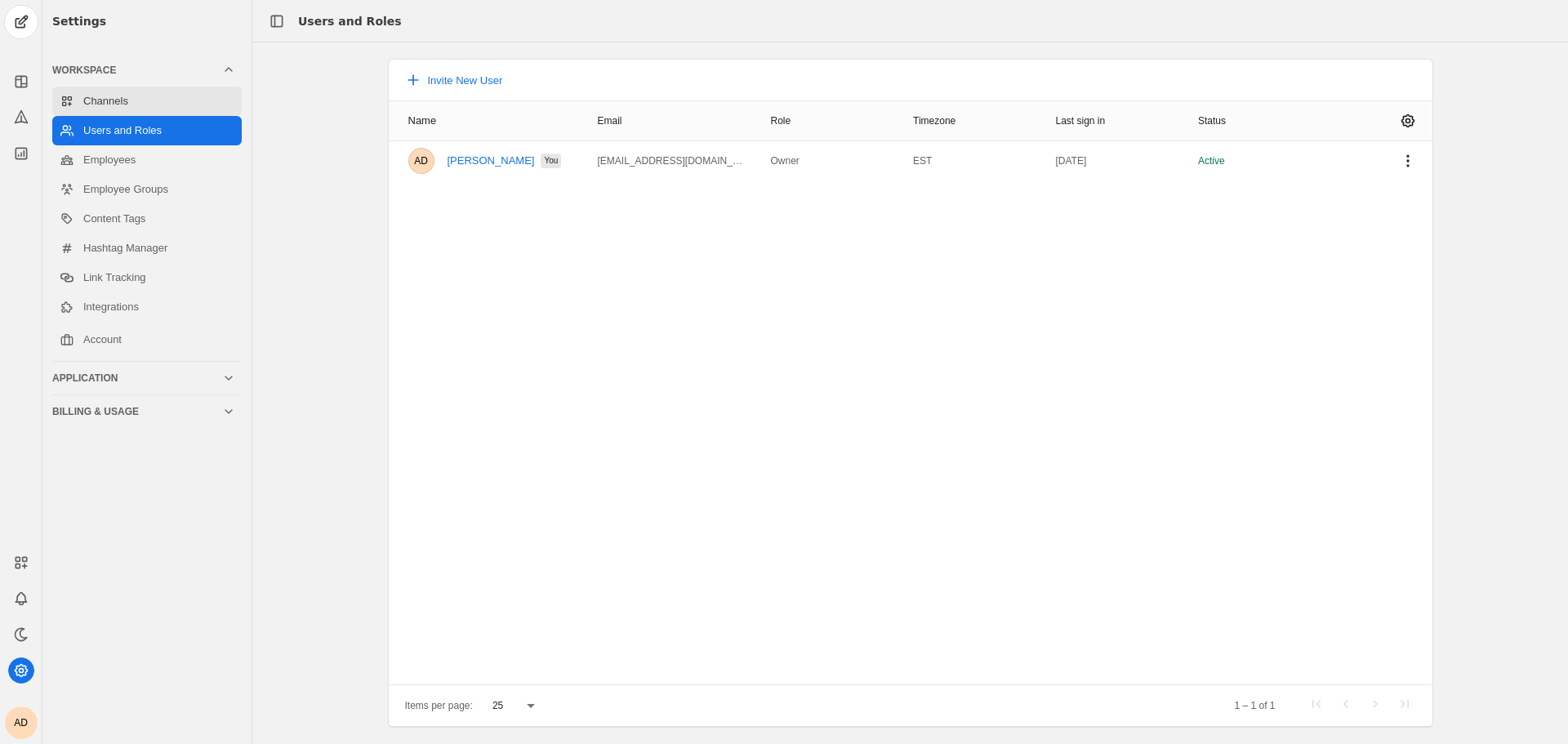
click at [188, 104] on link "Channels" at bounding box center [146, 101] width 189 height 29
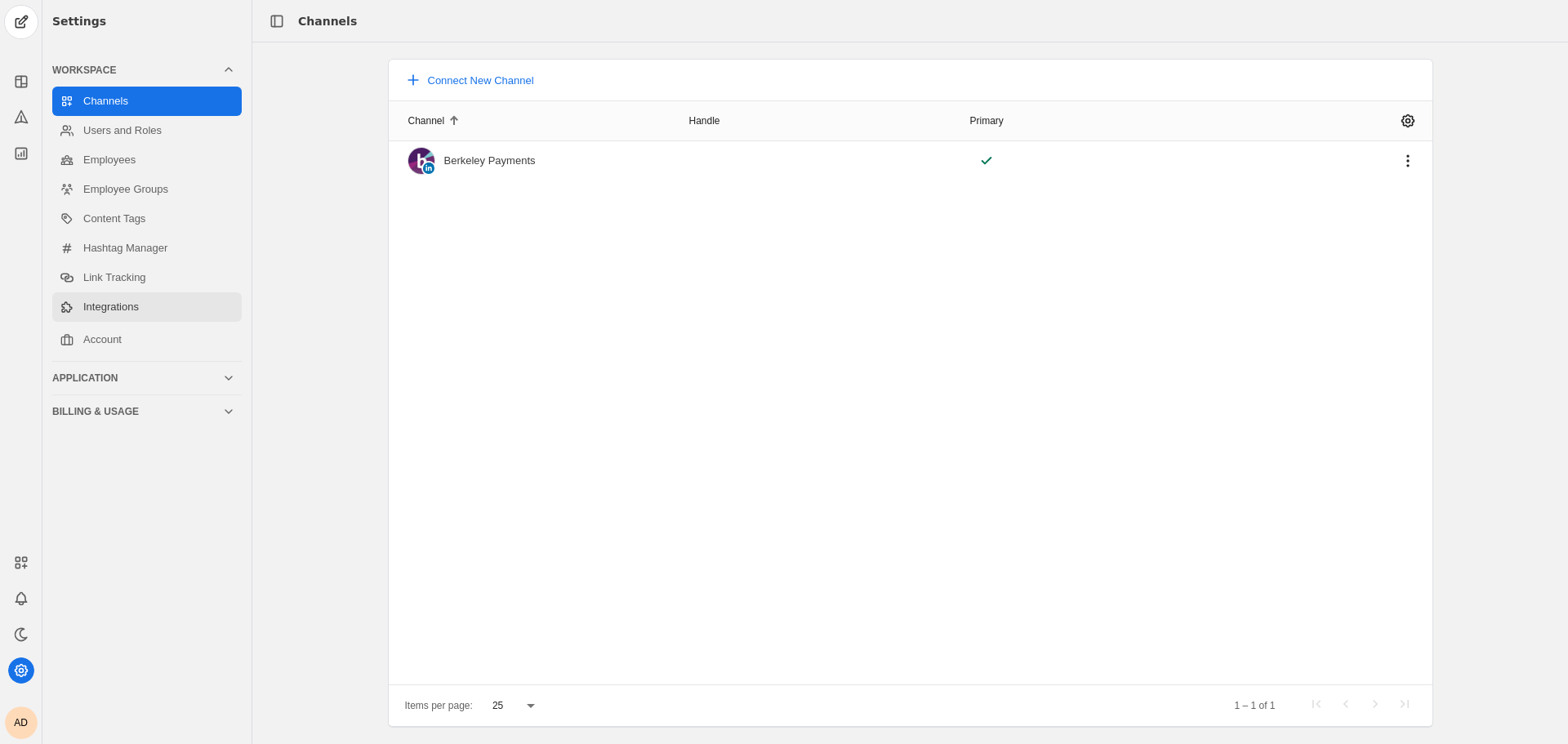
click at [147, 303] on link "Integrations" at bounding box center [146, 307] width 189 height 29
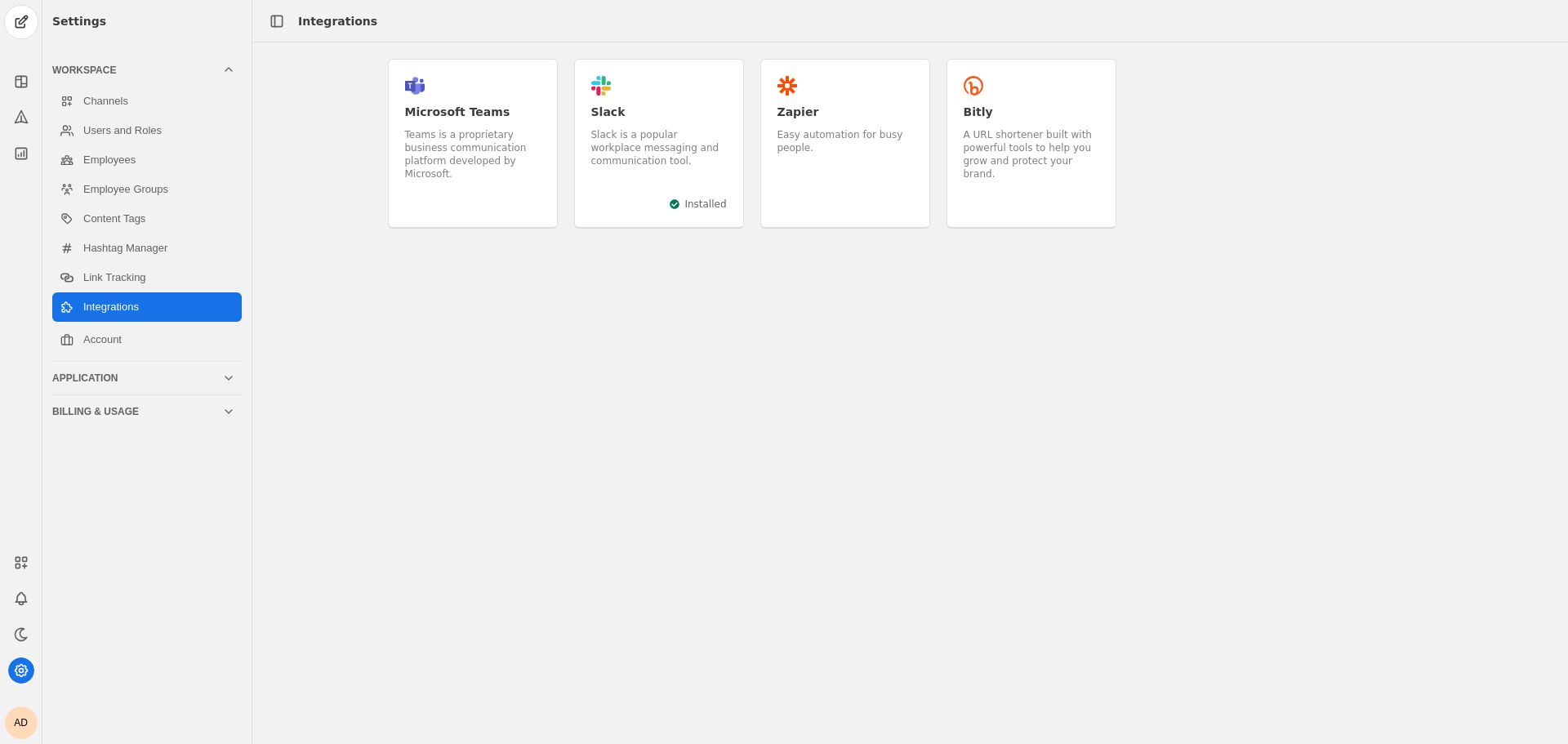
click at [603, 149] on div "Slack is a popular workplace messaging and communication tool." at bounding box center [659, 147] width 135 height 39
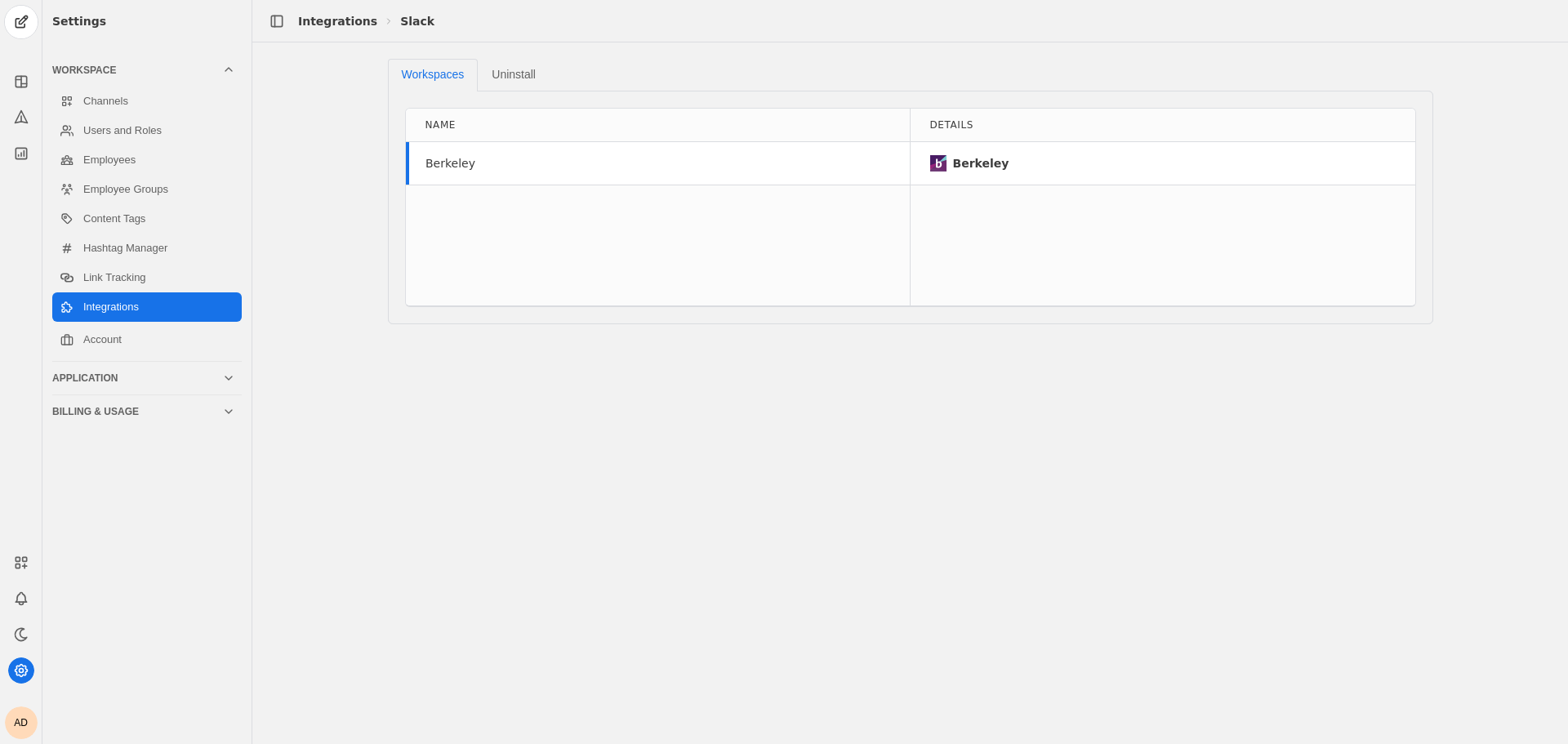
click at [1020, 166] on div "Berkeley" at bounding box center [1001, 164] width 144 height 16
click at [157, 335] on link "Account" at bounding box center [146, 339] width 189 height 29
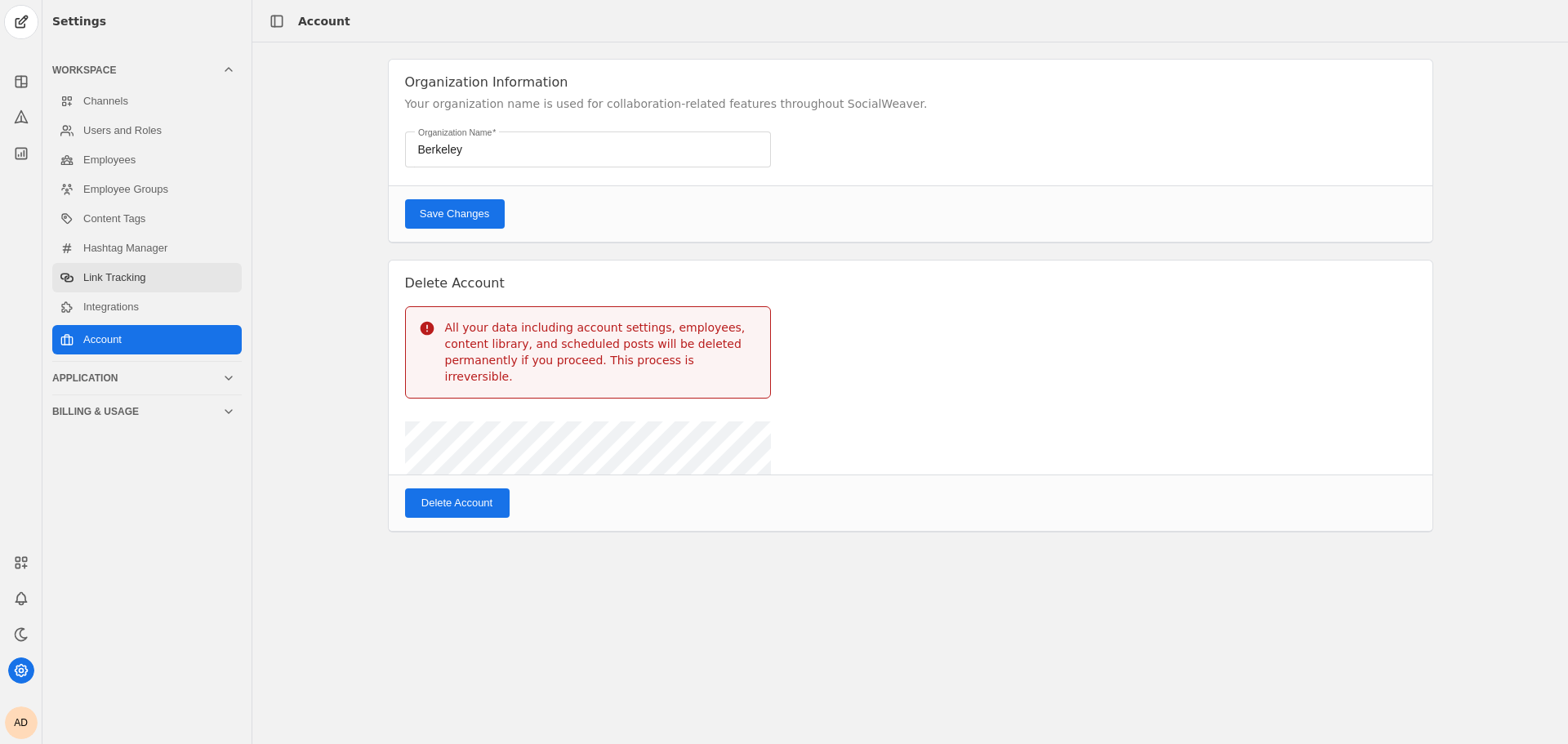
click at [155, 290] on link "Link Tracking" at bounding box center [146, 278] width 189 height 29
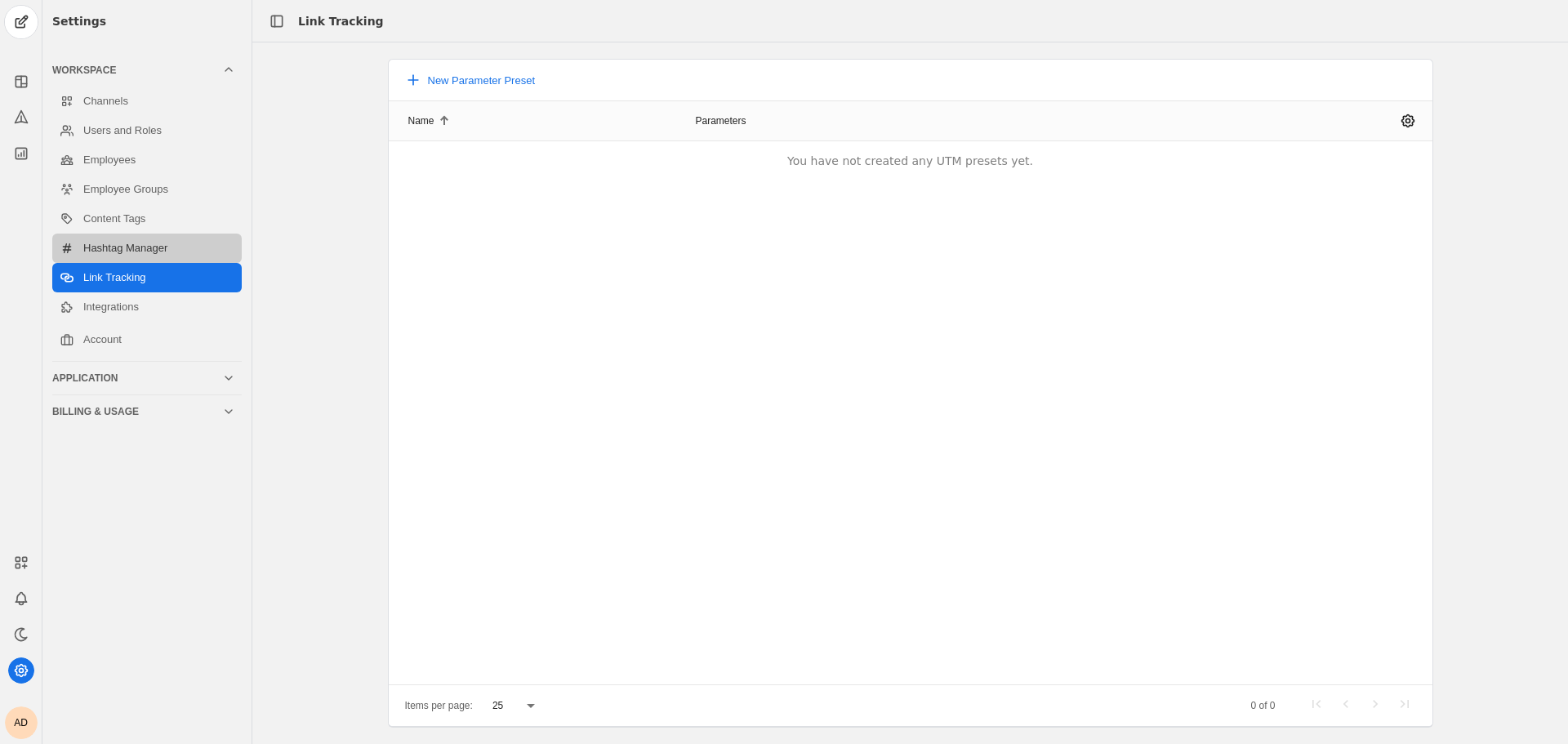
click at [155, 235] on link "Hashtag Manager" at bounding box center [146, 248] width 189 height 29
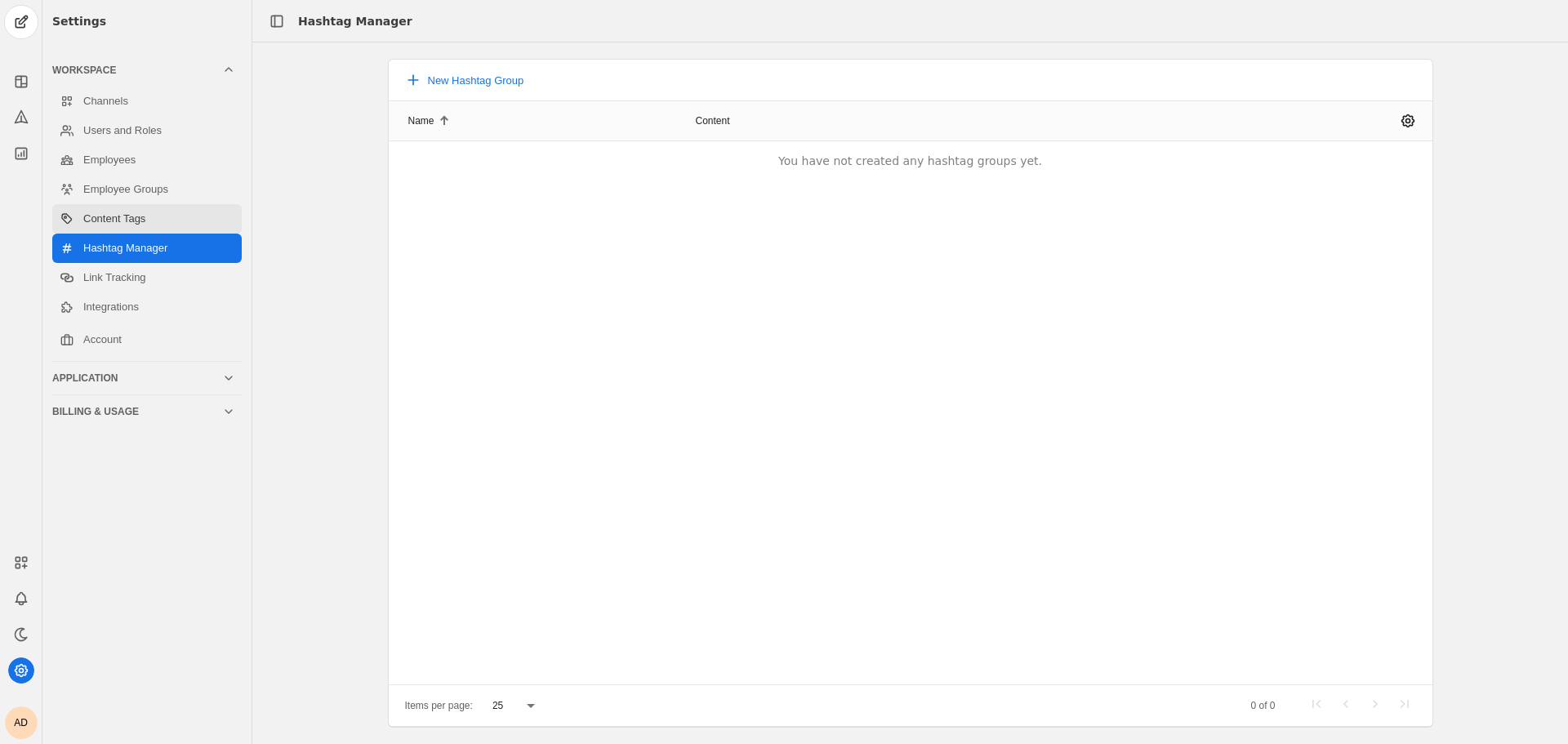
click at [153, 214] on link "Content Tags" at bounding box center [146, 218] width 189 height 29
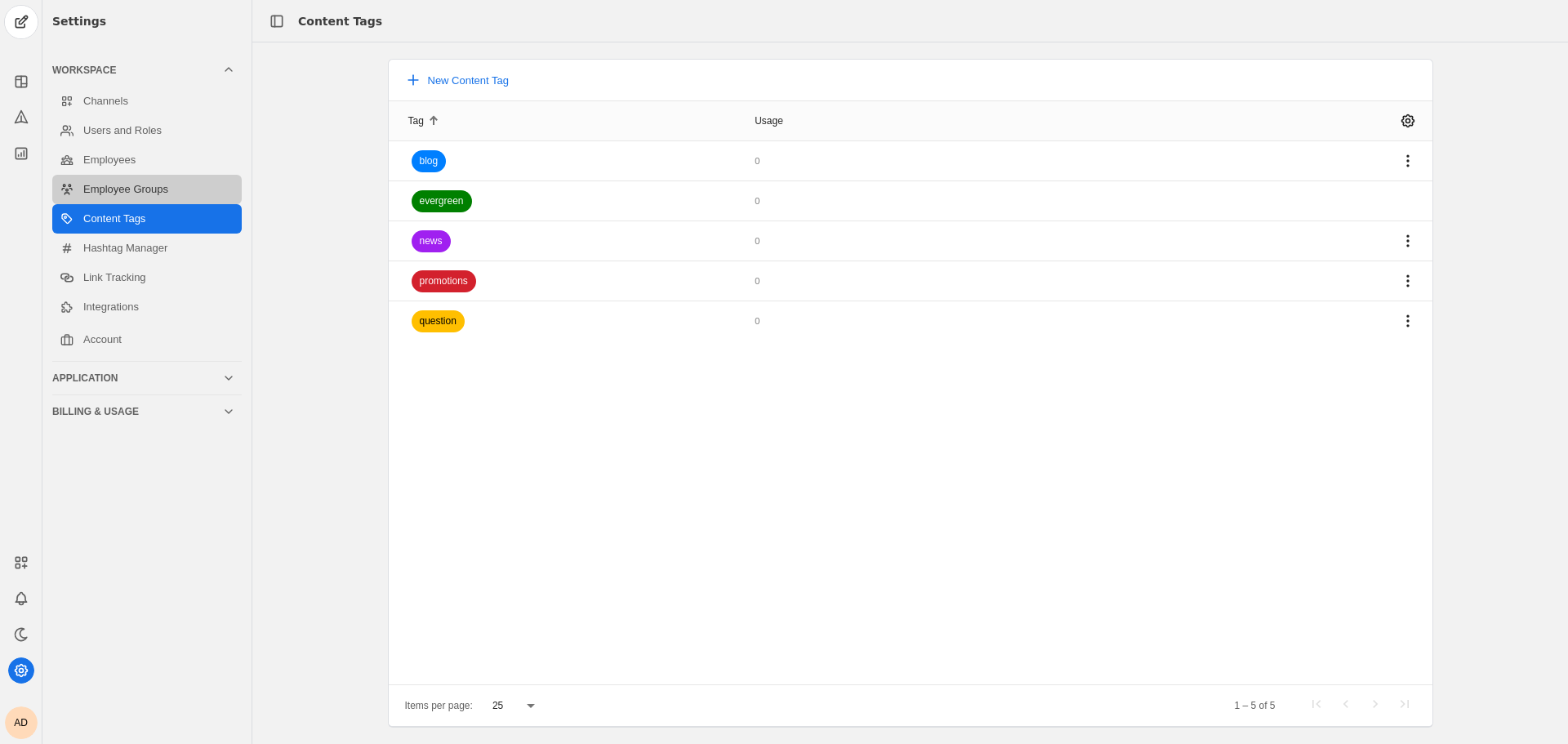
click at [156, 193] on link "Employee Groups" at bounding box center [146, 189] width 189 height 29
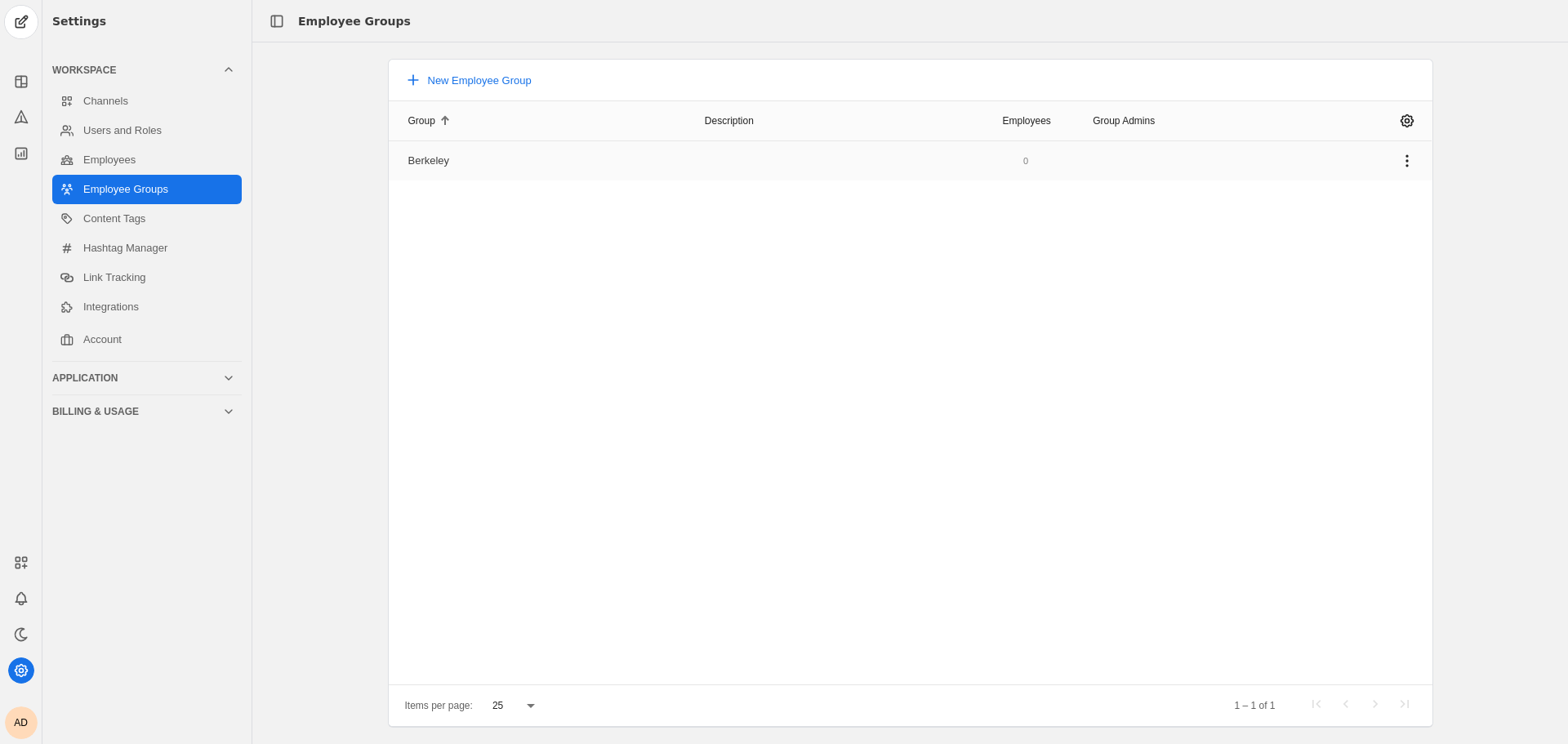
click at [467, 161] on mat-cell "Berkeley" at bounding box center [539, 161] width 303 height 39
click at [143, 143] on link "Users and Roles" at bounding box center [146, 131] width 189 height 29
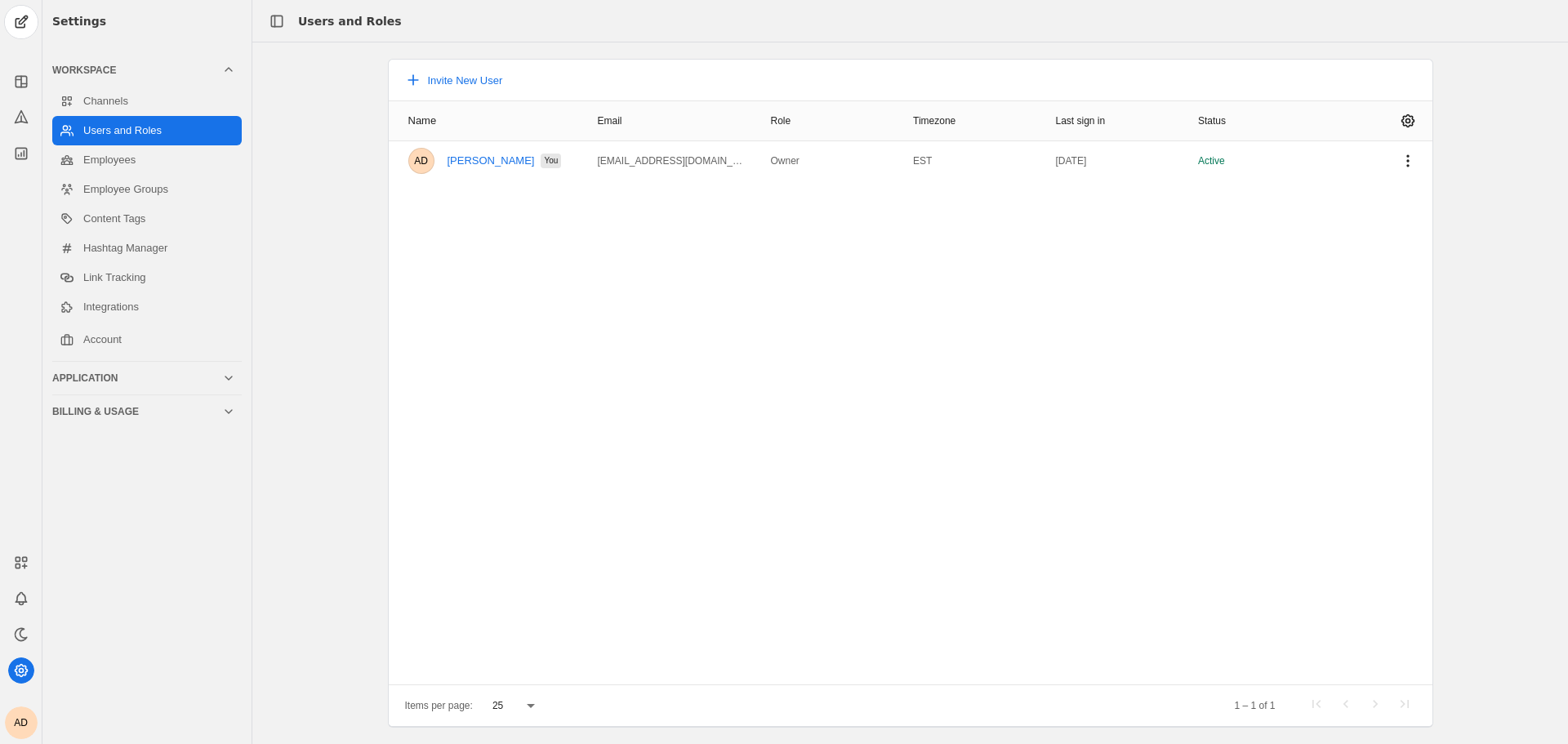
drag, startPoint x: 8, startPoint y: 351, endPoint x: 14, endPoint y: 438, distance: 87.2
click at [14, 438] on div "AD" at bounding box center [21, 372] width 42 height 744
drag, startPoint x: 16, startPoint y: 383, endPoint x: 9, endPoint y: 414, distance: 31.8
click at [9, 414] on div "AD" at bounding box center [21, 372] width 42 height 744
click at [484, 155] on link "[PERSON_NAME]" at bounding box center [491, 161] width 88 height 13
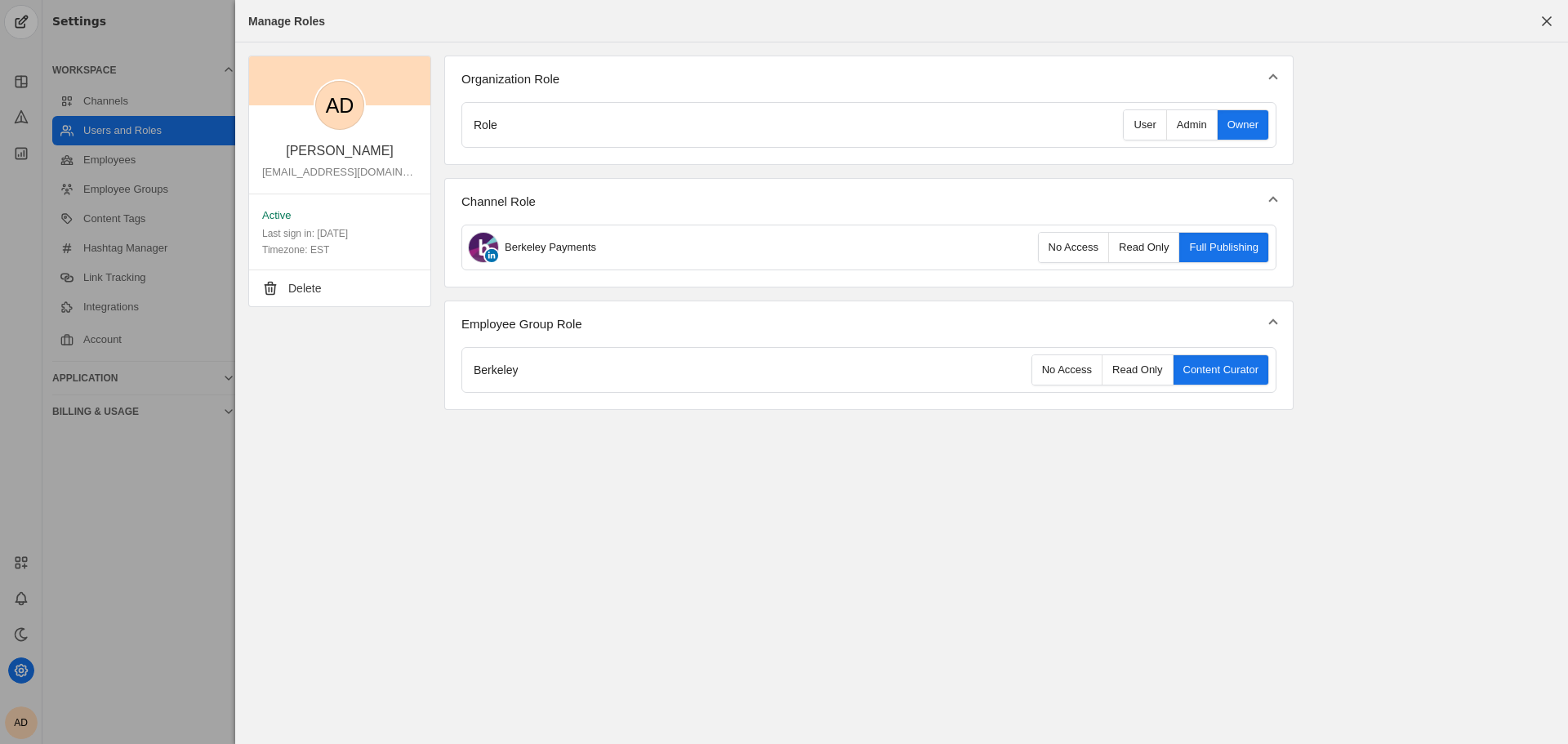
click at [419, 388] on div "AD Aymen Dahise [EMAIL_ADDRESS][DOMAIN_NAME] Active Last sign in: [DATE] Timezo…" at bounding box center [340, 233] width 183 height 355
click at [1544, 27] on span "button" at bounding box center [1547, 21] width 29 height 29
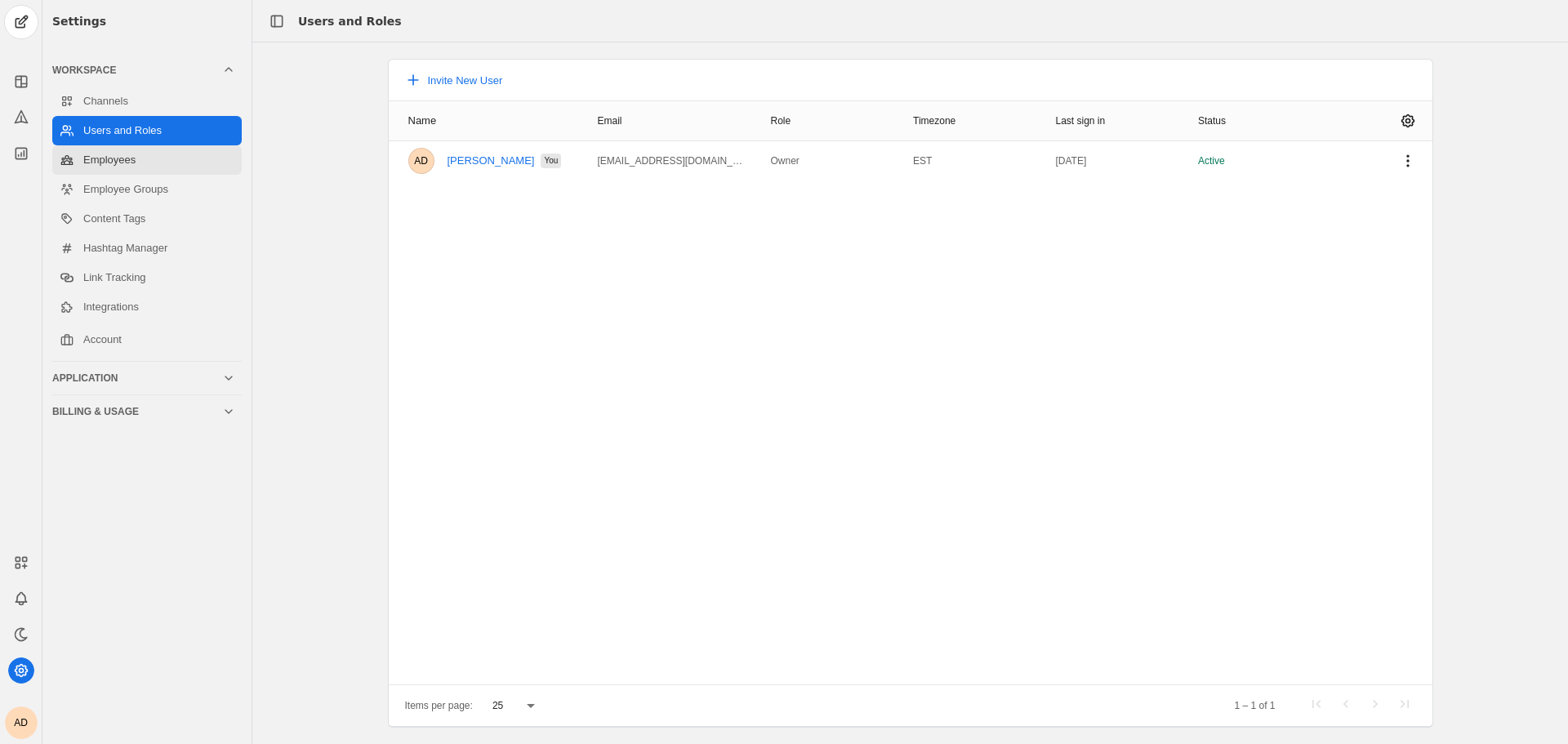
click at [109, 157] on link "Employees" at bounding box center [146, 160] width 189 height 29
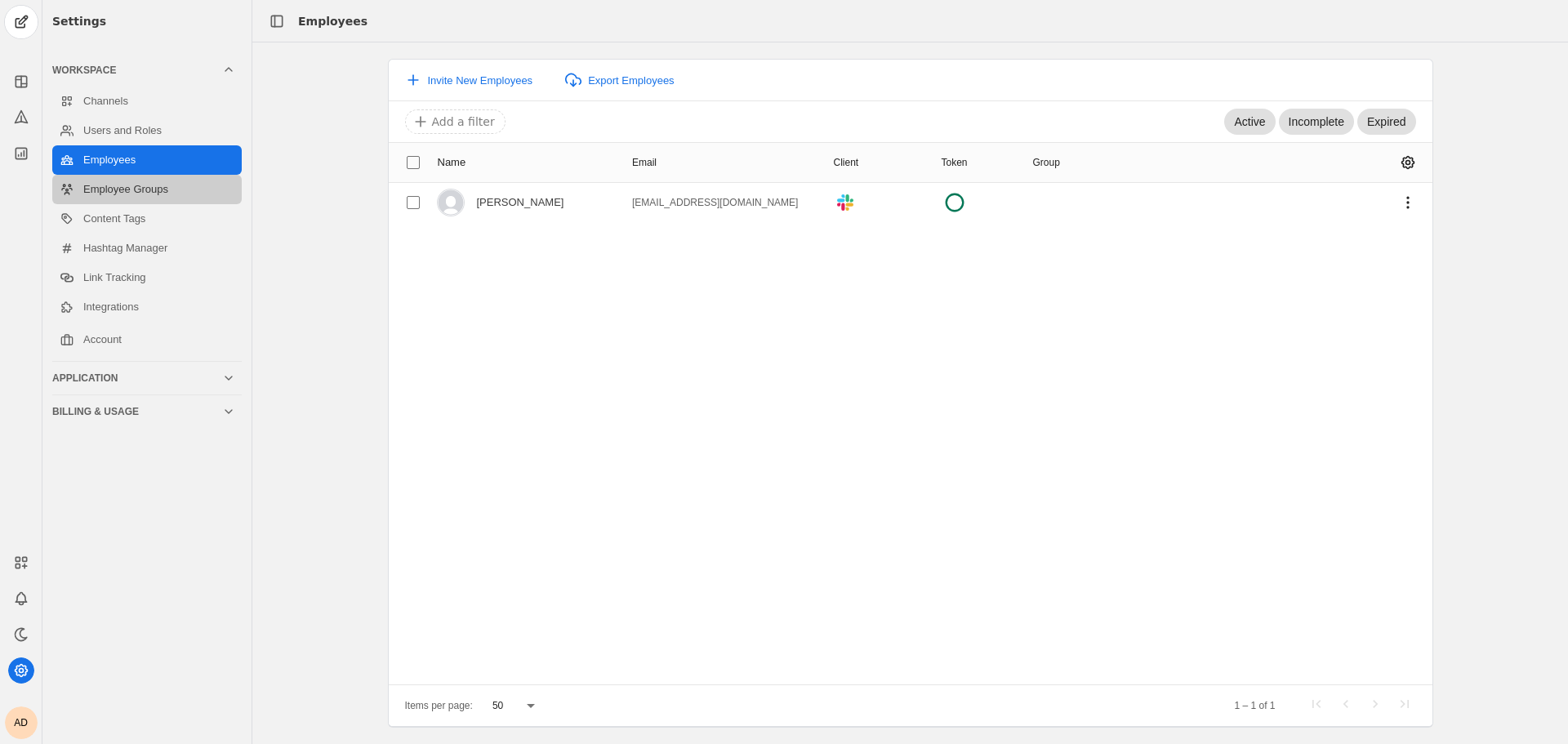
click at [109, 200] on link "Employee Groups" at bounding box center [146, 189] width 189 height 29
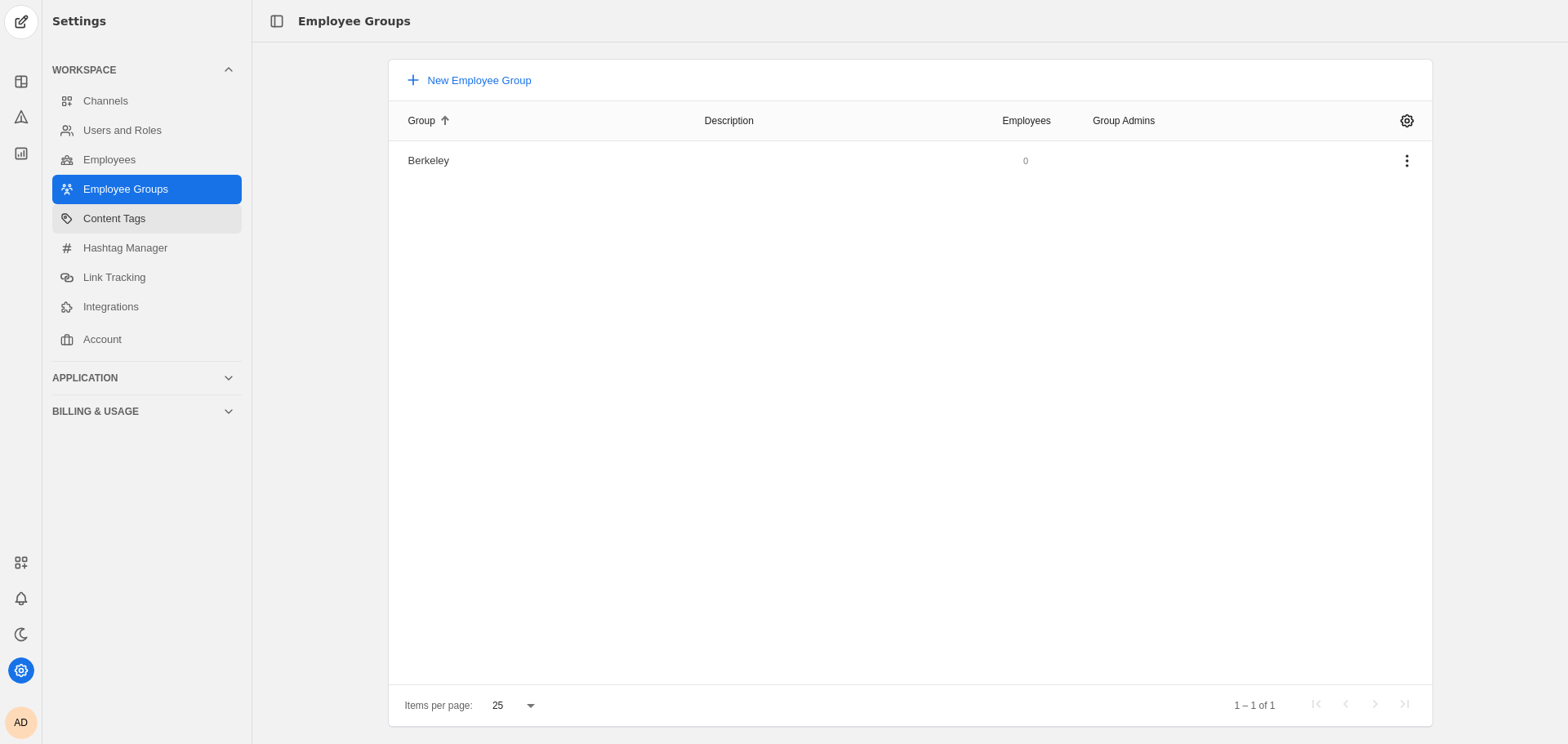
click at [109, 222] on link "Content Tags" at bounding box center [146, 218] width 189 height 29
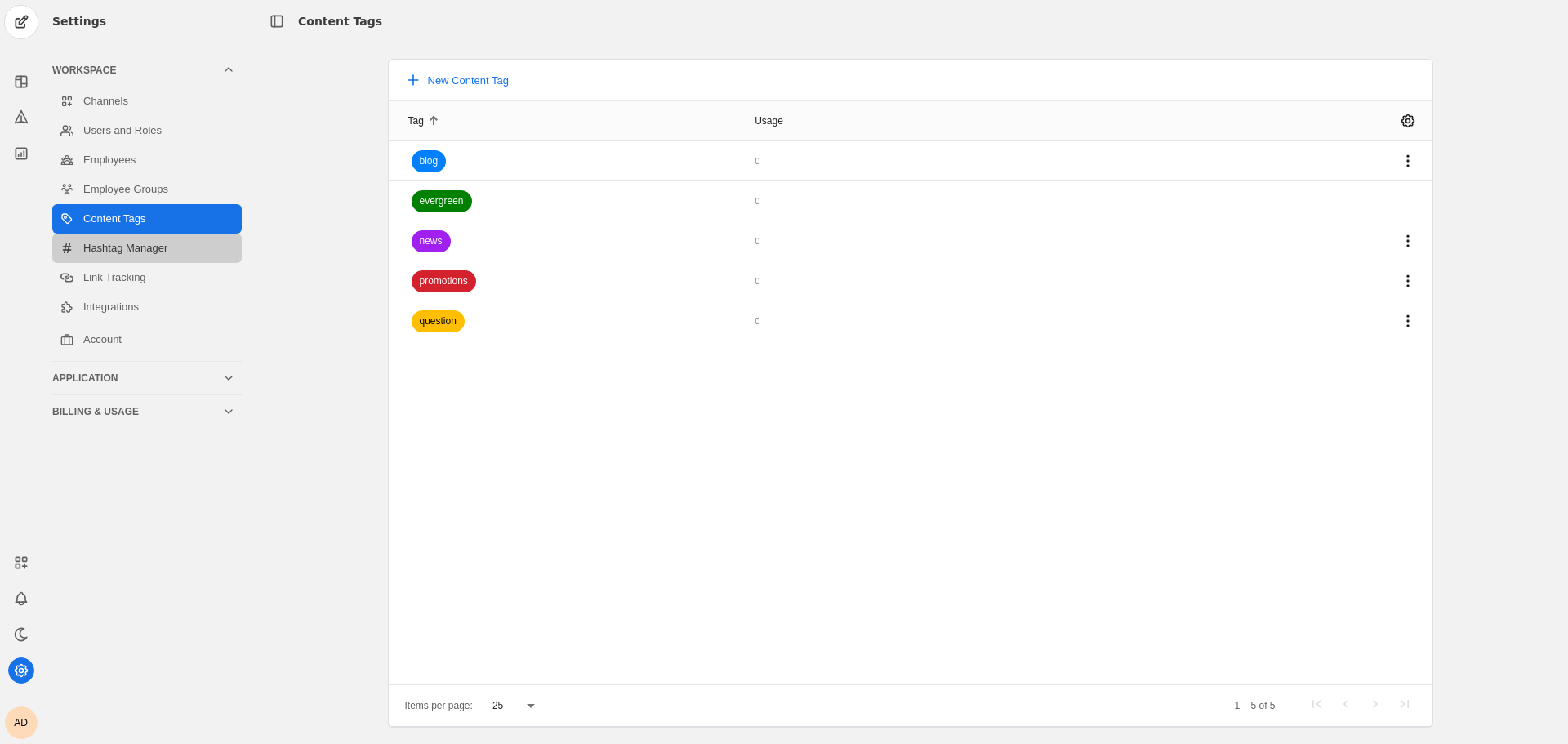
click at [176, 245] on link "Hashtag Manager" at bounding box center [146, 248] width 189 height 29
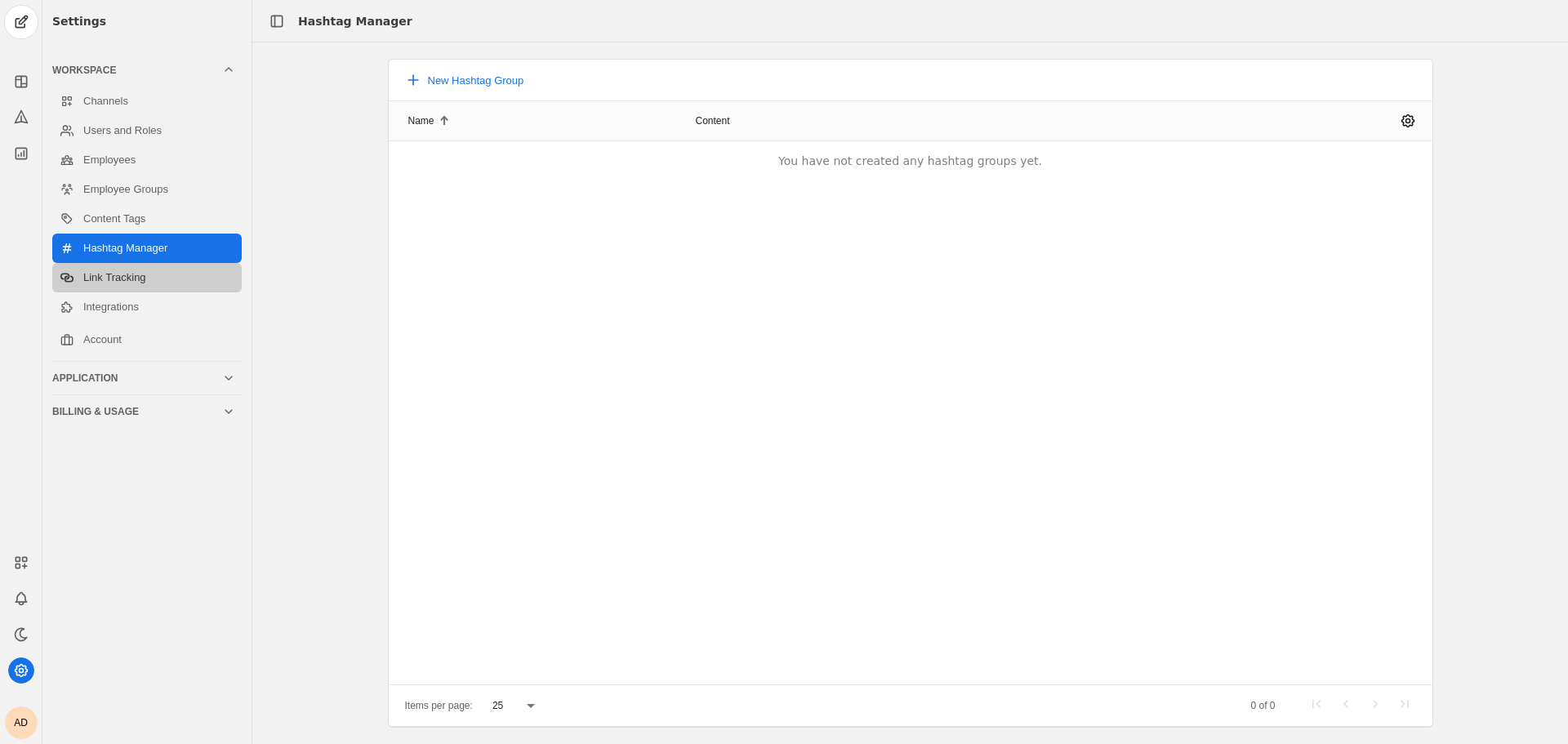
click at [149, 273] on link "Link Tracking" at bounding box center [146, 278] width 189 height 29
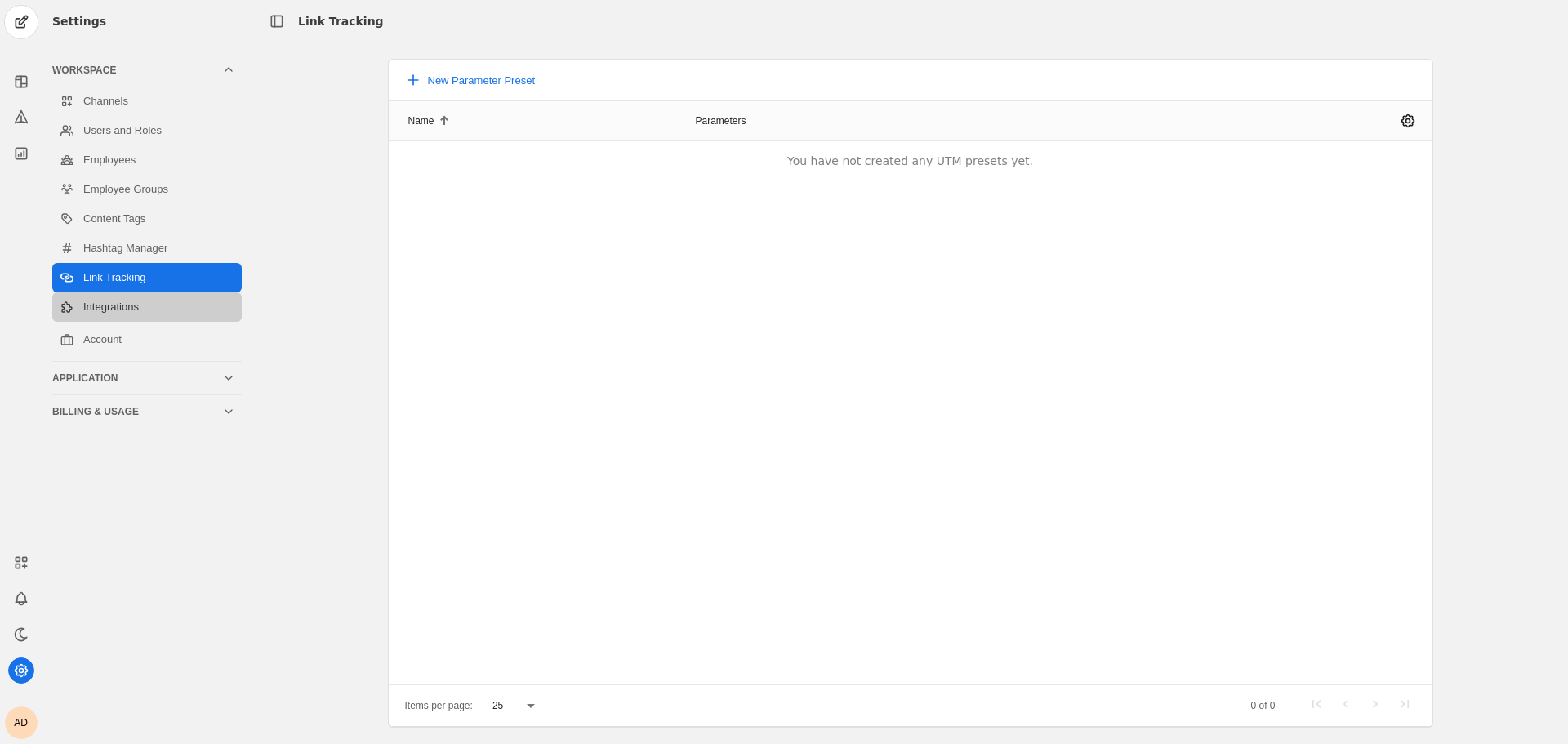
click at [125, 306] on link "Integrations" at bounding box center [146, 307] width 189 height 29
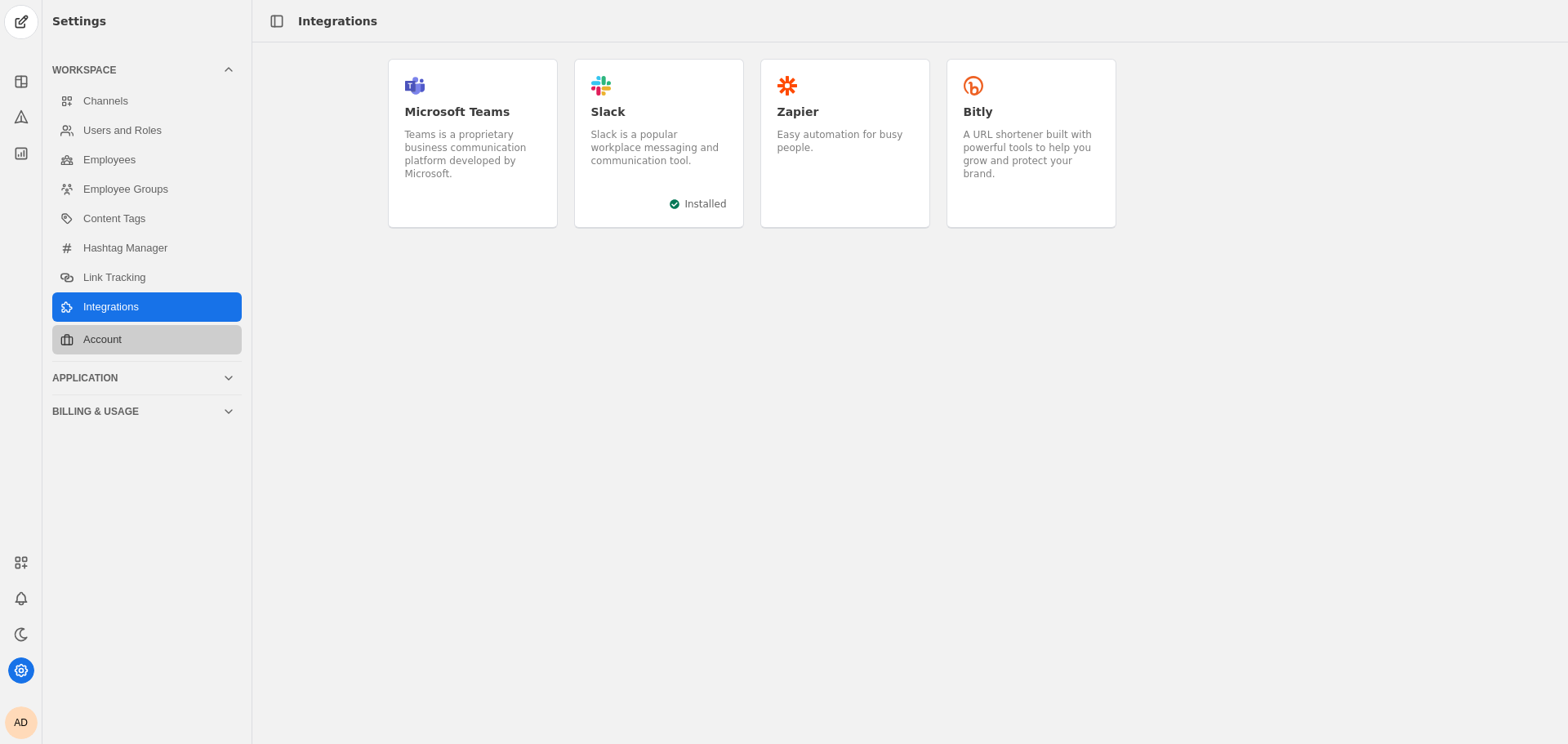
click at [122, 335] on link "Account" at bounding box center [146, 339] width 189 height 29
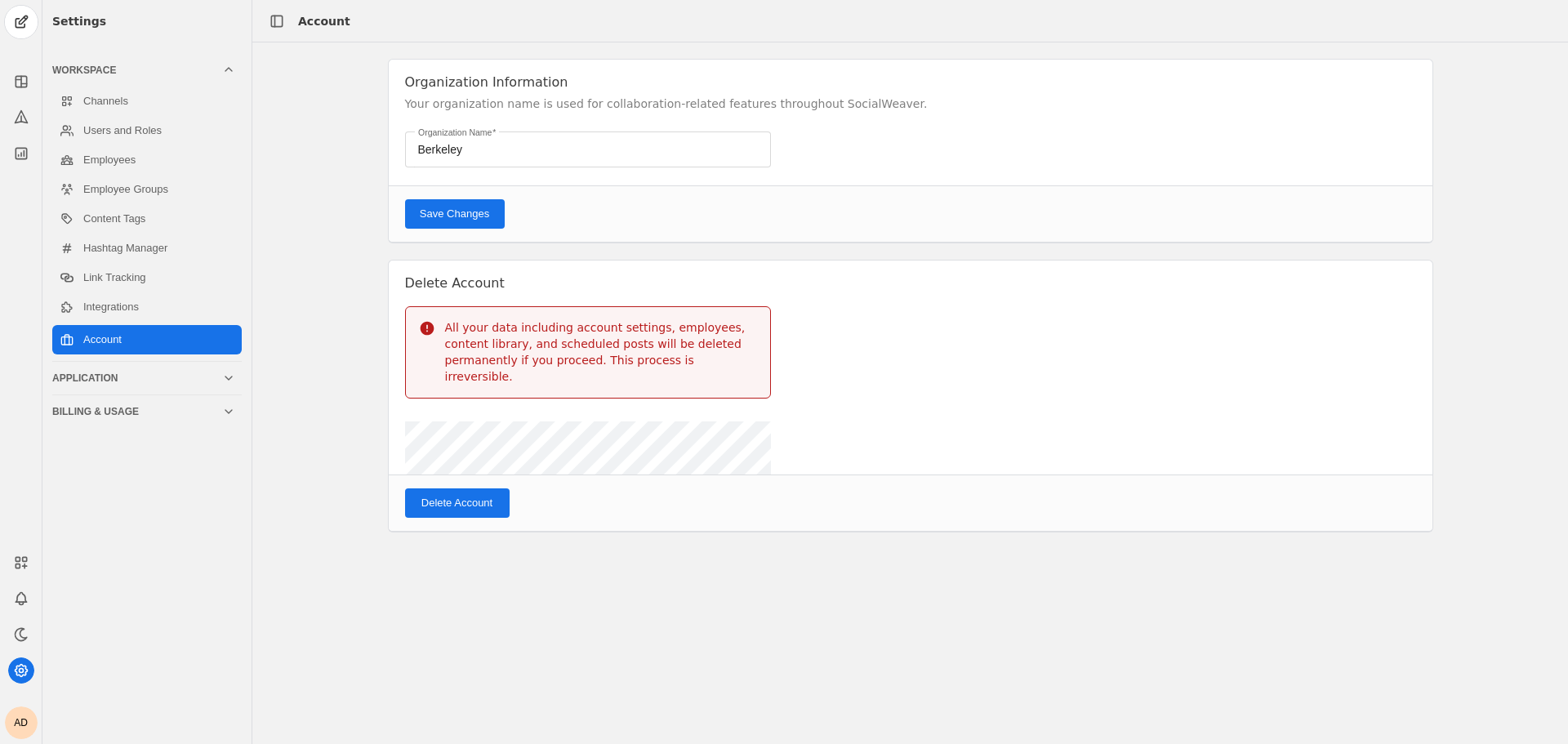
click at [112, 372] on div "Application" at bounding box center [137, 377] width 170 height 13
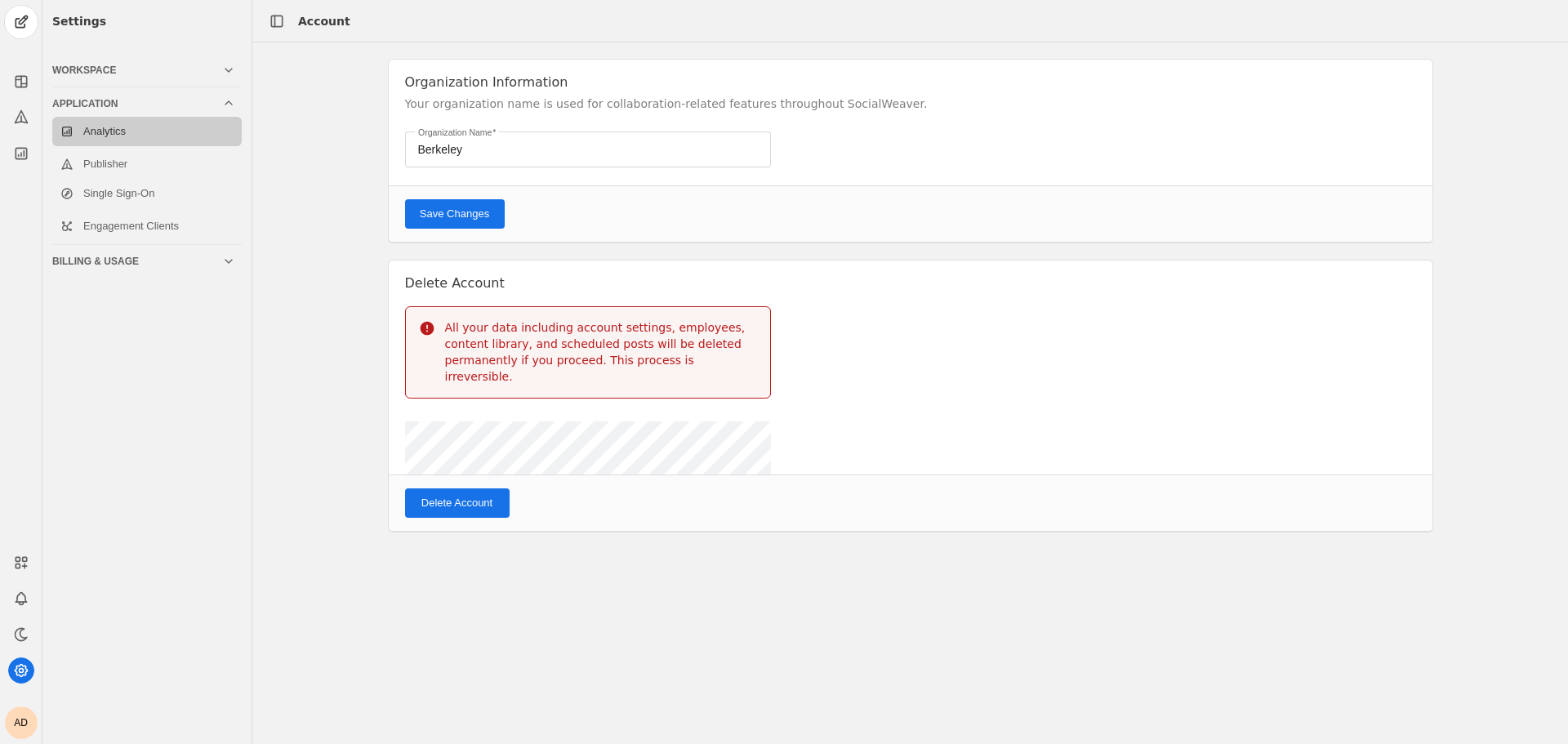
click at [150, 133] on link "Analytics" at bounding box center [146, 132] width 189 height 29
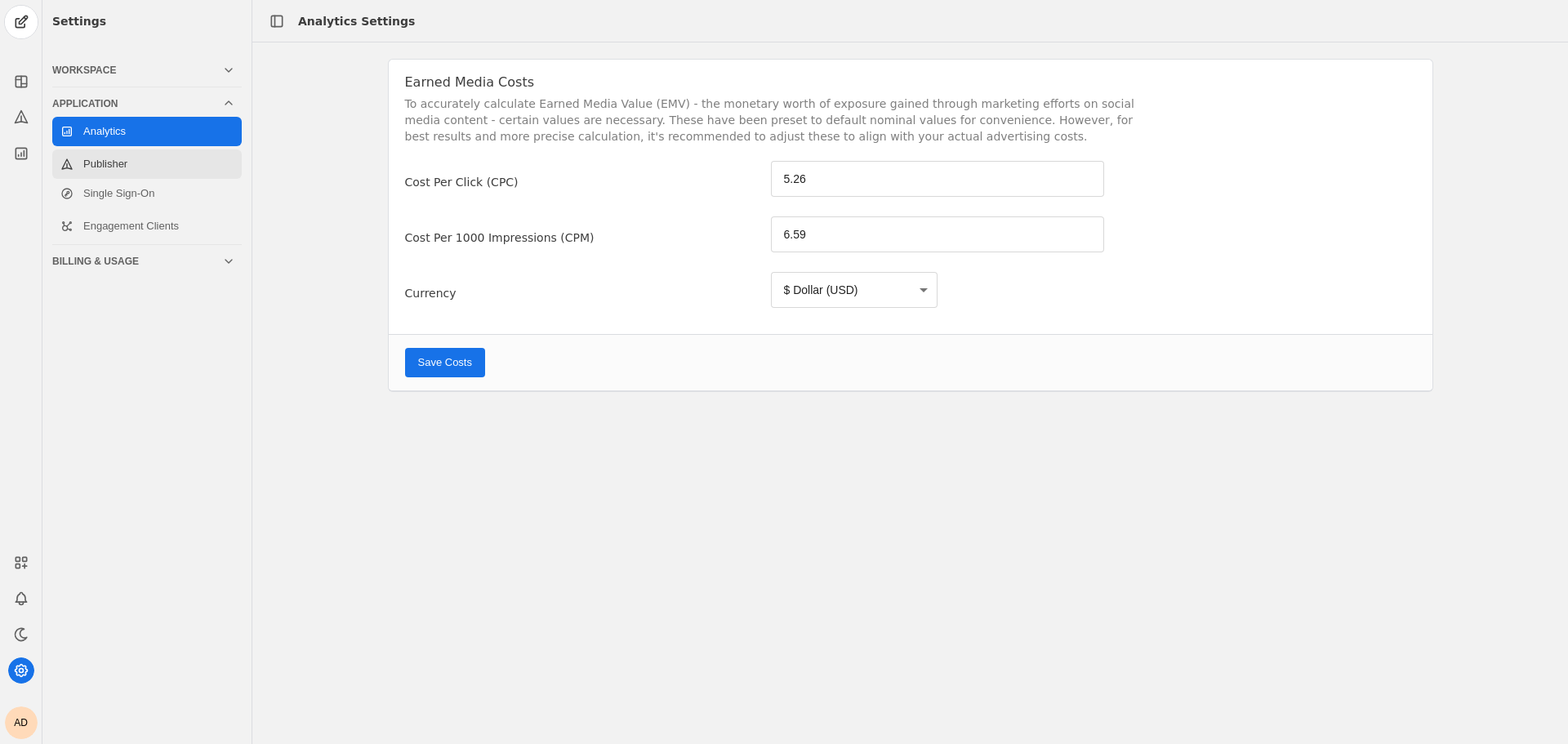
click at [154, 162] on link "Publisher" at bounding box center [146, 164] width 189 height 29
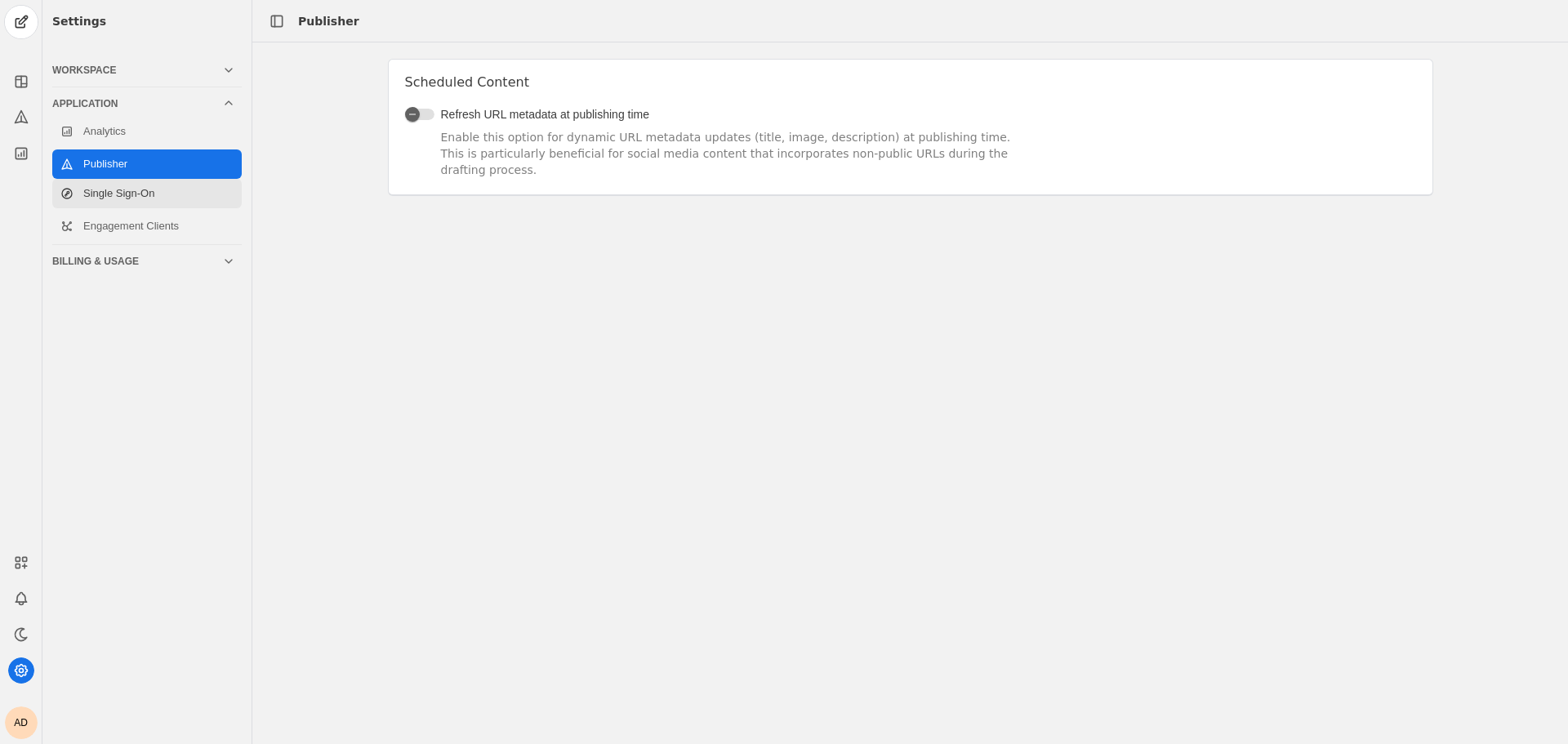
click at [140, 195] on link "Single Sign-On" at bounding box center [146, 194] width 189 height 29
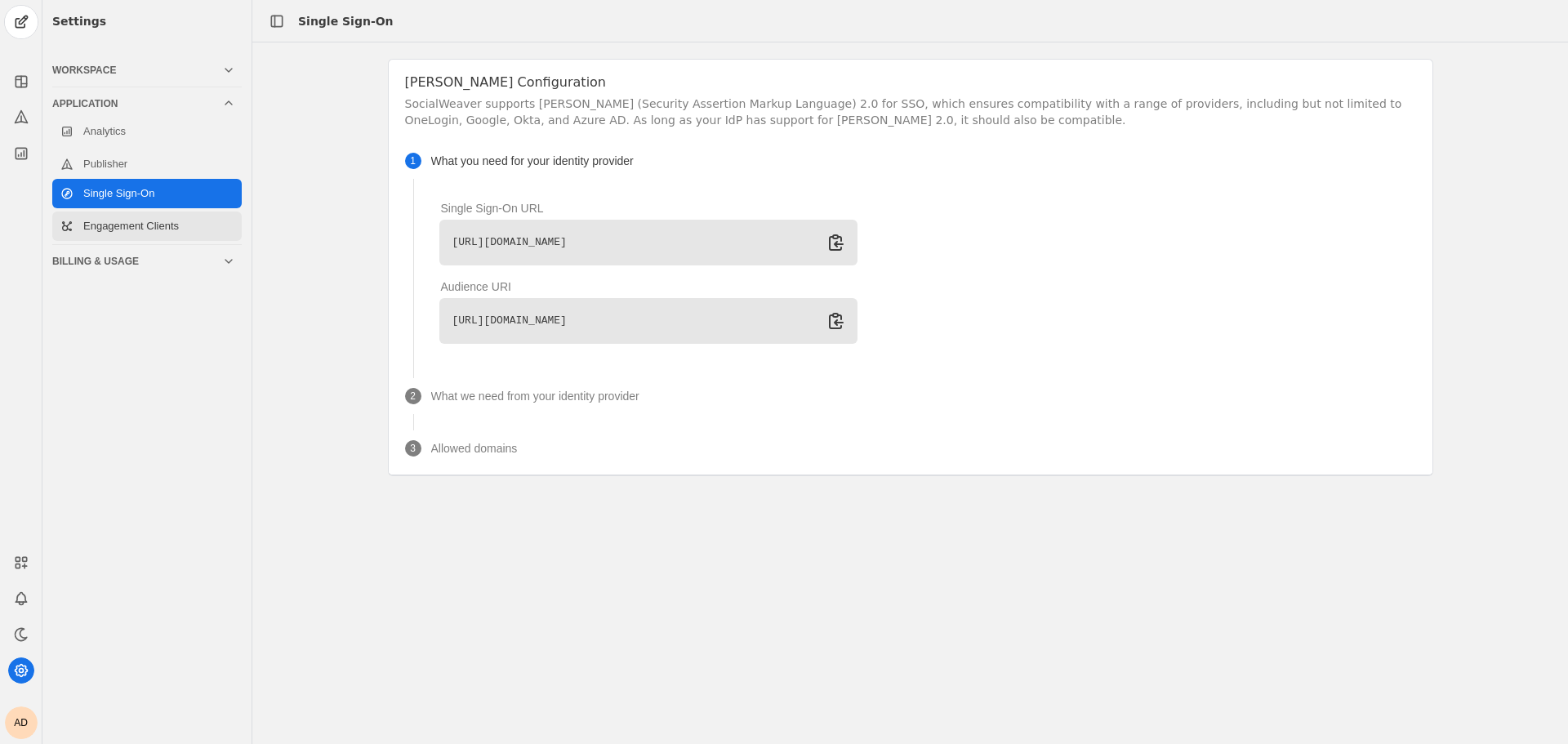
click at [142, 233] on link "Engagement Clients" at bounding box center [146, 226] width 189 height 29
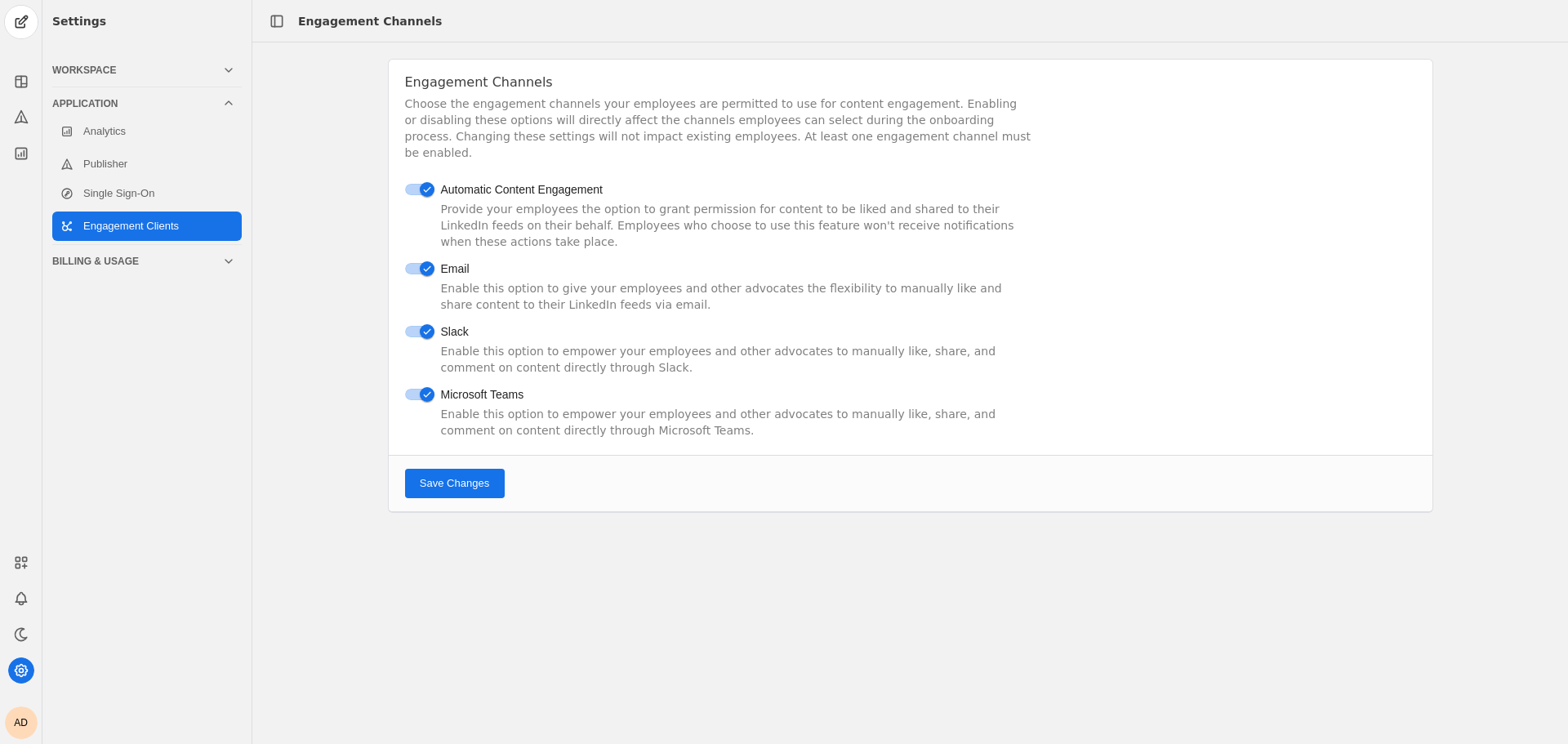
click at [452, 475] on span "Save Changes" at bounding box center [454, 484] width 69 height 16
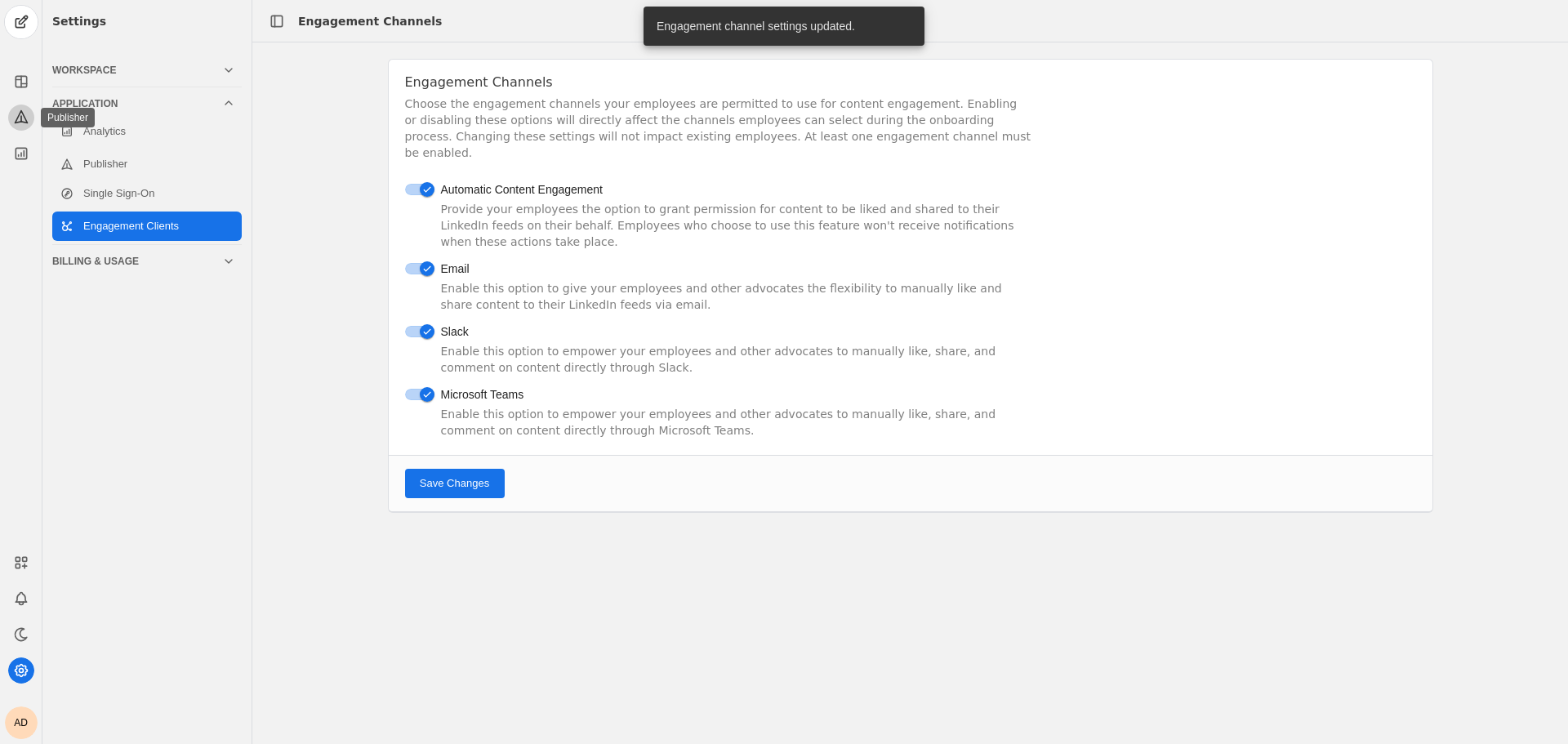
click at [25, 119] on icon at bounding box center [20, 116] width 12 height 12
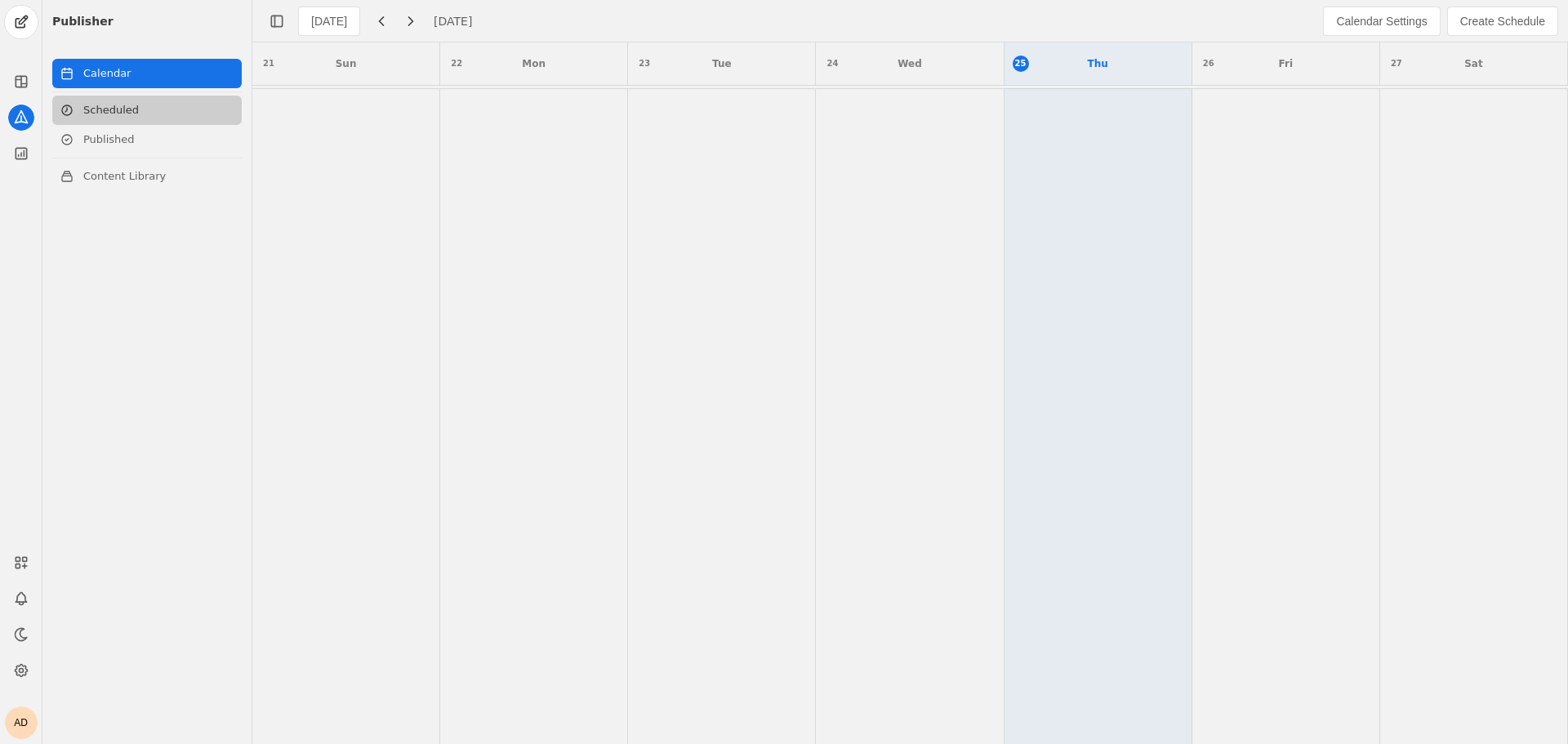
click at [166, 111] on link "Scheduled" at bounding box center [146, 110] width 189 height 29
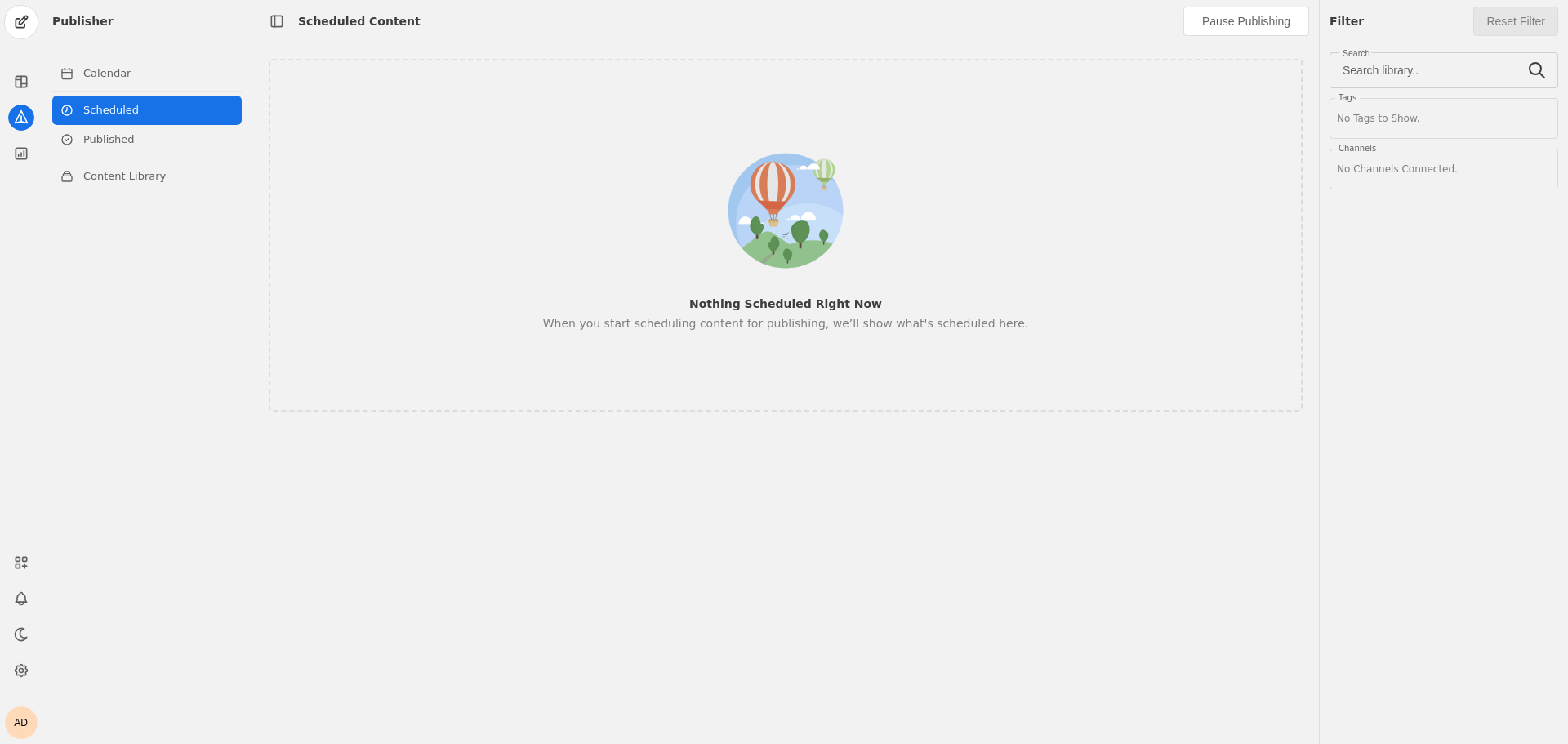
click at [737, 142] on img at bounding box center [785, 210] width 144 height 143
click at [776, 269] on img at bounding box center [785, 210] width 144 height 143
click at [139, 141] on link "Published" at bounding box center [146, 140] width 189 height 29
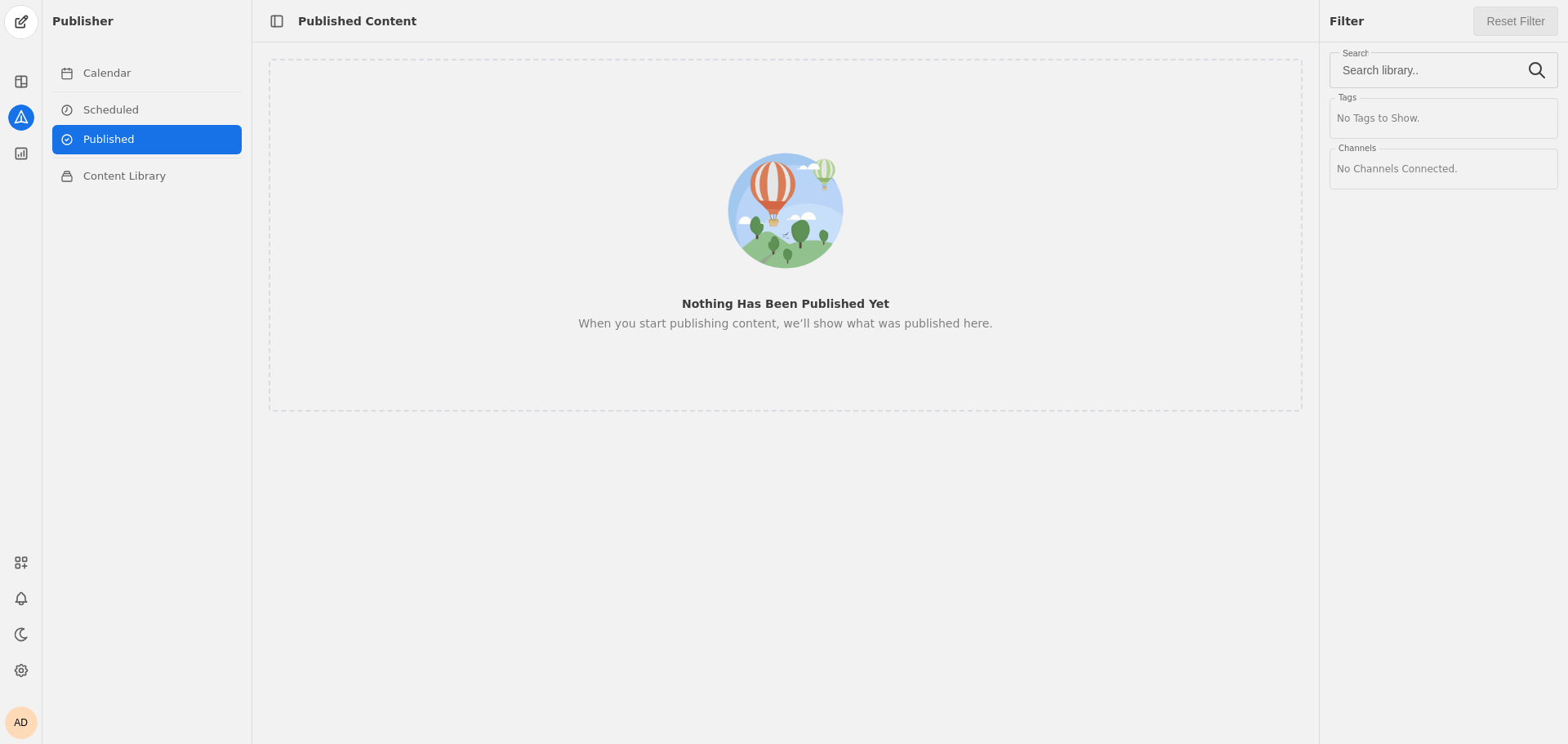
click at [866, 303] on p "Nothing Has Been Published Yet" at bounding box center [785, 303] width 208 height 16
click at [197, 90] on div "Publisher Calendar Scheduled Published Content Library" at bounding box center [146, 372] width 209 height 744
click at [197, 75] on link "Calendar" at bounding box center [146, 73] width 189 height 29
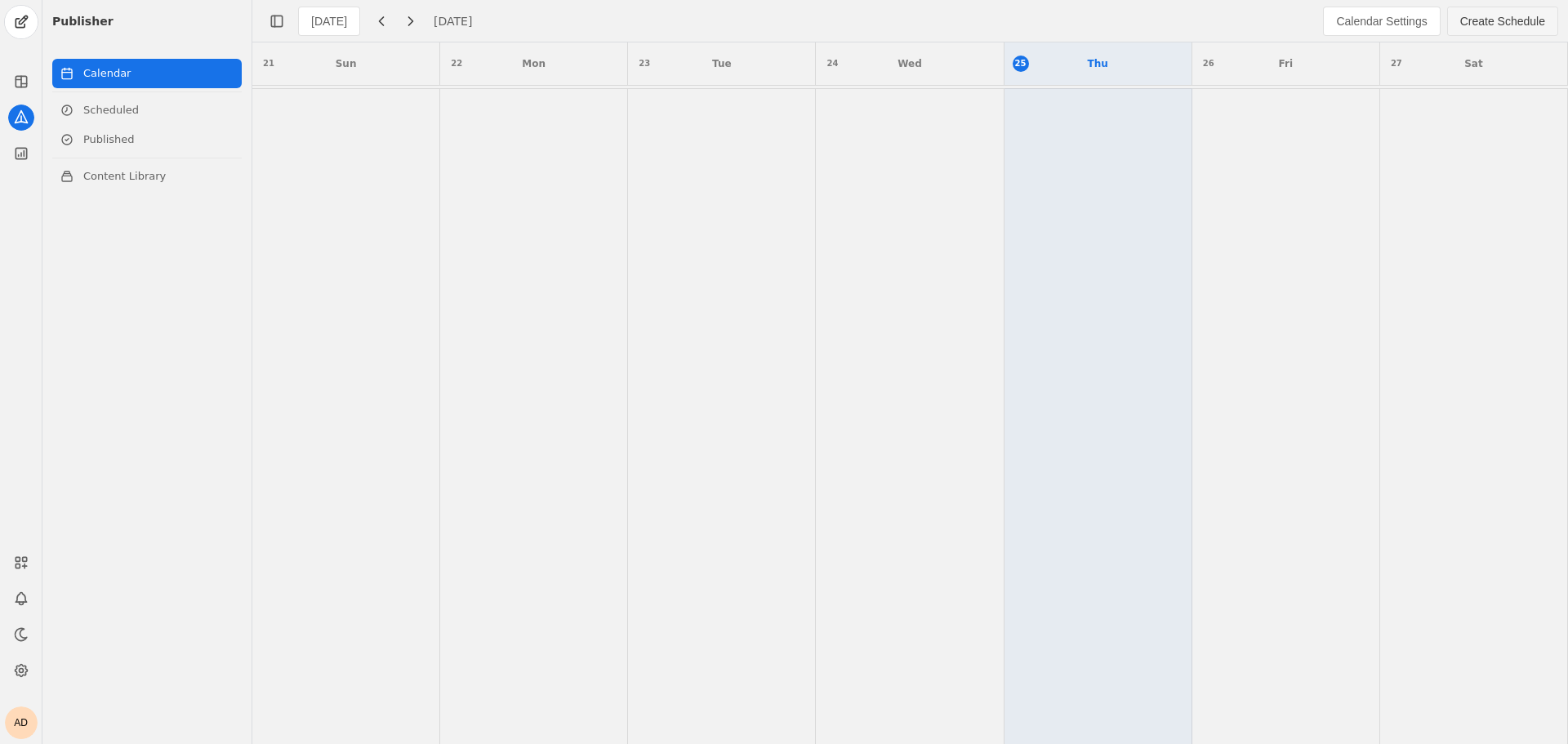
click at [1513, 11] on span "button" at bounding box center [1503, 21] width 110 height 27
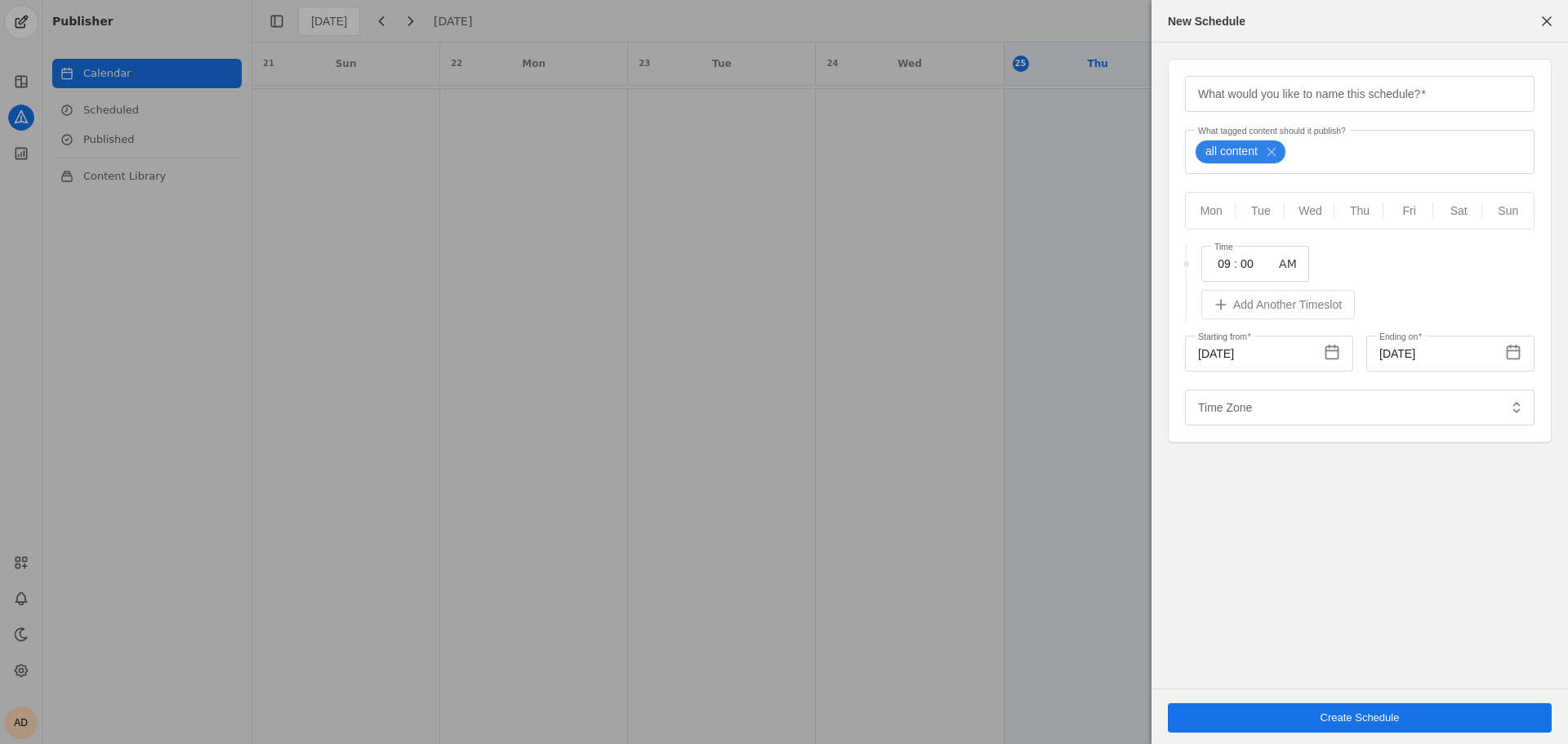
type input "Eastern Standard Time EST"
click at [1550, 20] on span "button" at bounding box center [1547, 21] width 29 height 29
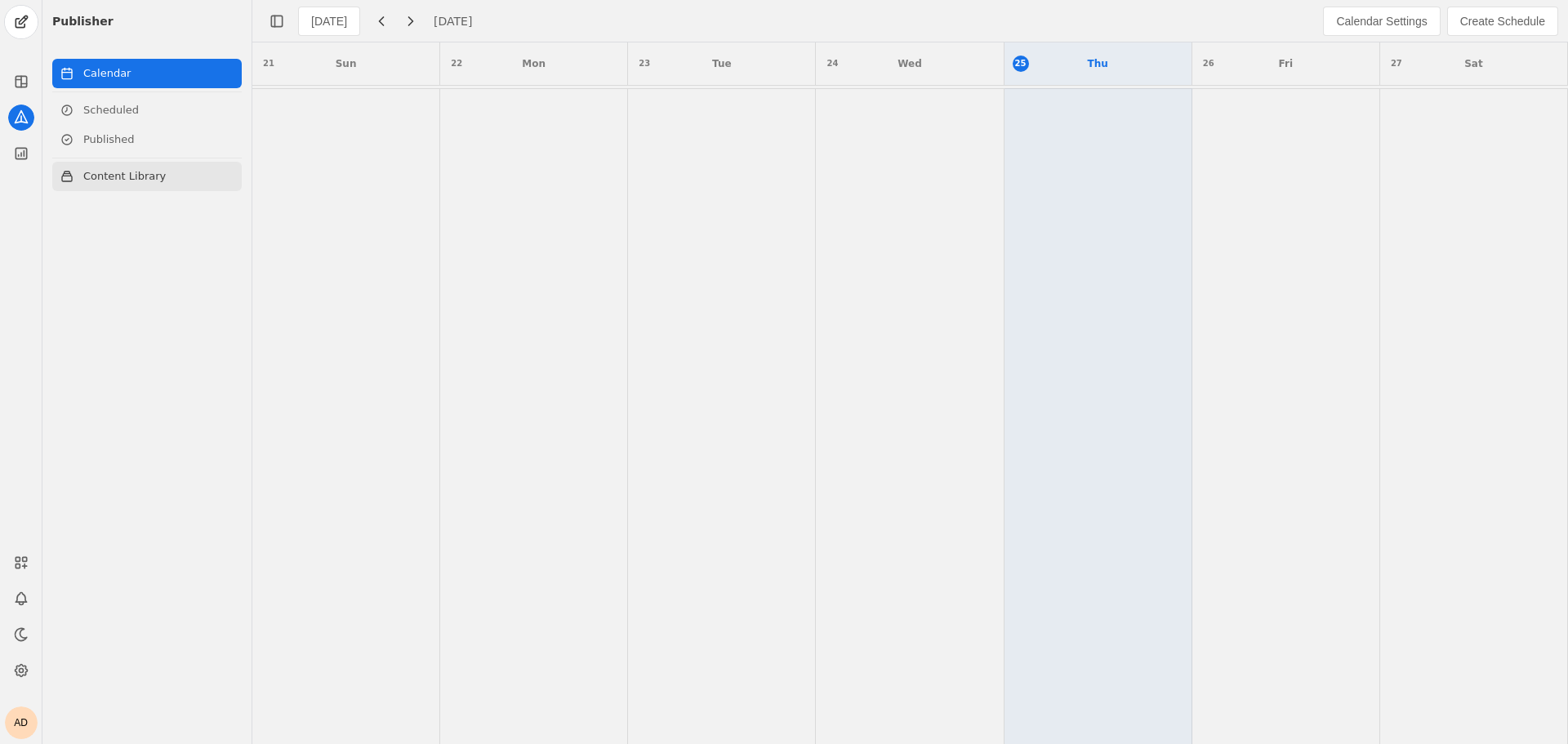
click at [123, 185] on link "Content Library" at bounding box center [146, 176] width 189 height 29
